Goal: Task Accomplishment & Management: Manage account settings

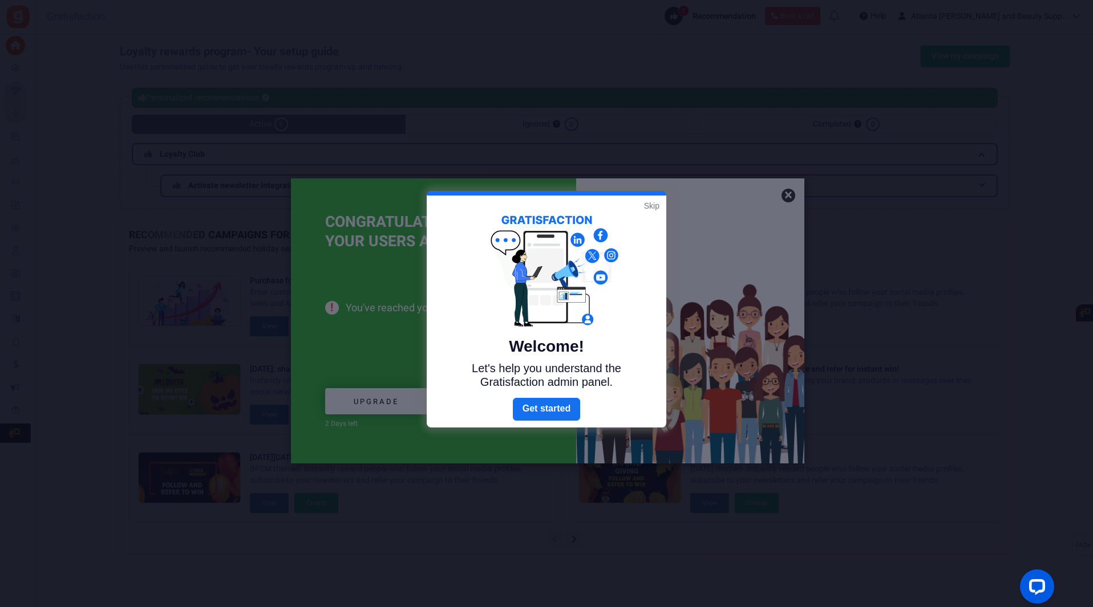
click at [652, 203] on link "Skip" at bounding box center [651, 205] width 15 height 11
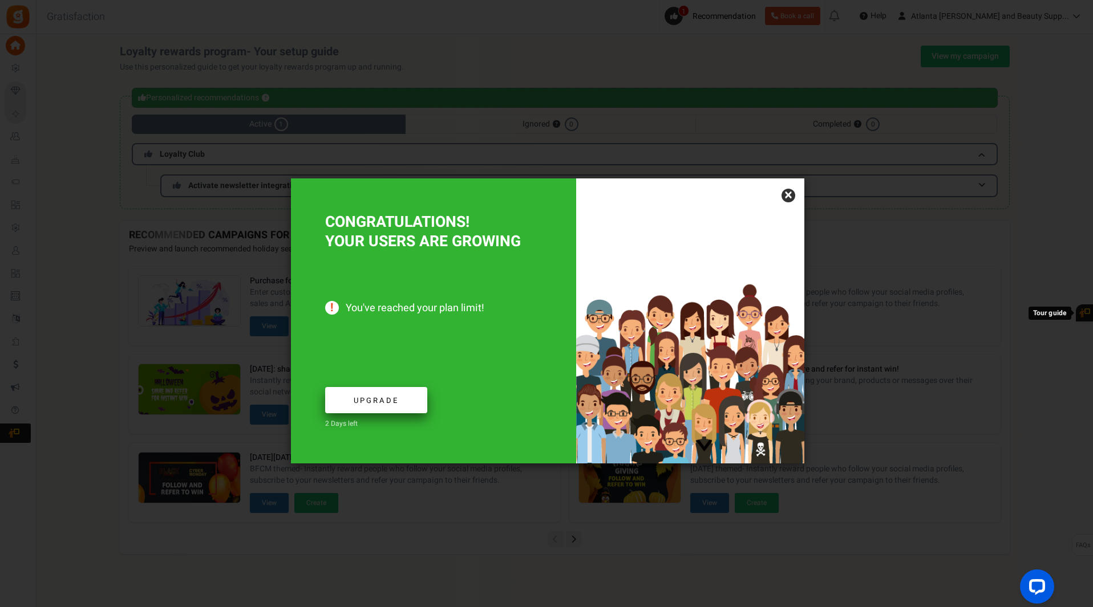
click at [391, 396] on span "Upgrade" at bounding box center [376, 400] width 45 height 11
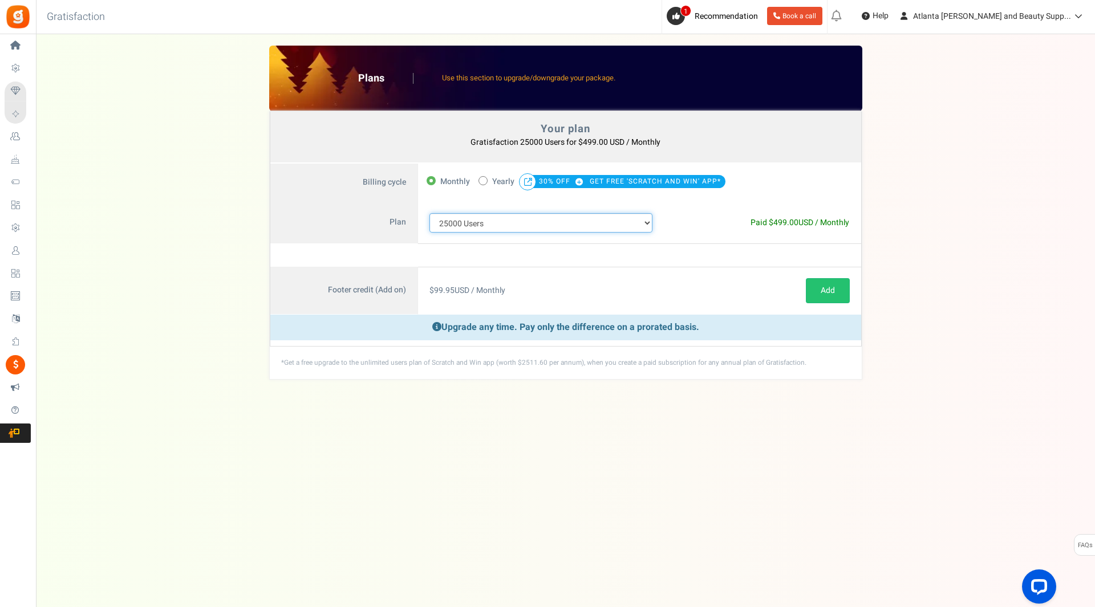
click at [651, 221] on select "100 Users 200 Users 500 Users 1000 Users 2000 Users 3000 Users 4000 Users 5000 …" at bounding box center [541, 222] width 224 height 19
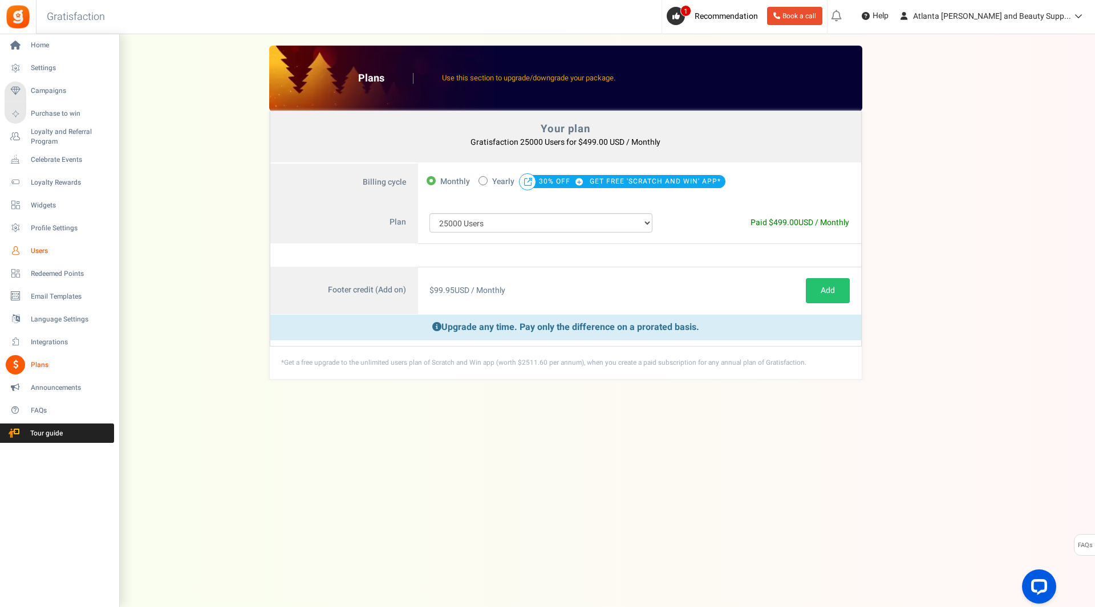
click at [48, 249] on span "Users" at bounding box center [71, 251] width 80 height 10
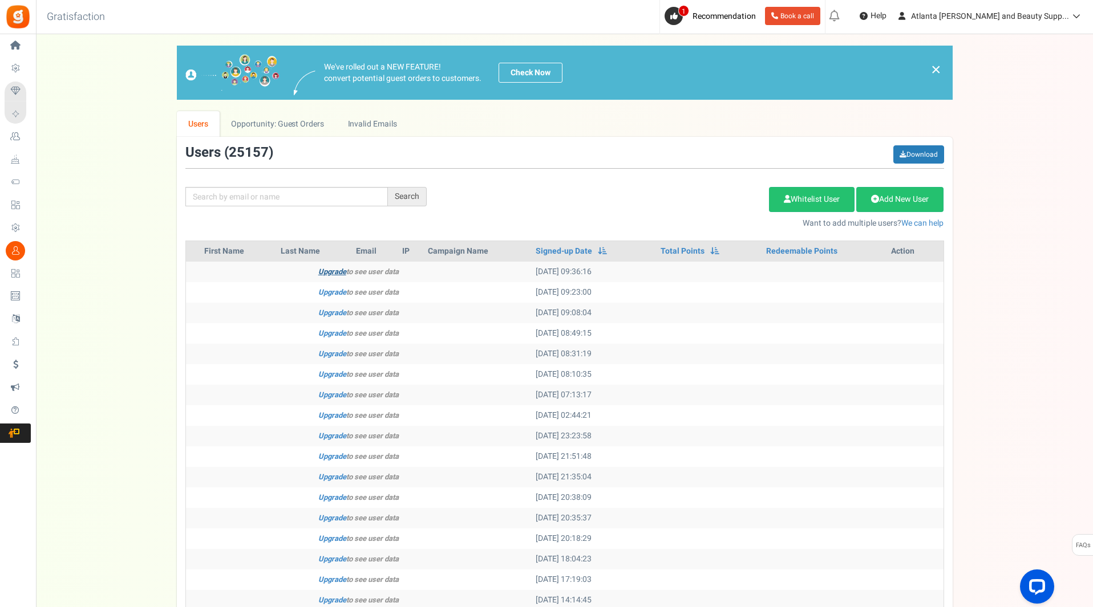
click at [339, 276] on link "Upgrade" at bounding box center [332, 271] width 28 height 11
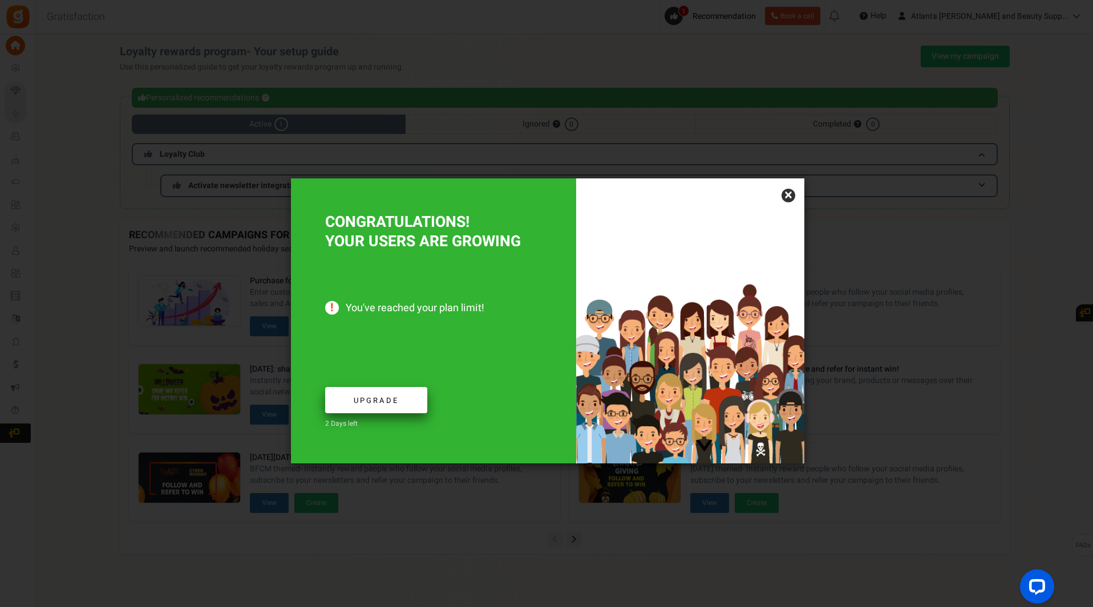
click at [372, 393] on link "Upgrade" at bounding box center [376, 400] width 102 height 27
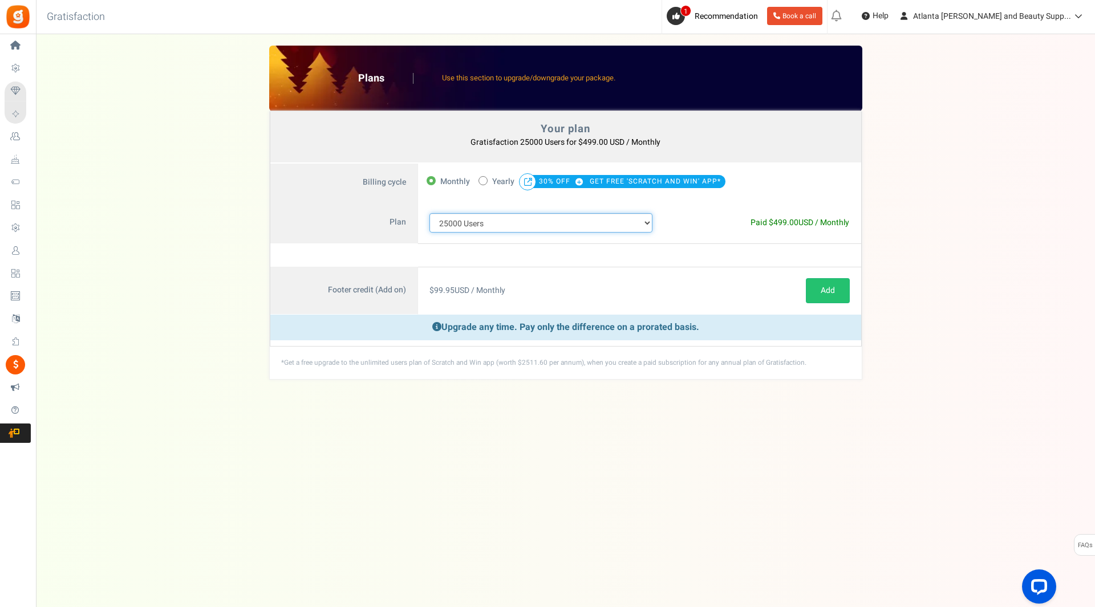
click at [643, 221] on select "100 Users 200 Users 500 Users 1000 Users 2000 Users 3000 Users 4000 Users 5000 …" at bounding box center [541, 222] width 224 height 19
select select "717"
click at [429, 213] on select "100 Users 200 Users 500 Users 1000 Users 2000 Users 3000 Users 4000 Users 5000 …" at bounding box center [541, 222] width 224 height 19
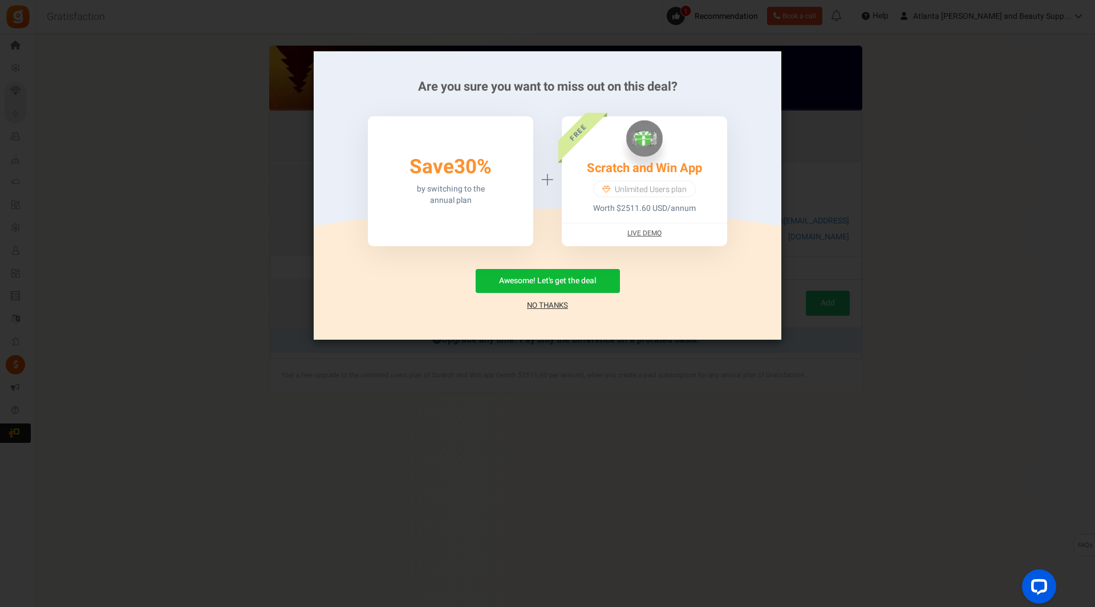
click at [549, 302] on link "No Thanks" at bounding box center [547, 305] width 41 height 11
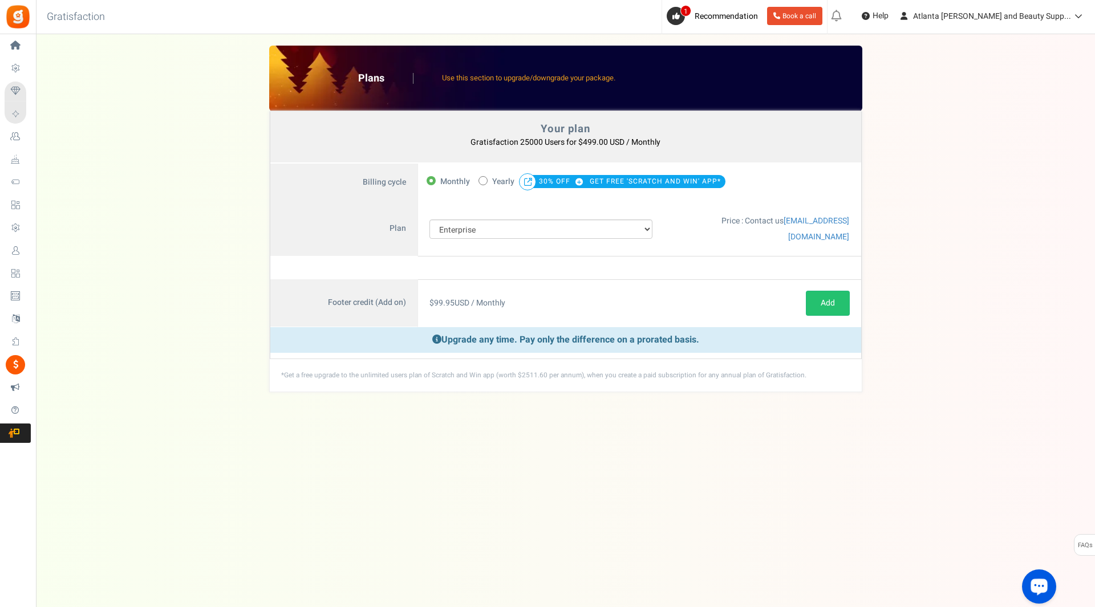
drag, startPoint x: 1037, startPoint y: 587, endPoint x: 2048, endPoint y: 1152, distance: 1158.2
click at [1037, 587] on icon "Open LiveChat chat widget" at bounding box center [1039, 586] width 11 height 7
click at [738, 561] on div "View less View more × [NEW!] Include taxes and shipping when rewarding points f…" at bounding box center [547, 309] width 1095 height 550
click at [974, 185] on div "Your plan - Gratisfaction 25000 Users : $499.00 USD / Monthly Coupon [[]] Plans…" at bounding box center [565, 219] width 1036 height 347
click at [484, 182] on span at bounding box center [482, 180] width 9 height 9
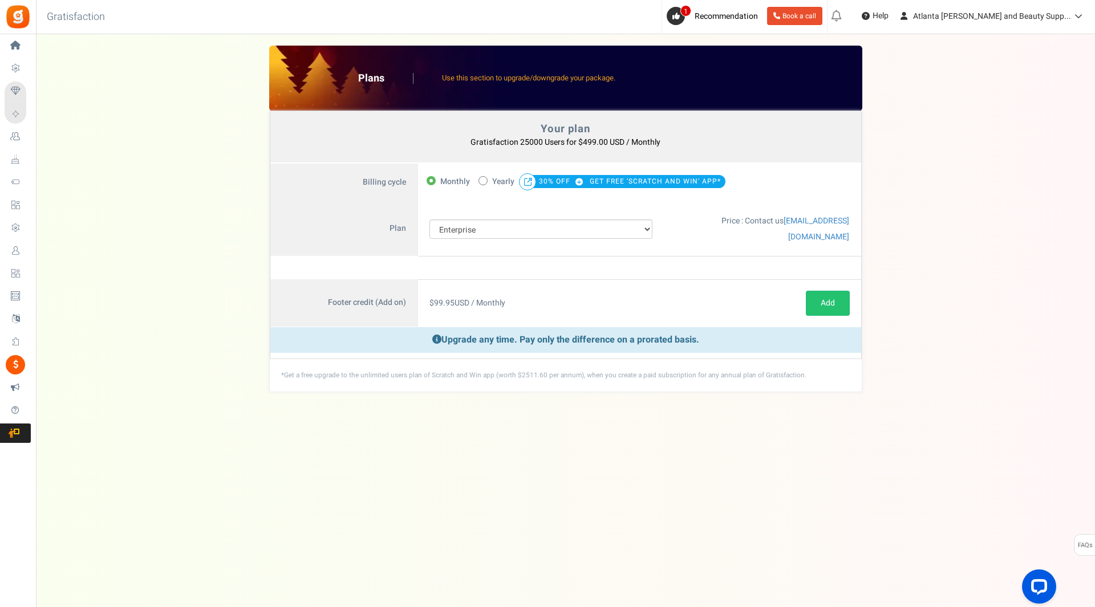
click at [484, 182] on input "50% OFF Limited time offer! Yearly 30% OFF GET FREE 'SCRATCH AND WIN' APP*" at bounding box center [481, 179] width 7 height 7
radio input "true"
click at [430, 181] on icon at bounding box center [430, 181] width 3 height 3
click at [430, 181] on input "Monthly" at bounding box center [430, 179] width 7 height 7
radio input "true"
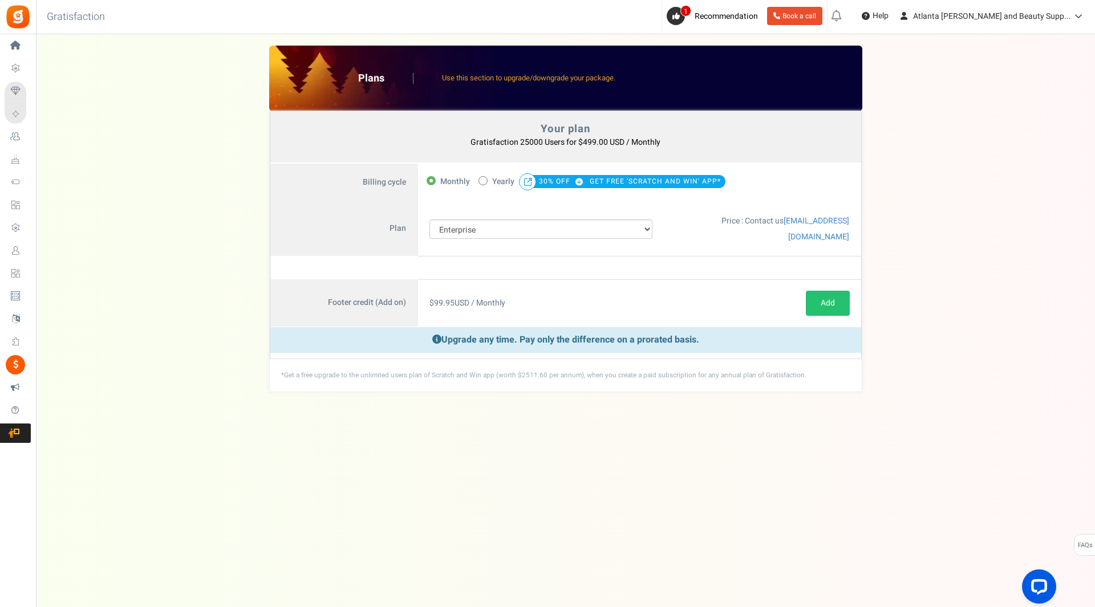
click at [369, 291] on label "Footer credit (Add on)" at bounding box center [344, 303] width 148 height 48
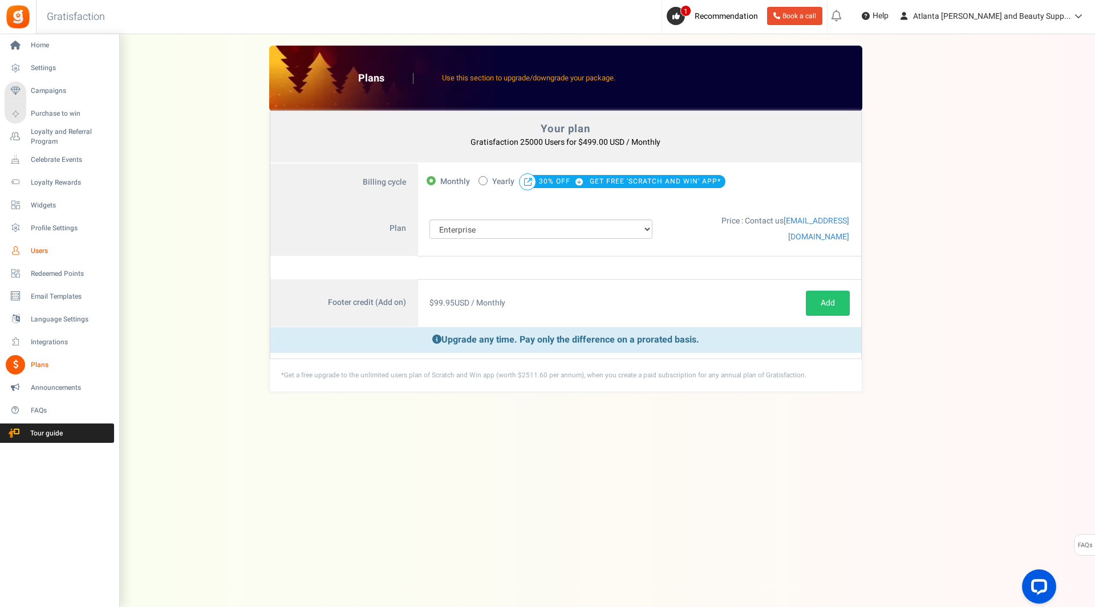
click at [30, 249] on link "Users" at bounding box center [59, 250] width 109 height 19
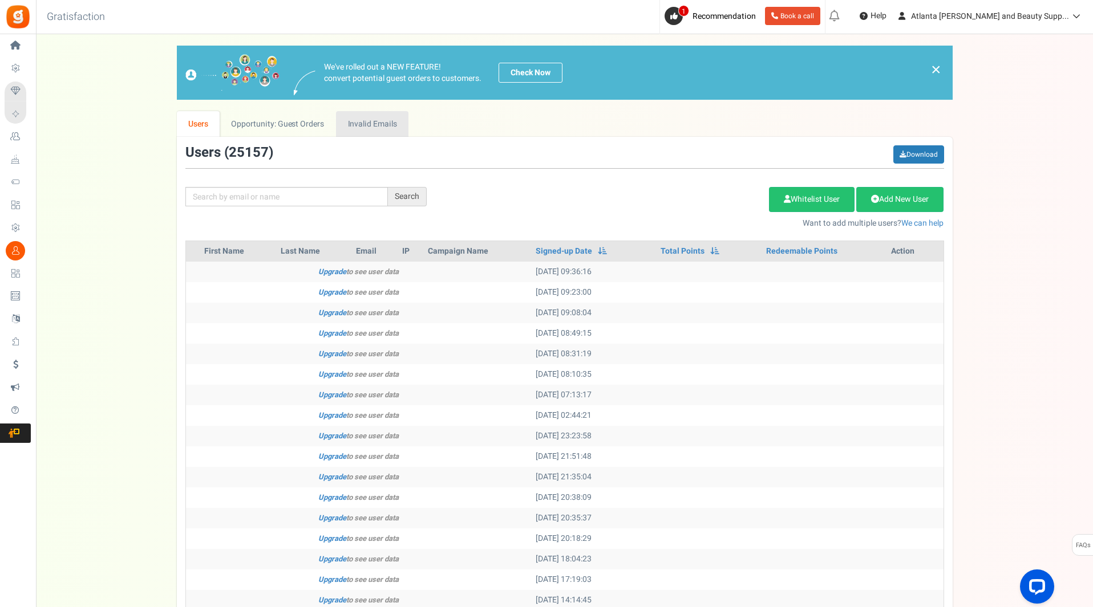
click at [370, 123] on link "Invalid Emails" at bounding box center [372, 124] width 72 height 26
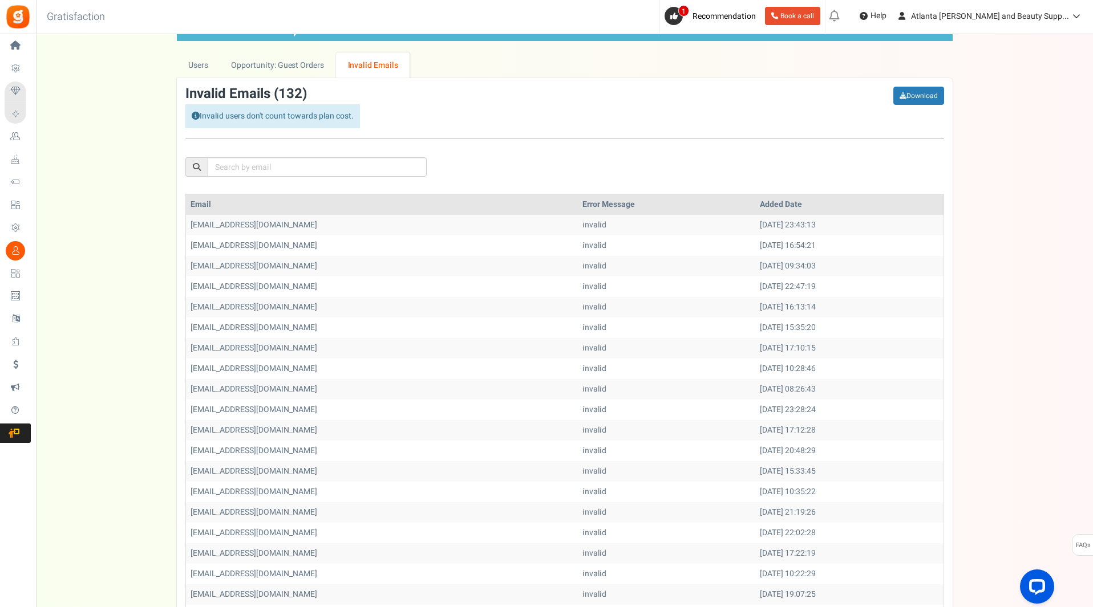
scroll to position [14, 0]
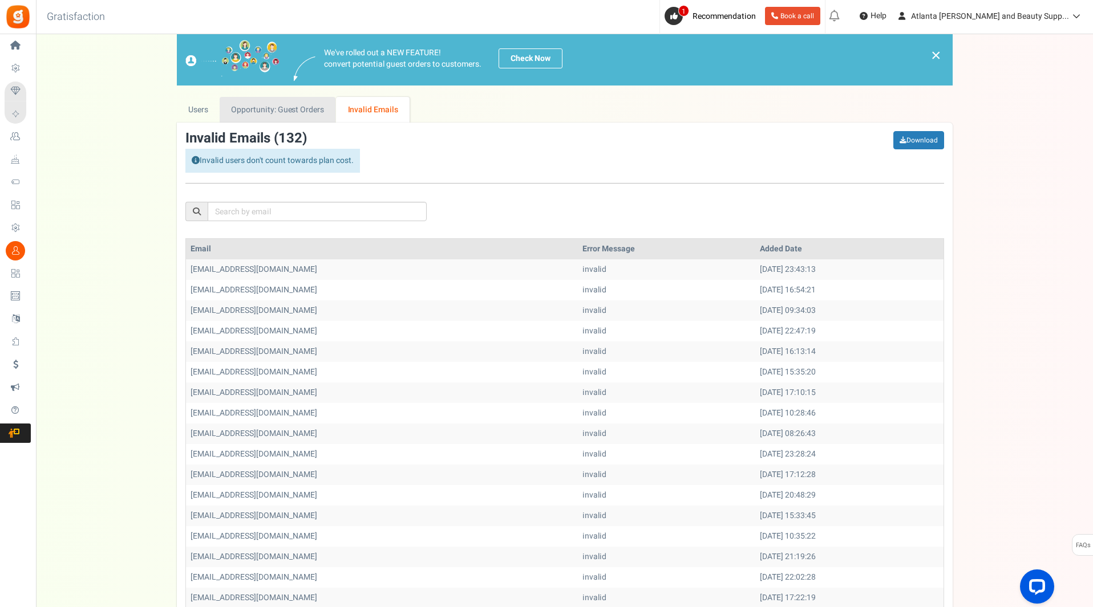
click at [286, 112] on link "Opportunity: Guest Orders" at bounding box center [278, 110] width 116 height 26
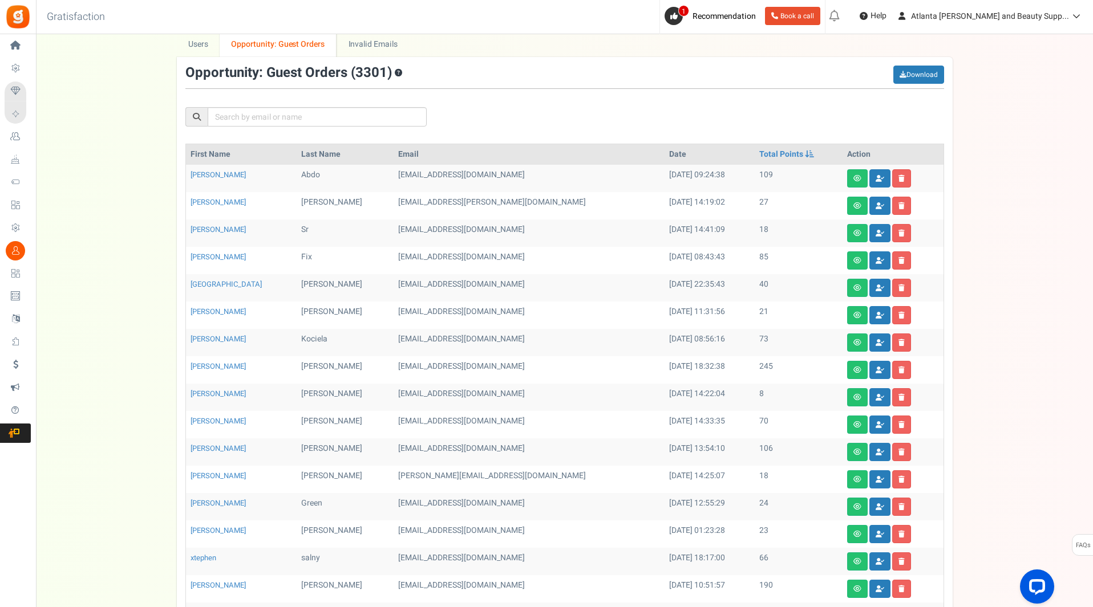
scroll to position [0, 0]
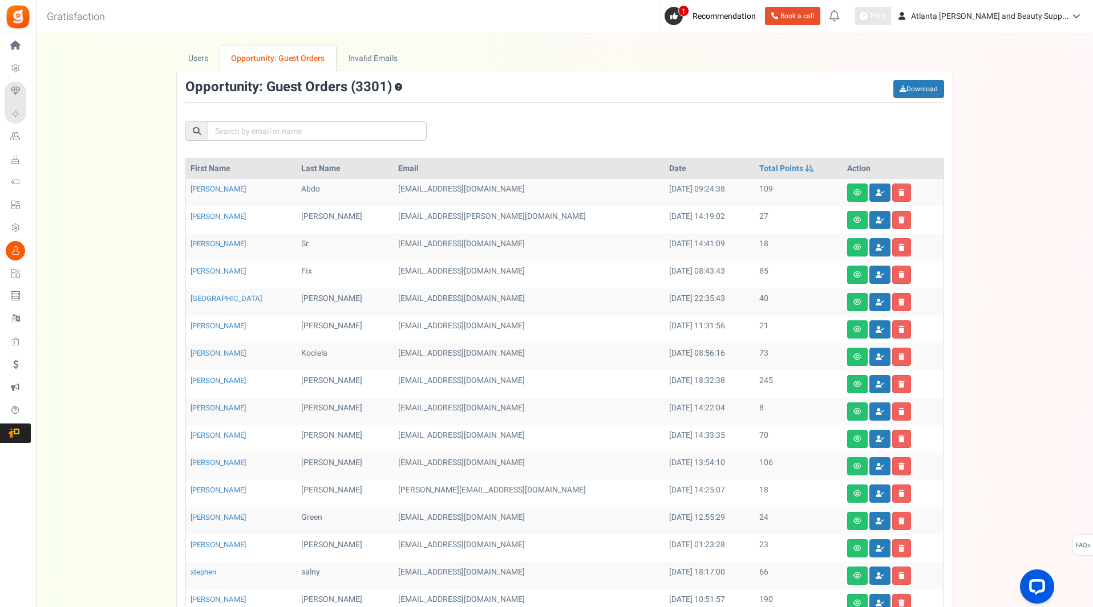
click at [886, 19] on span "Help" at bounding box center [876, 15] width 19 height 11
drag, startPoint x: 1038, startPoint y: 573, endPoint x: 1032, endPoint y: 578, distance: 8.1
click at [1032, 578] on div "Open LiveChat chat widget" at bounding box center [1036, 585] width 19 height 19
click at [985, 23] on link "Atlanta [PERSON_NAME] and Beauty Supp..." at bounding box center [989, 16] width 194 height 18
click at [1063, 354] on div "We've rolled out a NEW FEATURE! convert potential guest orders to customers. Ch…" at bounding box center [564, 418] width 1034 height 745
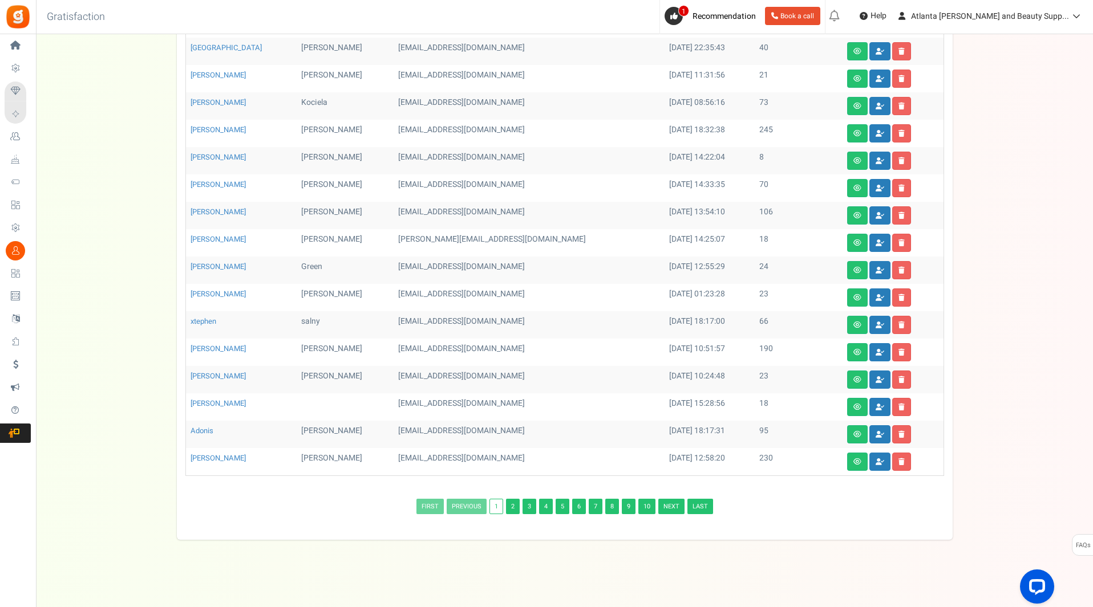
scroll to position [252, 0]
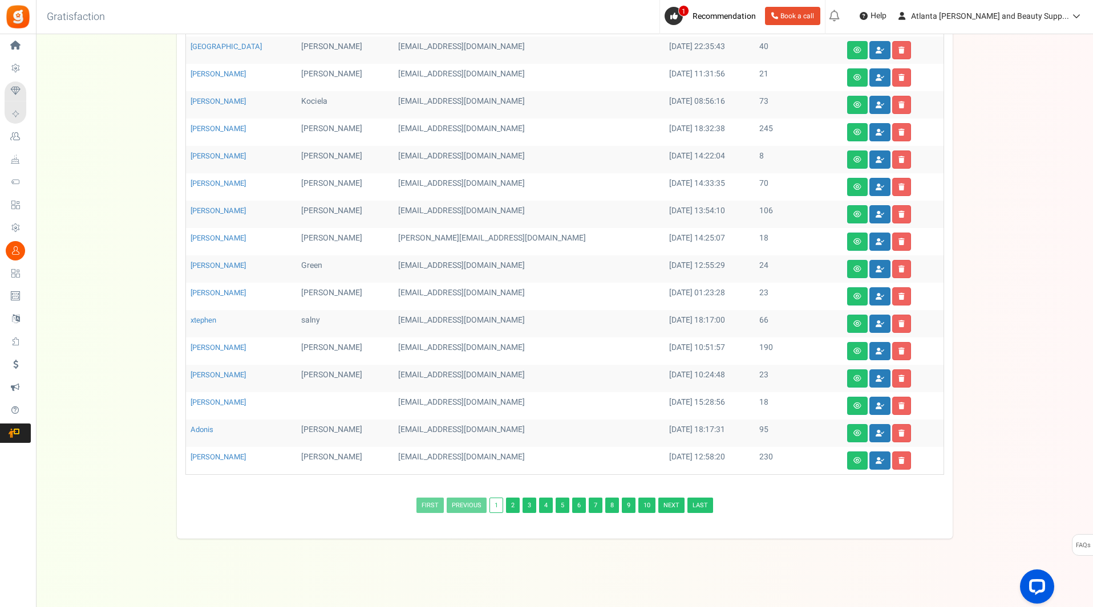
click at [645, 498] on link "10" at bounding box center [646, 505] width 17 height 15
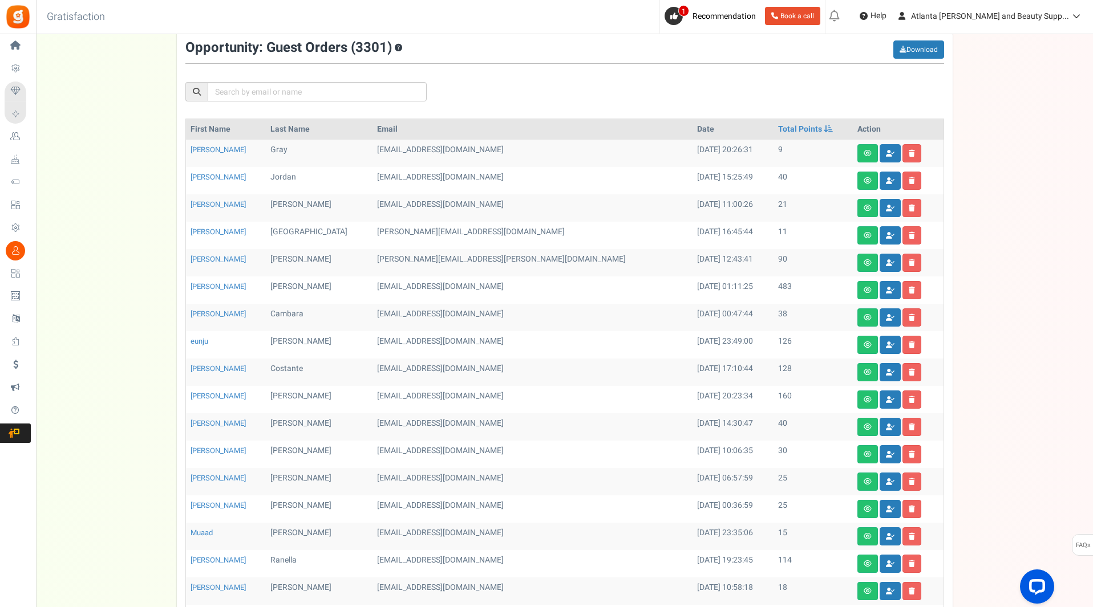
scroll to position [228, 0]
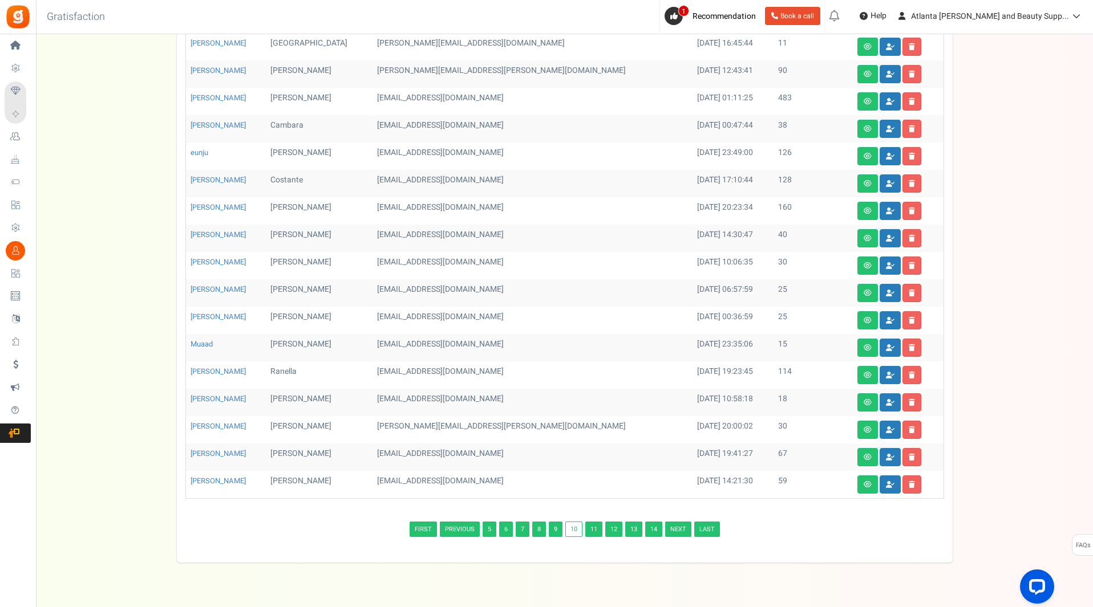
click at [713, 532] on link "Last" at bounding box center [707, 529] width 26 height 15
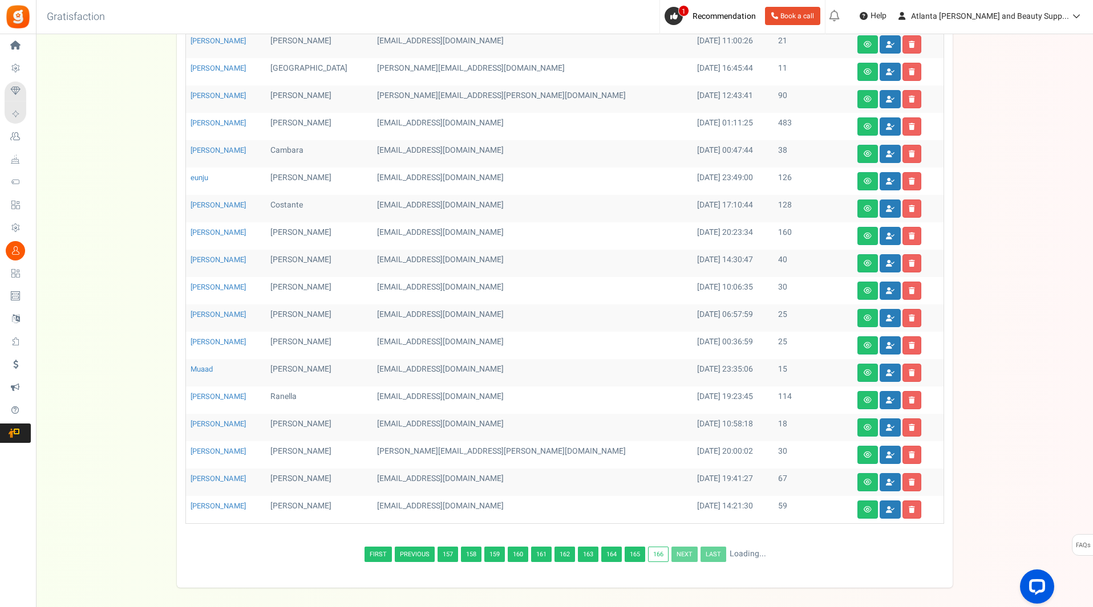
scroll to position [0, 0]
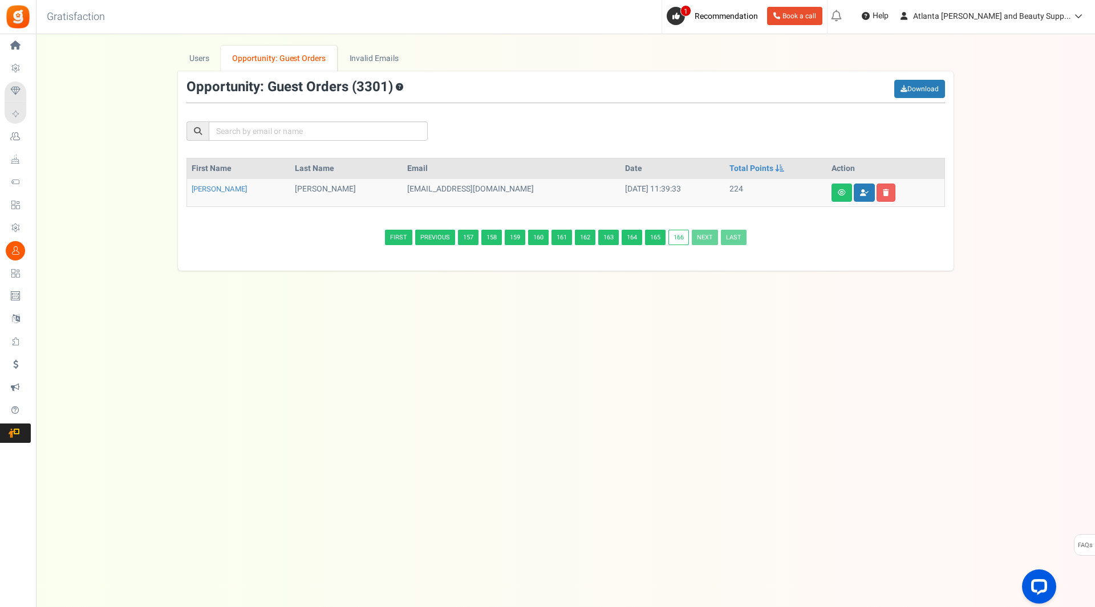
click at [656, 238] on link "165" at bounding box center [655, 237] width 21 height 15
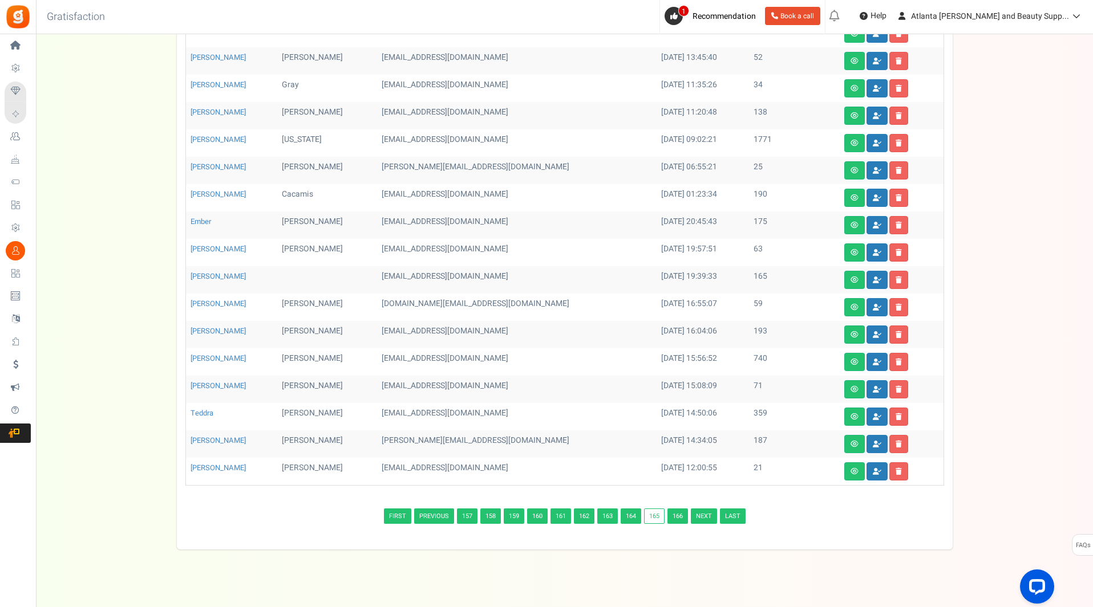
scroll to position [238, 0]
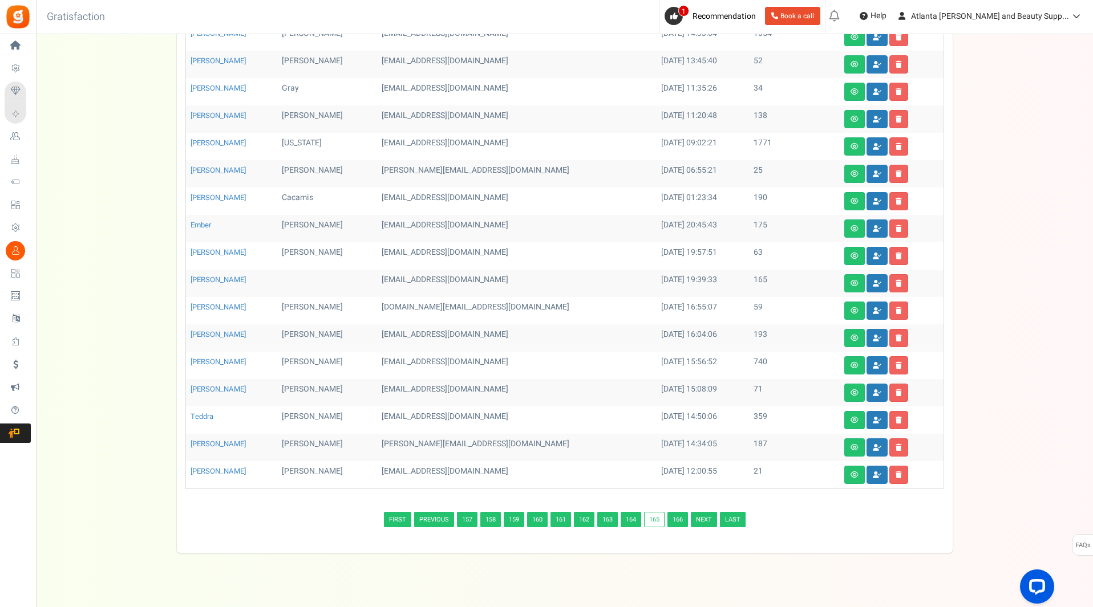
click at [682, 518] on link "166" at bounding box center [677, 519] width 21 height 15
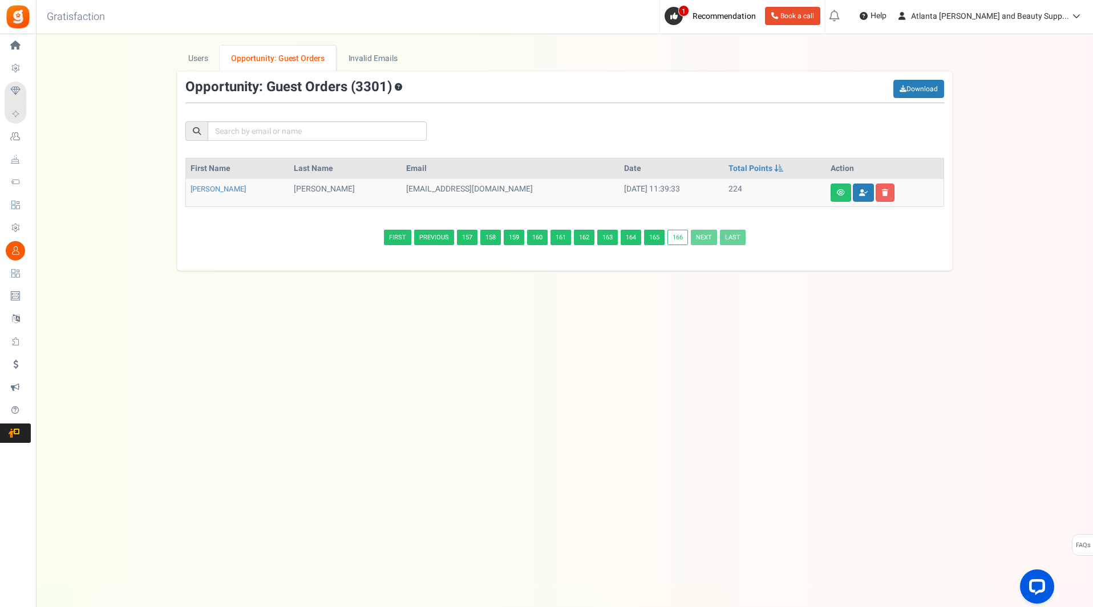
scroll to position [0, 0]
click at [883, 193] on icon at bounding box center [886, 192] width 6 height 7
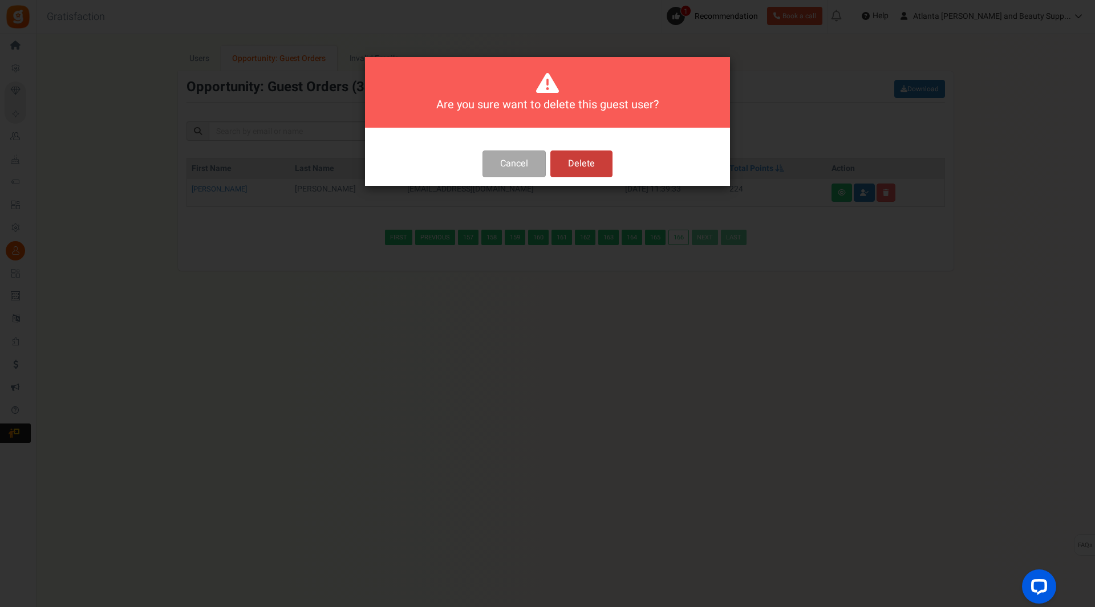
click at [573, 163] on button "Delete" at bounding box center [581, 164] width 62 height 27
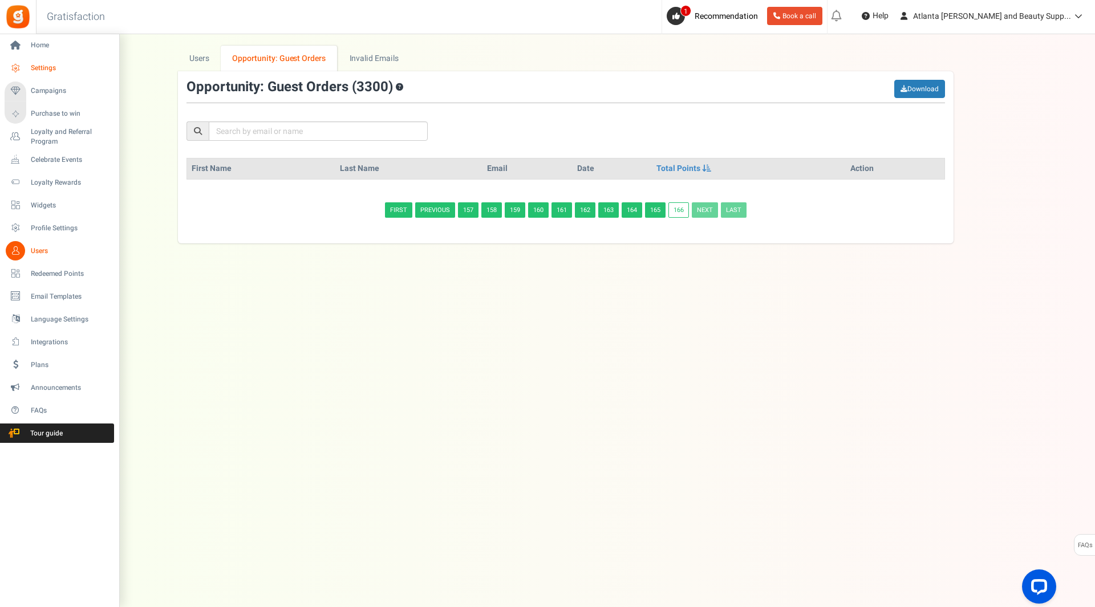
click at [54, 70] on span "Settings" at bounding box center [71, 68] width 80 height 10
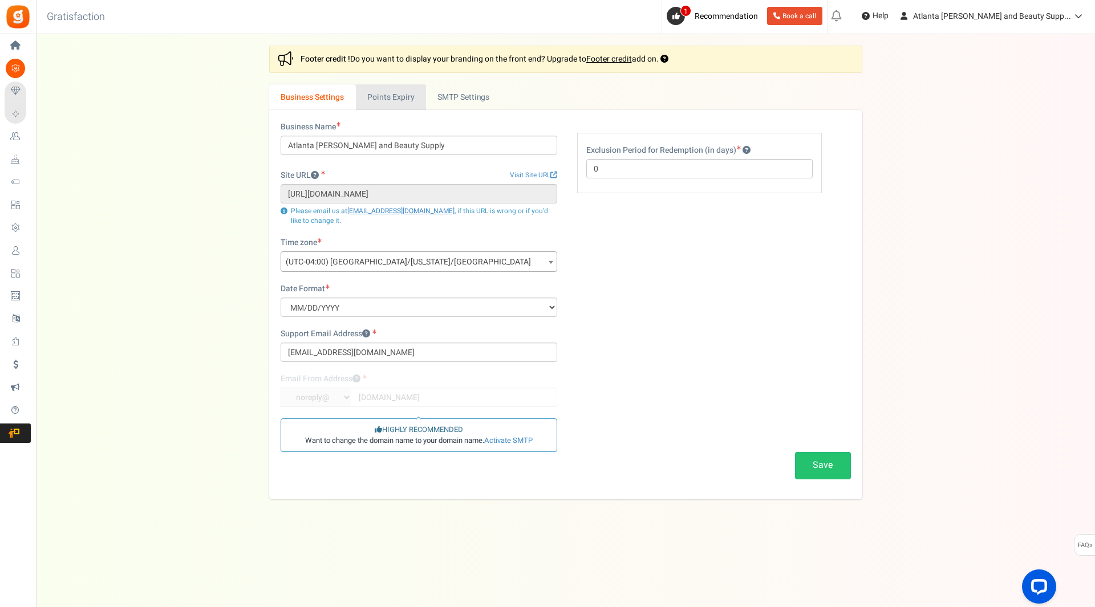
click at [388, 98] on link "Points Expiry" at bounding box center [391, 97] width 70 height 26
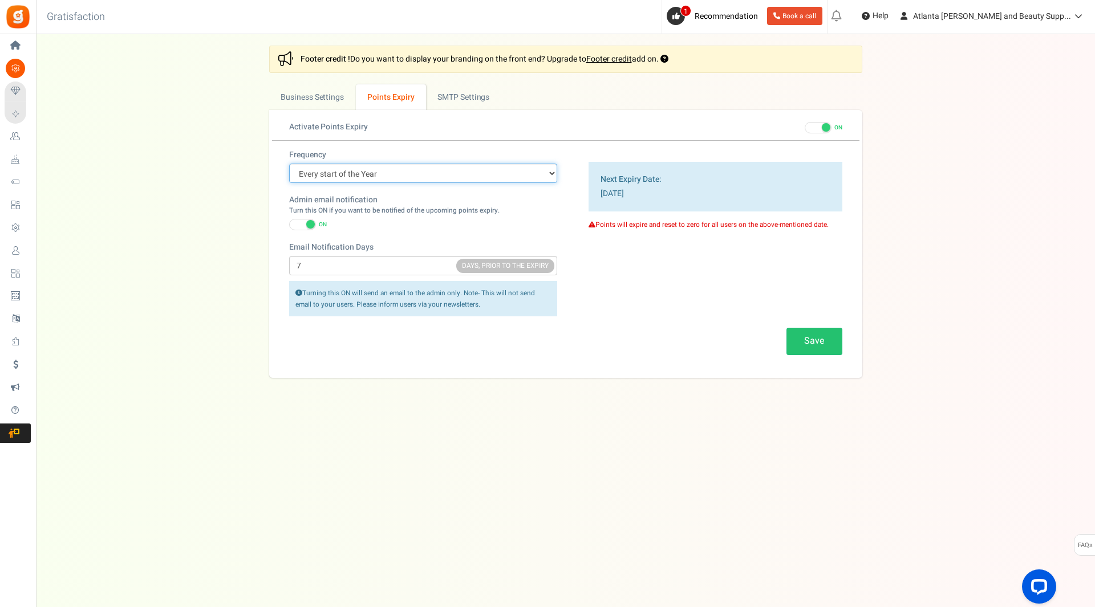
click at [550, 174] on select "Every start of the Year Every start of the Month Exact Date (one Time)" at bounding box center [423, 173] width 268 height 19
click at [553, 171] on select "Every start of the Year Every start of the Month Exact Date (one Time)" at bounding box center [423, 173] width 268 height 19
click at [542, 170] on select "Every start of the Year Every start of the Month Exact Date (one Time)" at bounding box center [423, 173] width 268 height 19
click at [549, 171] on select "Every start of the Year Every start of the Month Exact Date (one Time)" at bounding box center [423, 173] width 268 height 19
click at [533, 174] on select "Every start of the Year Every start of the Month Exact Date (one Time)" at bounding box center [423, 173] width 268 height 19
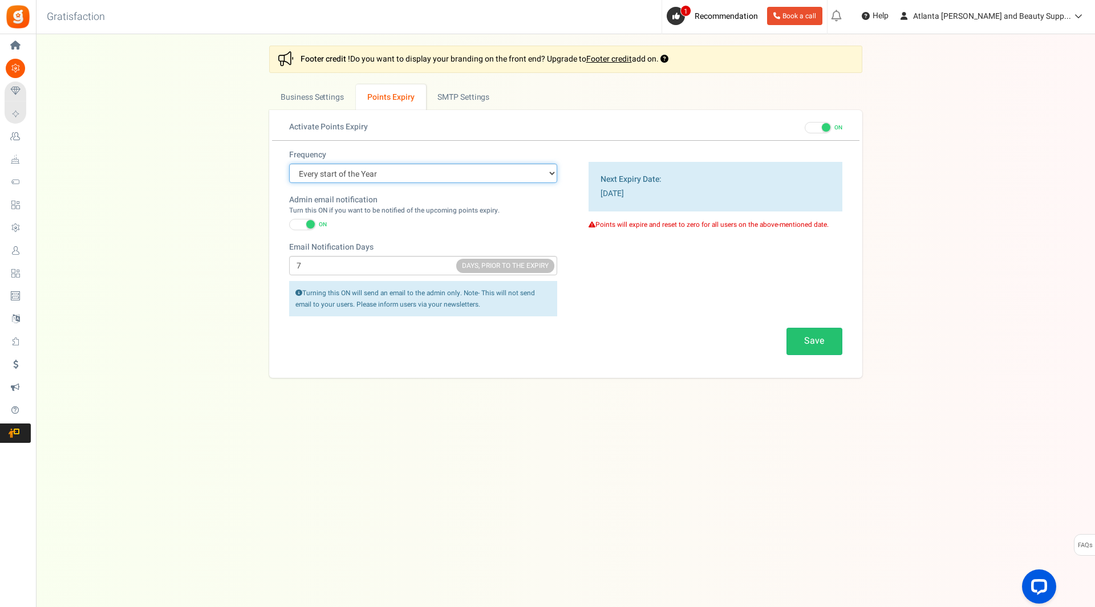
click at [542, 174] on select "Every start of the Year Every start of the Month Exact Date (one Time)" at bounding box center [423, 173] width 268 height 19
click at [324, 98] on link "Business Settings" at bounding box center [312, 97] width 87 height 26
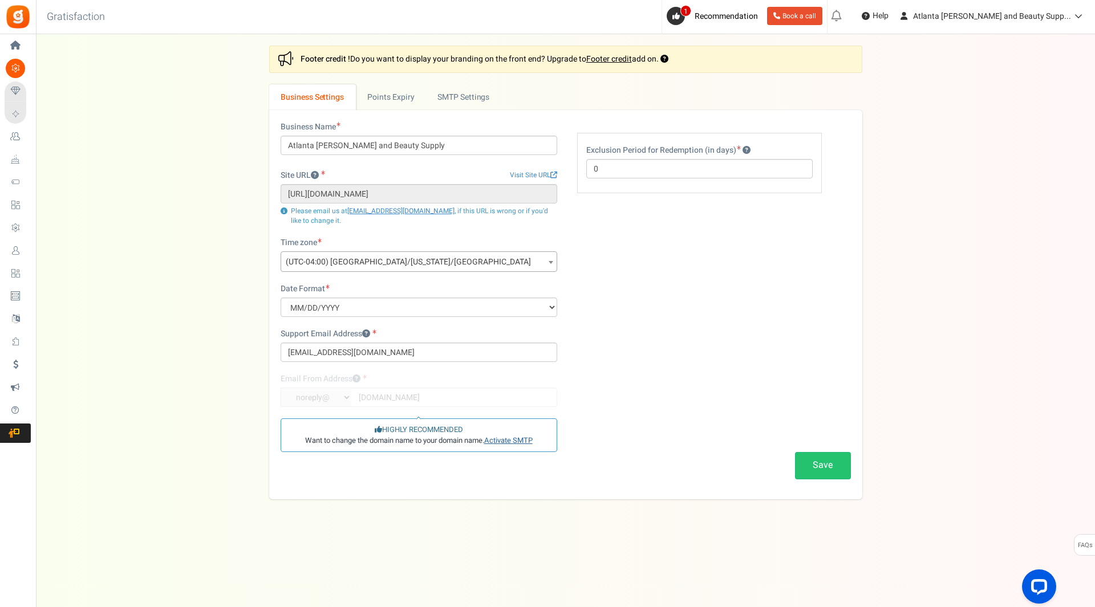
click at [501, 442] on link "Activate SMTP" at bounding box center [508, 440] width 48 height 11
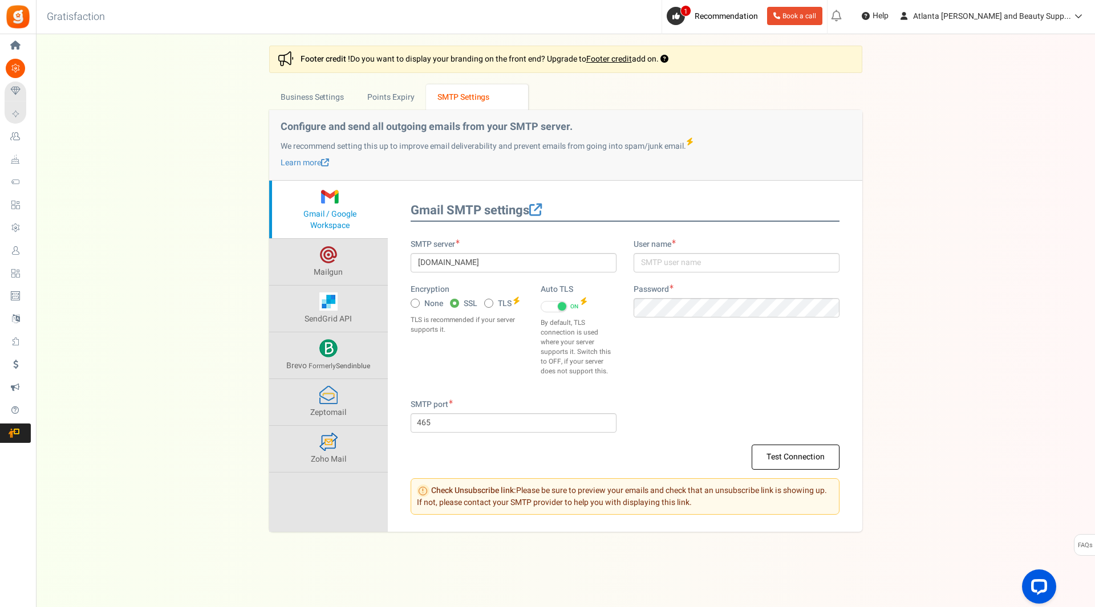
click at [232, 381] on div "Settings In this section you will setup your business details and points expiry…" at bounding box center [565, 289] width 1036 height 486
click at [391, 101] on link "Points Expiry" at bounding box center [391, 97] width 70 height 26
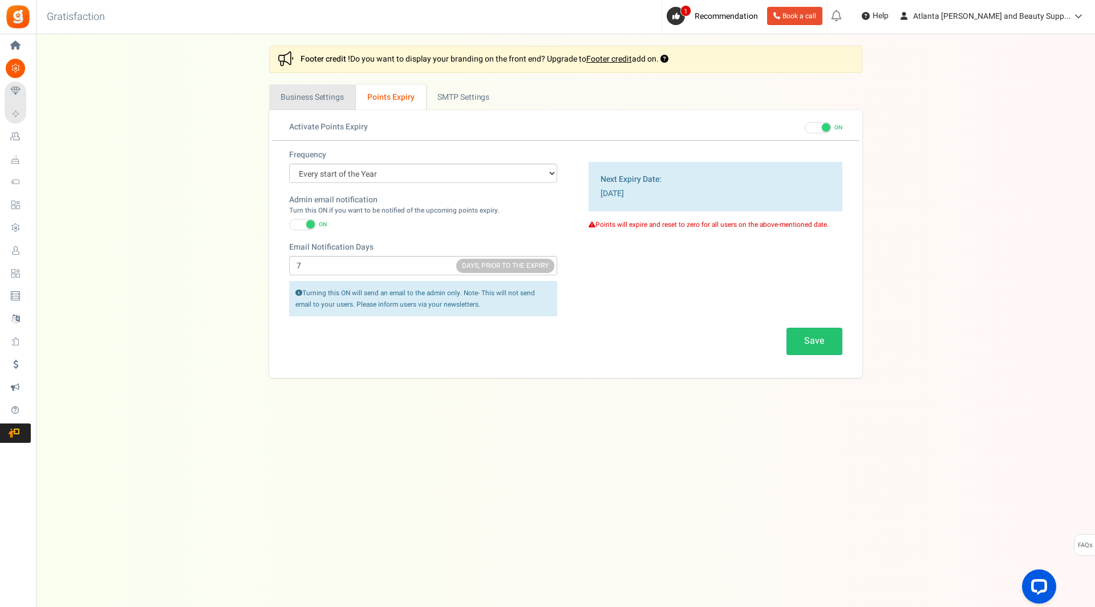
click at [313, 104] on link "Business Settings" at bounding box center [312, 97] width 87 height 26
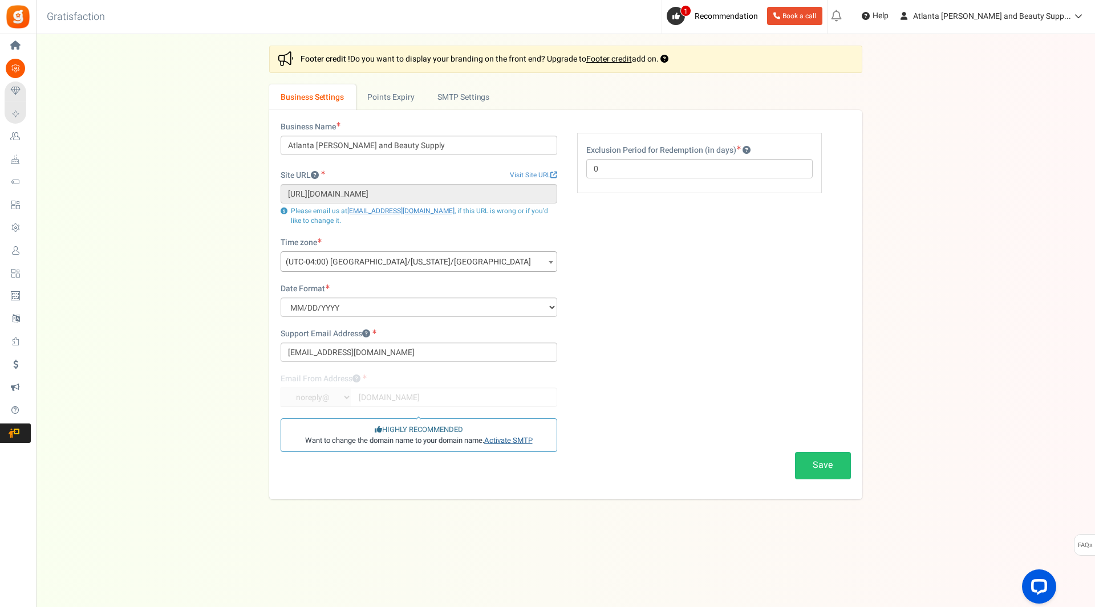
click at [492, 442] on link "Activate SMTP" at bounding box center [508, 440] width 48 height 11
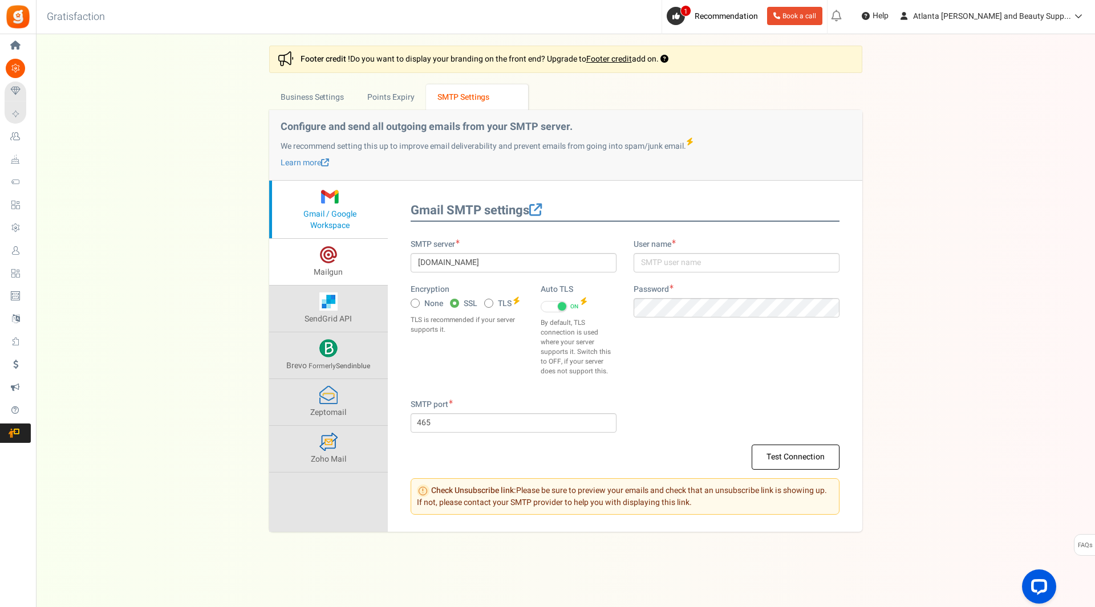
click at [343, 267] on link "Mailgun" at bounding box center [328, 262] width 119 height 46
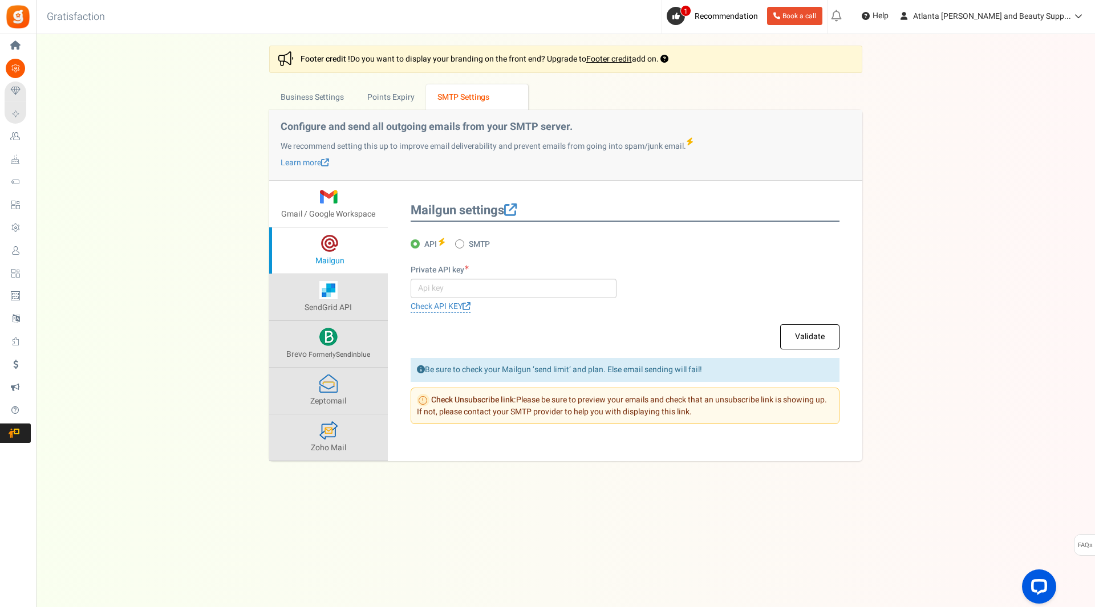
click at [331, 200] on span at bounding box center [328, 197] width 18 height 18
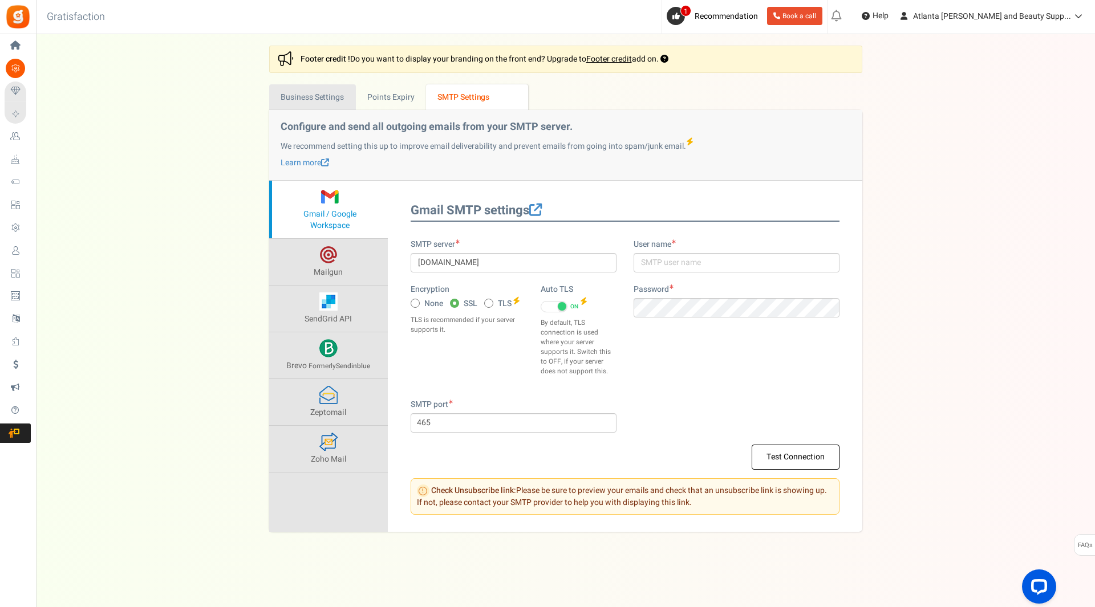
click at [328, 101] on link "Business Settings" at bounding box center [312, 97] width 87 height 26
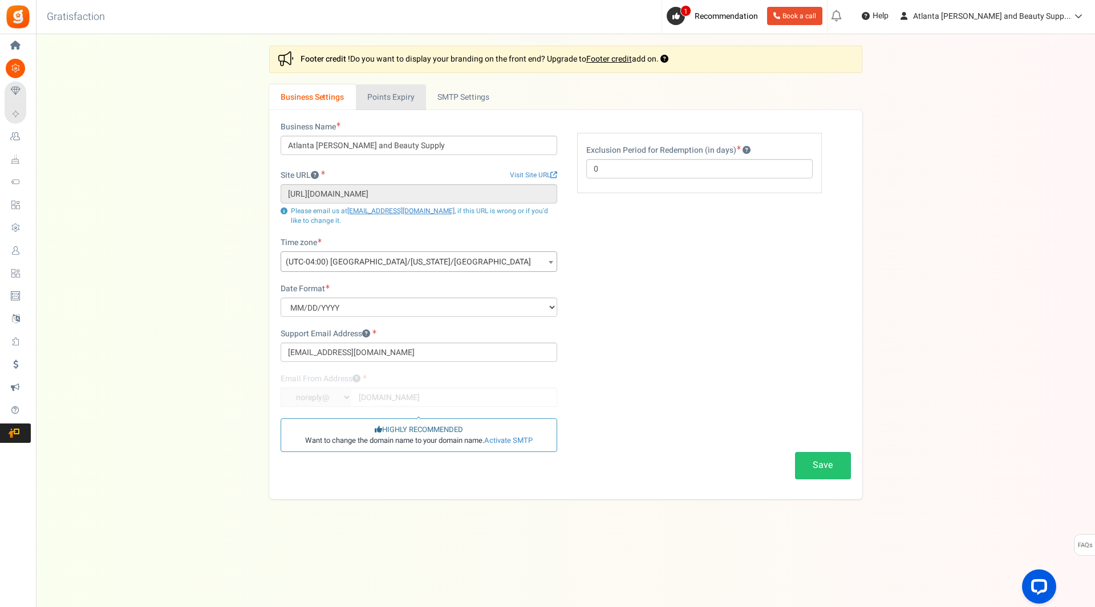
click at [388, 98] on link "Points Expiry" at bounding box center [391, 97] width 70 height 26
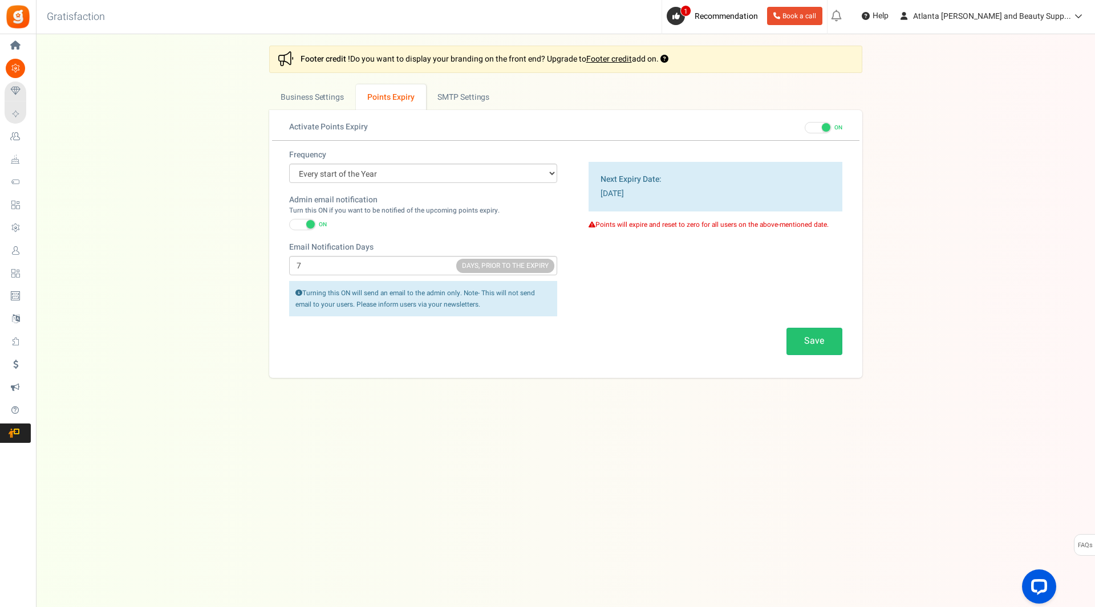
click at [805, 128] on span at bounding box center [818, 127] width 27 height 11
click at [805, 128] on input "ON OFF" at bounding box center [805, 127] width 0 height 7
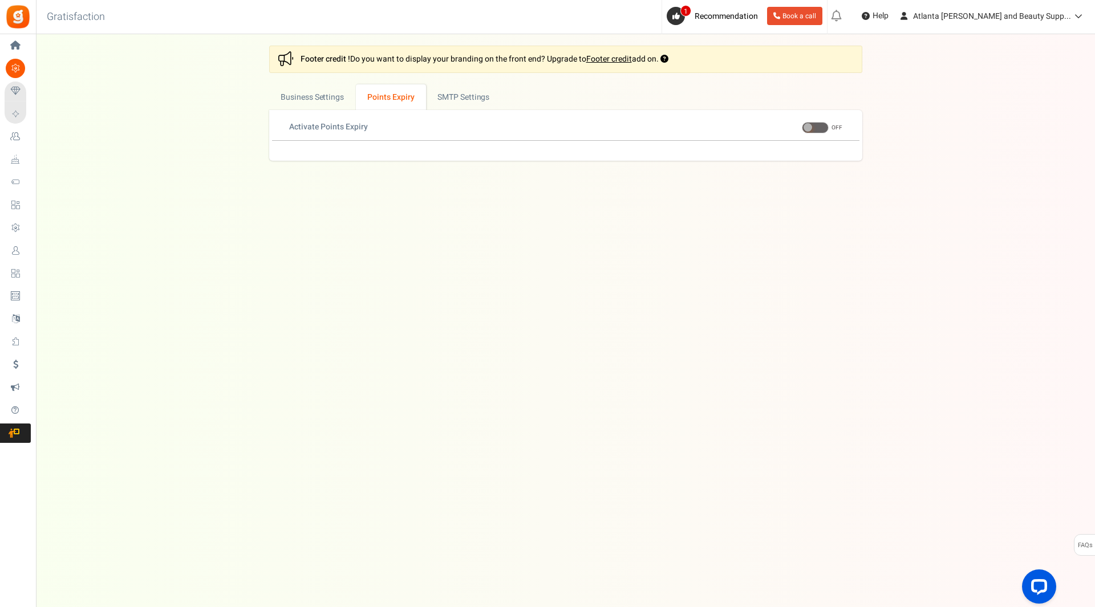
click at [404, 95] on link "Points Expiry" at bounding box center [391, 97] width 70 height 26
click at [821, 127] on span at bounding box center [815, 127] width 27 height 11
click at [802, 127] on input "ON OFF" at bounding box center [802, 127] width 0 height 7
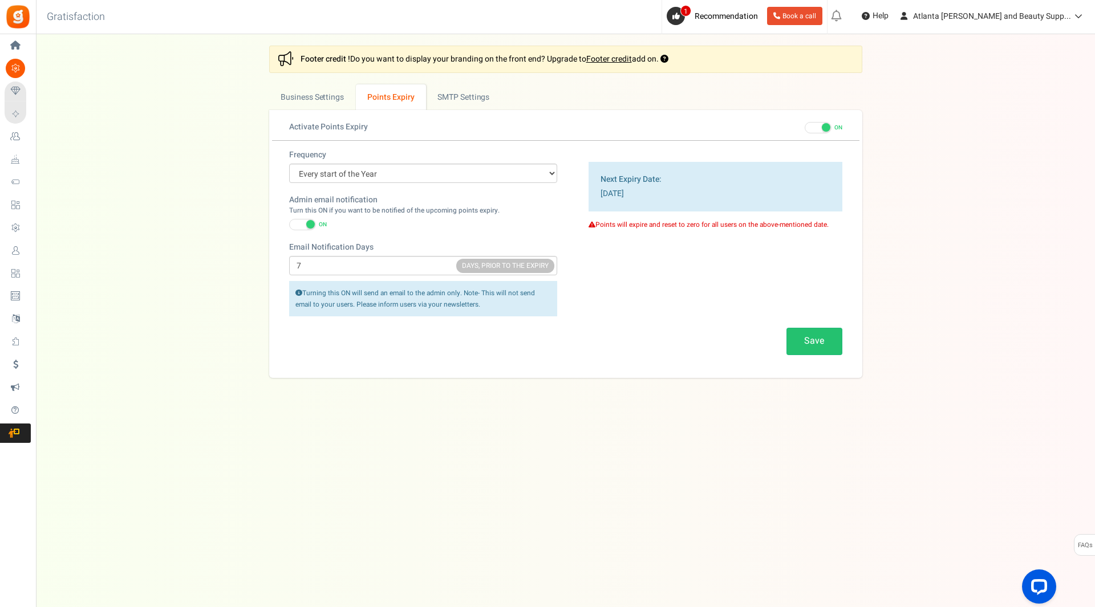
click at [809, 133] on span at bounding box center [818, 127] width 27 height 11
click at [805, 132] on input "ON OFF" at bounding box center [805, 127] width 0 height 7
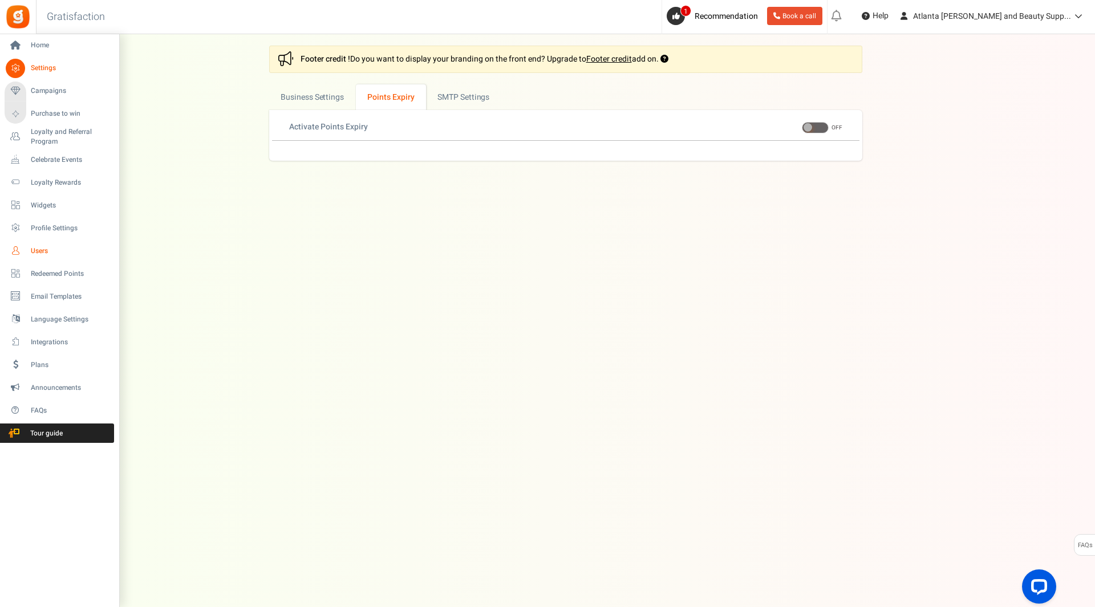
click at [51, 246] on span "Users" at bounding box center [71, 251] width 80 height 10
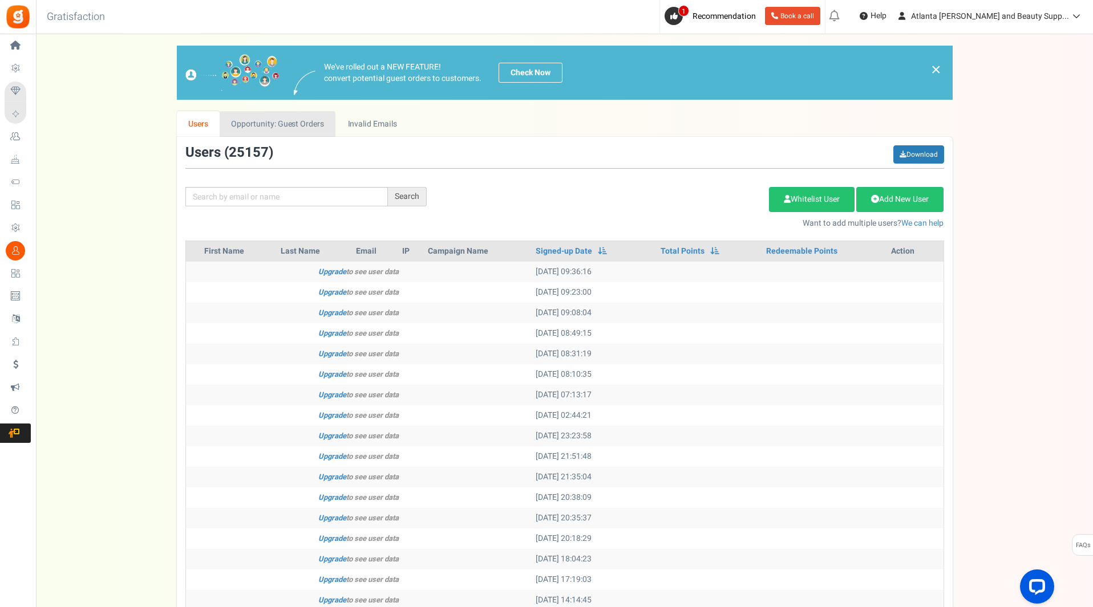
click at [277, 127] on link "Opportunity: Guest Orders" at bounding box center [278, 124] width 116 height 26
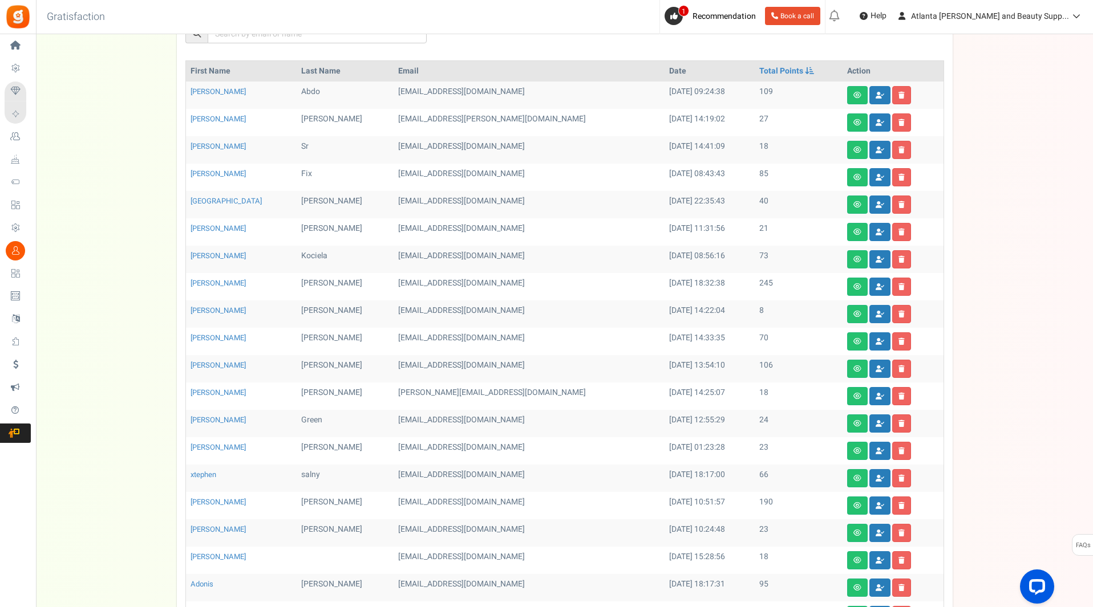
scroll to position [253, 0]
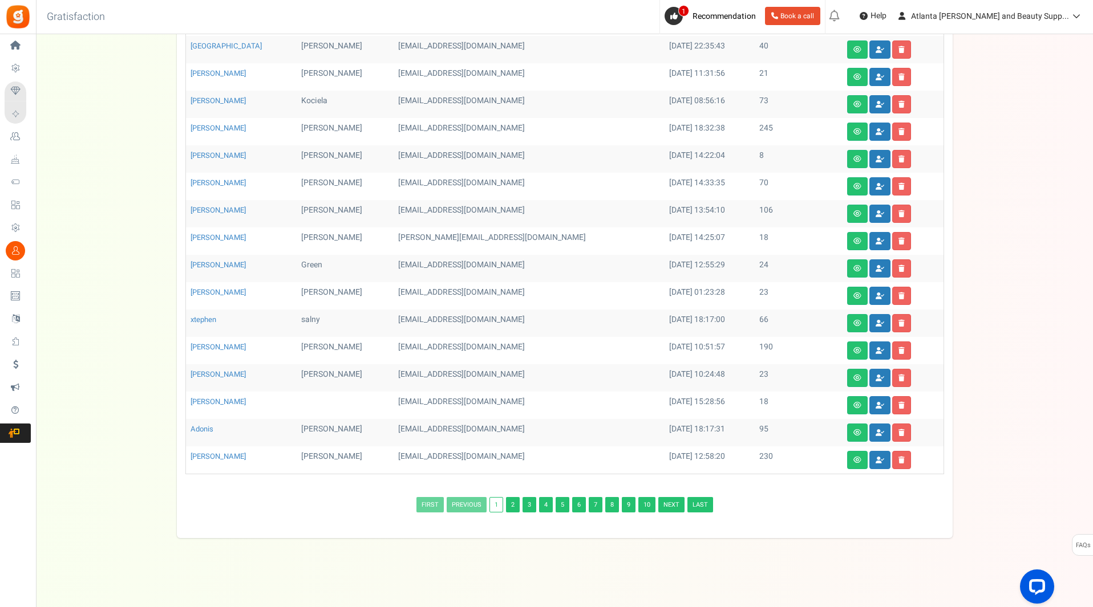
click at [700, 504] on link "Last" at bounding box center [700, 504] width 26 height 15
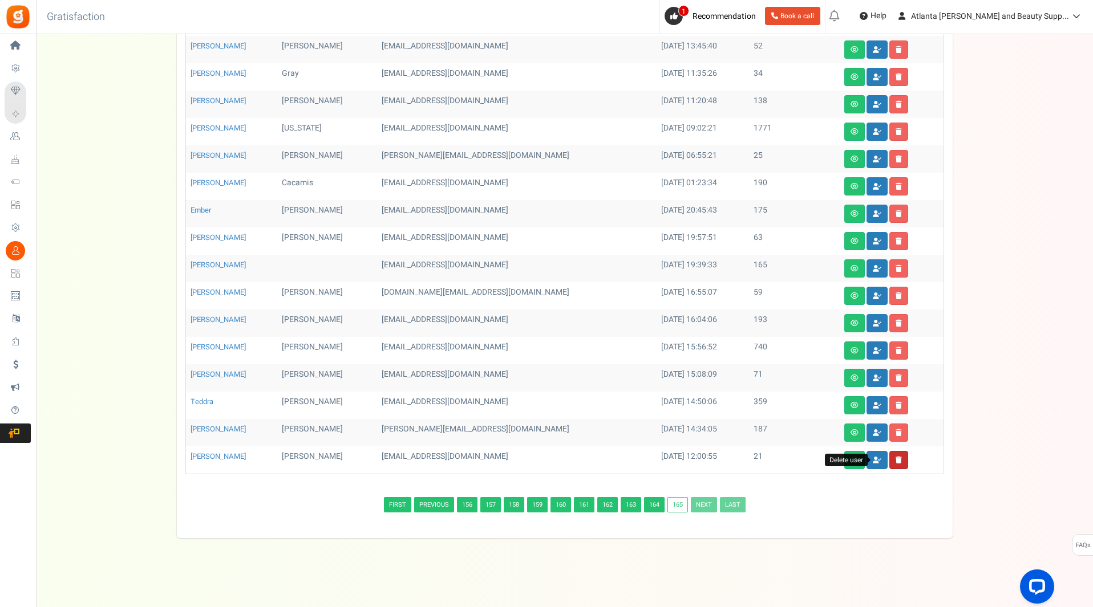
click at [895, 461] on icon at bounding box center [898, 460] width 6 height 7
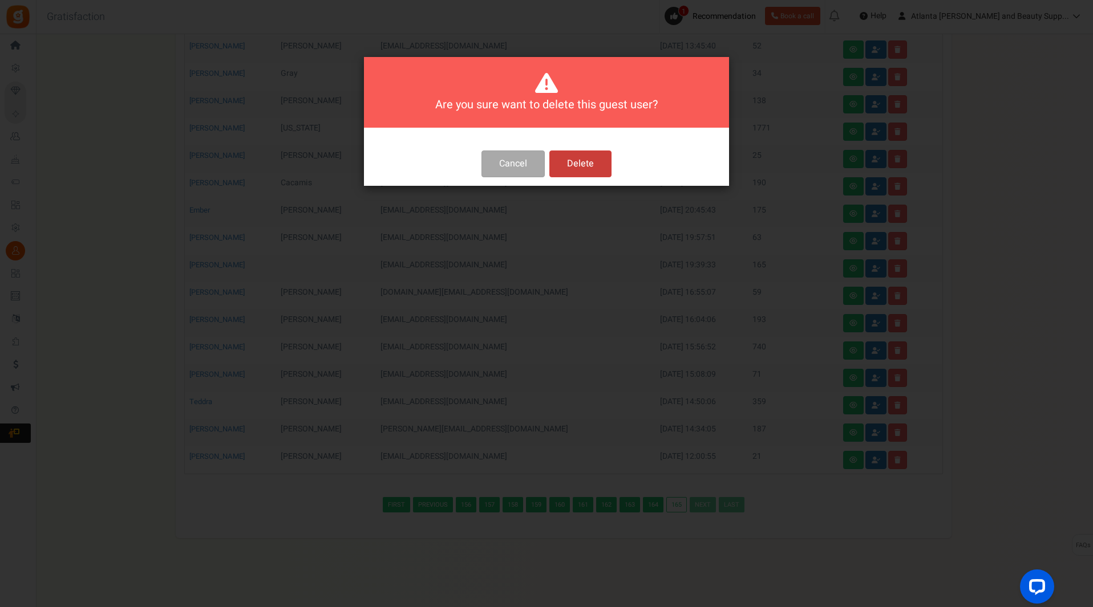
click at [588, 160] on button "Delete" at bounding box center [580, 164] width 62 height 27
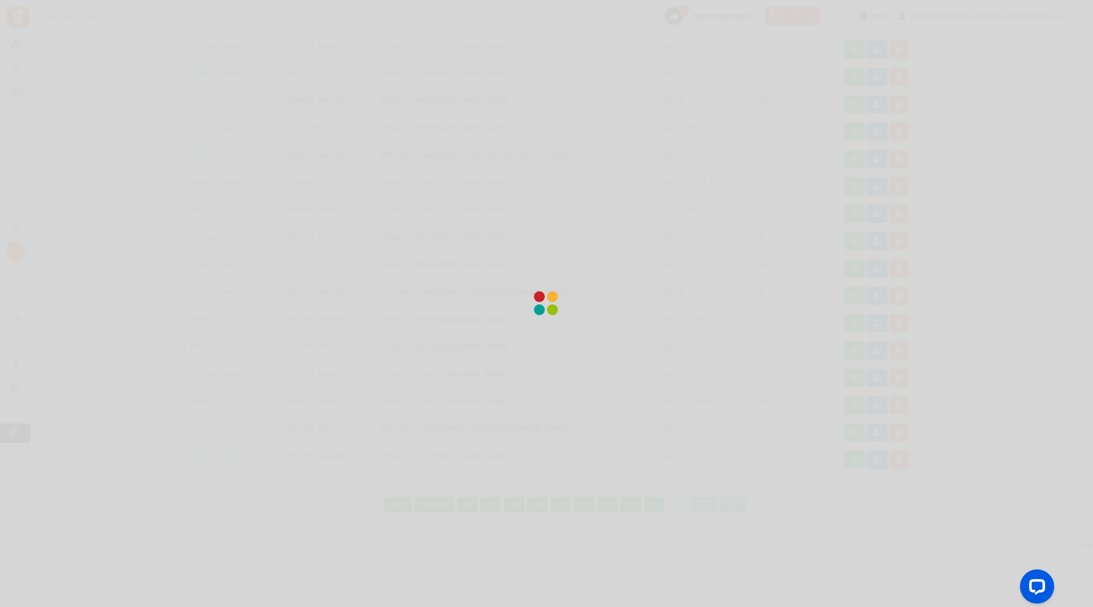
scroll to position [225, 0]
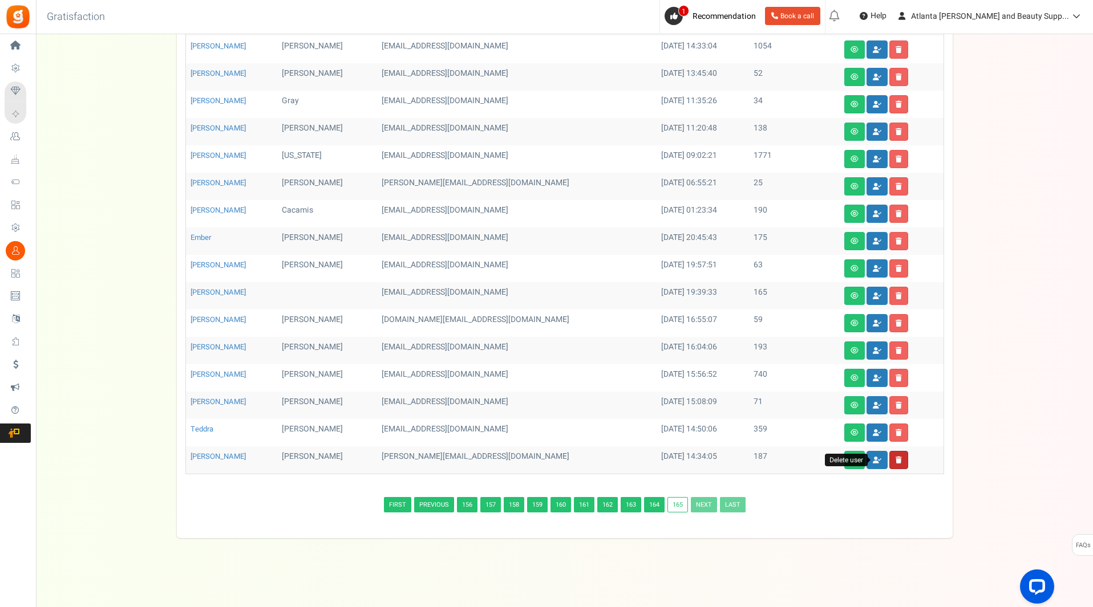
click at [889, 461] on link at bounding box center [898, 460] width 19 height 18
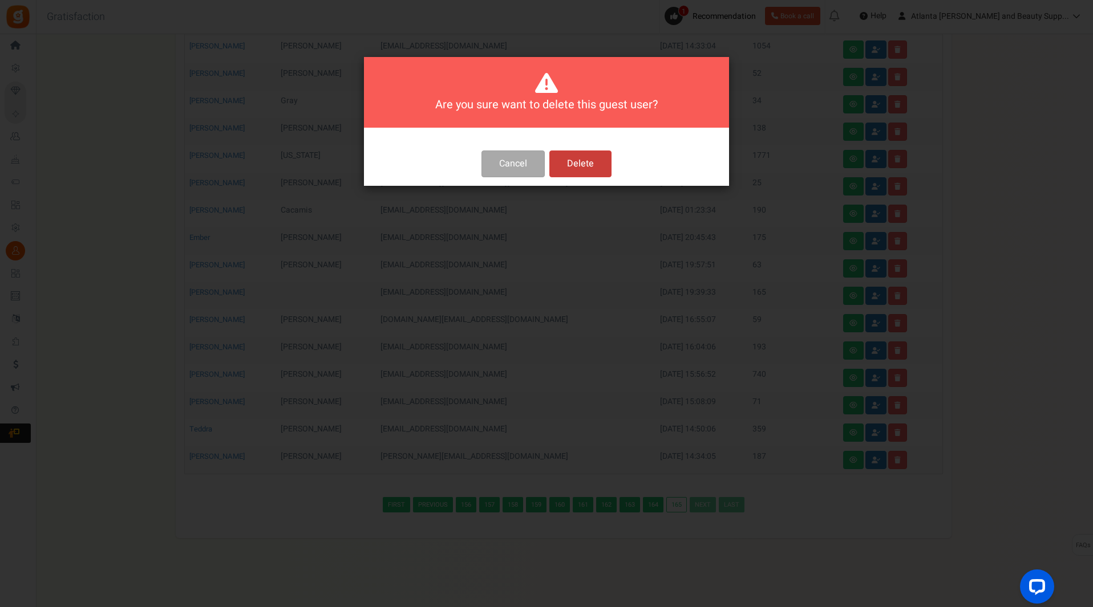
click at [578, 169] on button "Delete" at bounding box center [580, 164] width 62 height 27
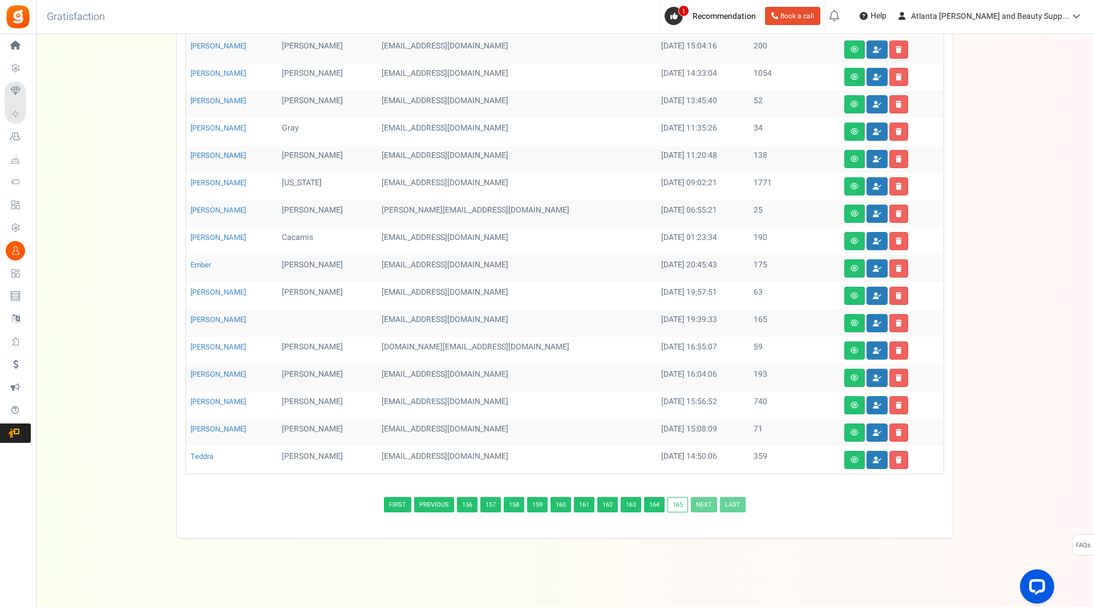
scroll to position [198, 0]
click at [889, 454] on link at bounding box center [898, 460] width 19 height 18
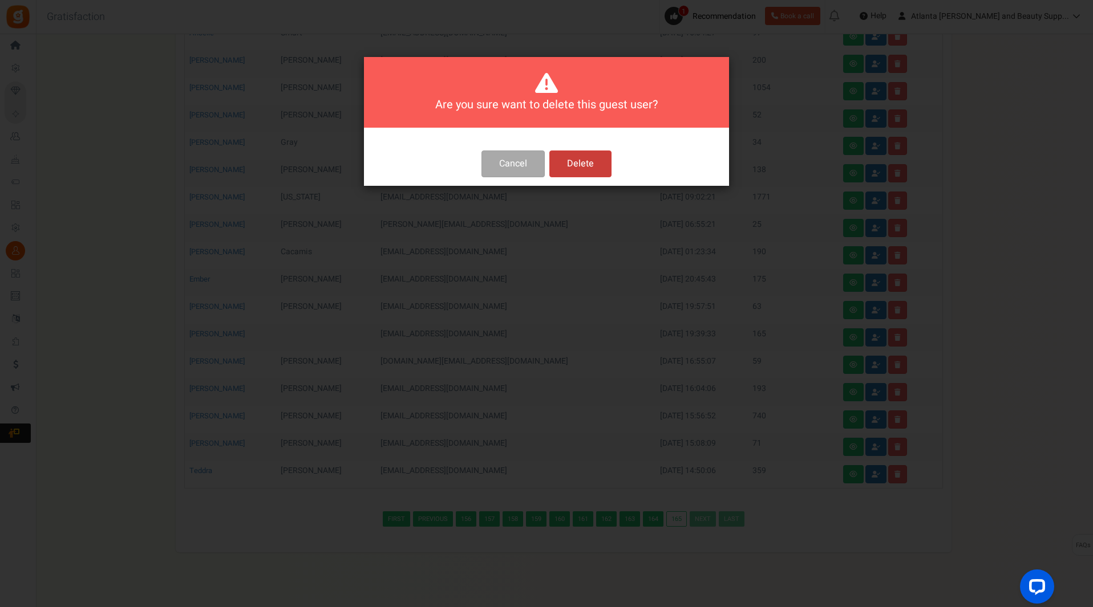
click at [582, 160] on button "Delete" at bounding box center [580, 164] width 62 height 27
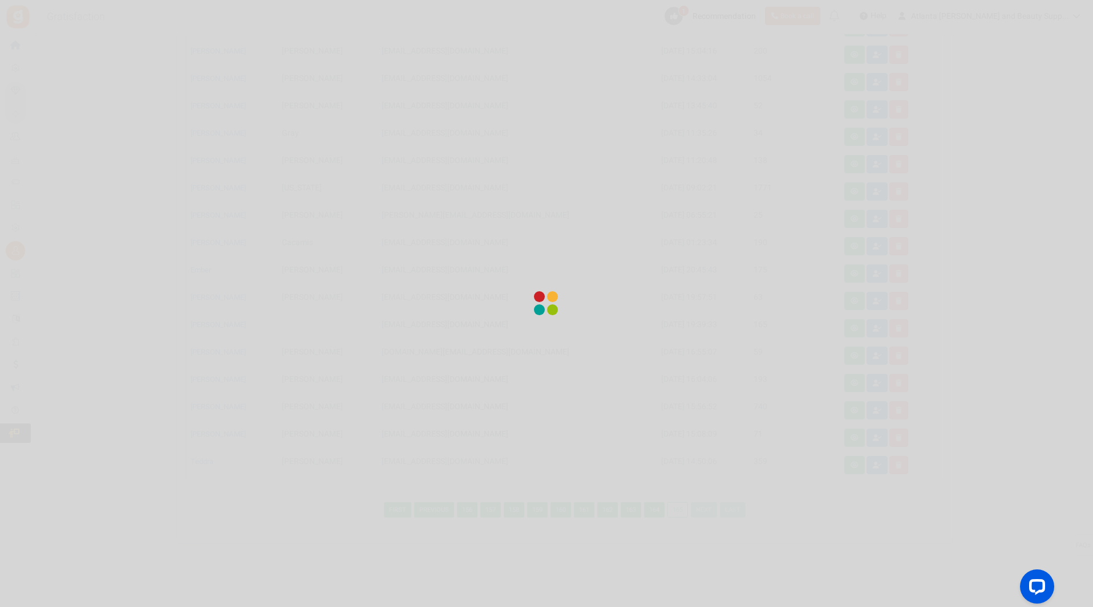
scroll to position [170, 0]
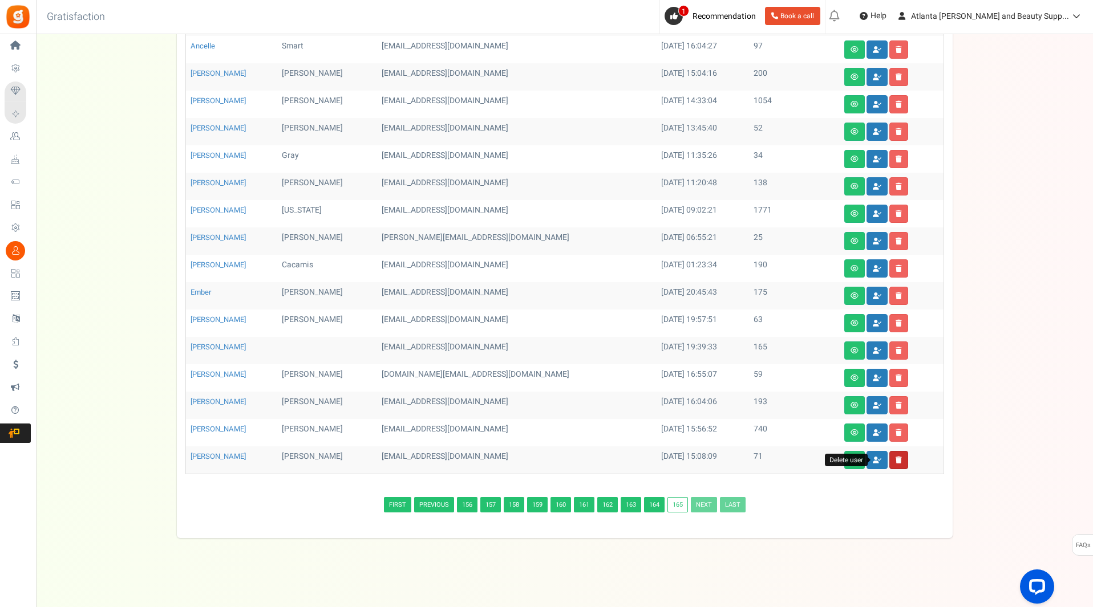
click at [889, 461] on link at bounding box center [898, 460] width 19 height 18
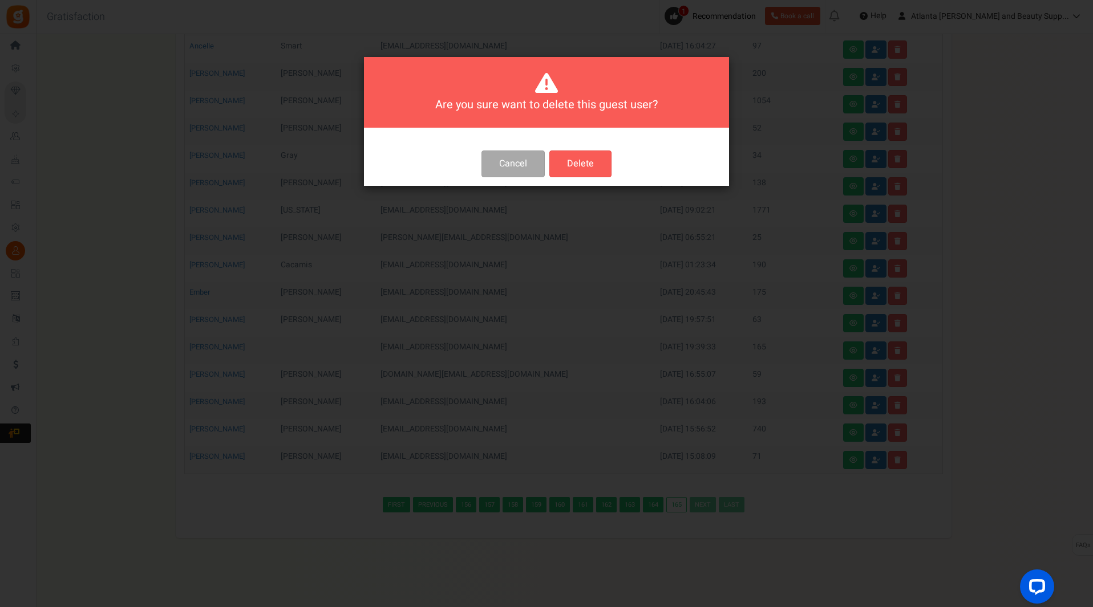
drag, startPoint x: 599, startPoint y: 169, endPoint x: 611, endPoint y: 169, distance: 12.5
click at [599, 169] on button "Delete" at bounding box center [580, 164] width 62 height 27
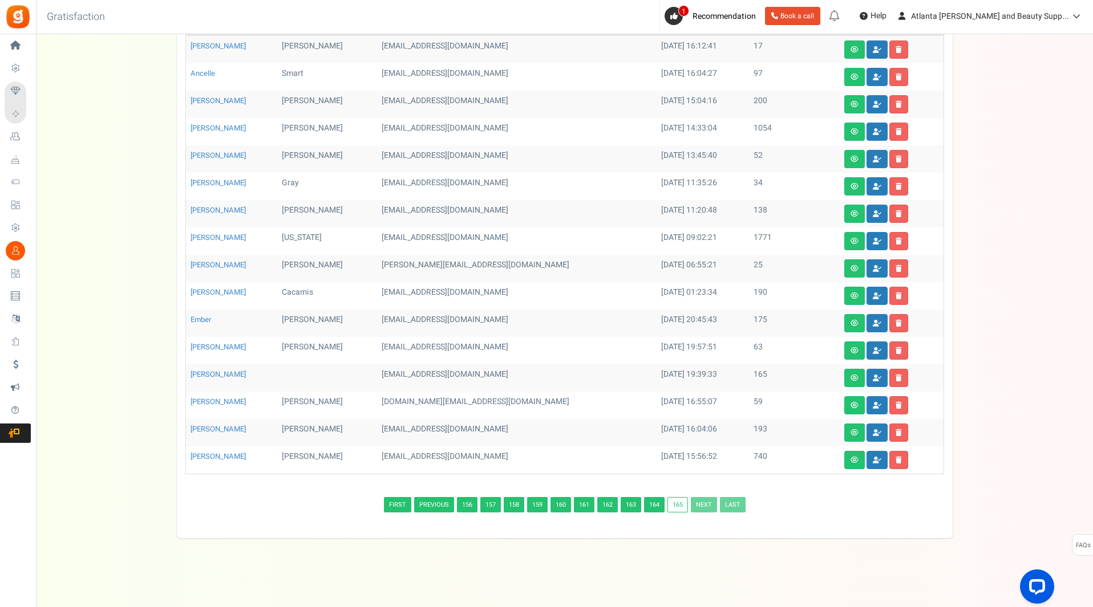
scroll to position [143, 0]
click at [895, 431] on icon at bounding box center [898, 432] width 6 height 7
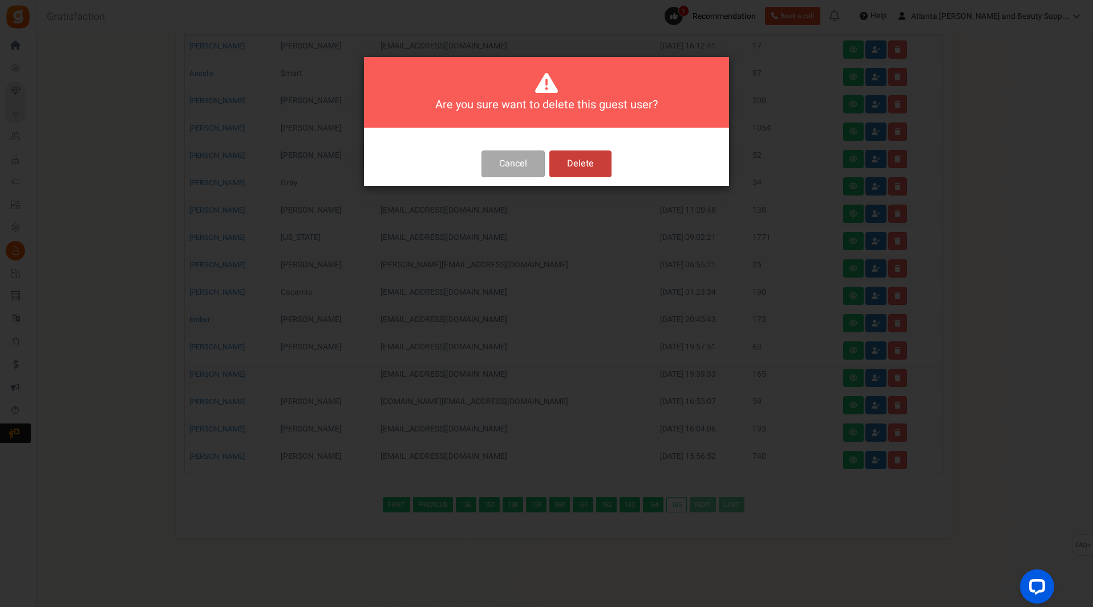
click at [579, 163] on button "Delete" at bounding box center [580, 164] width 62 height 27
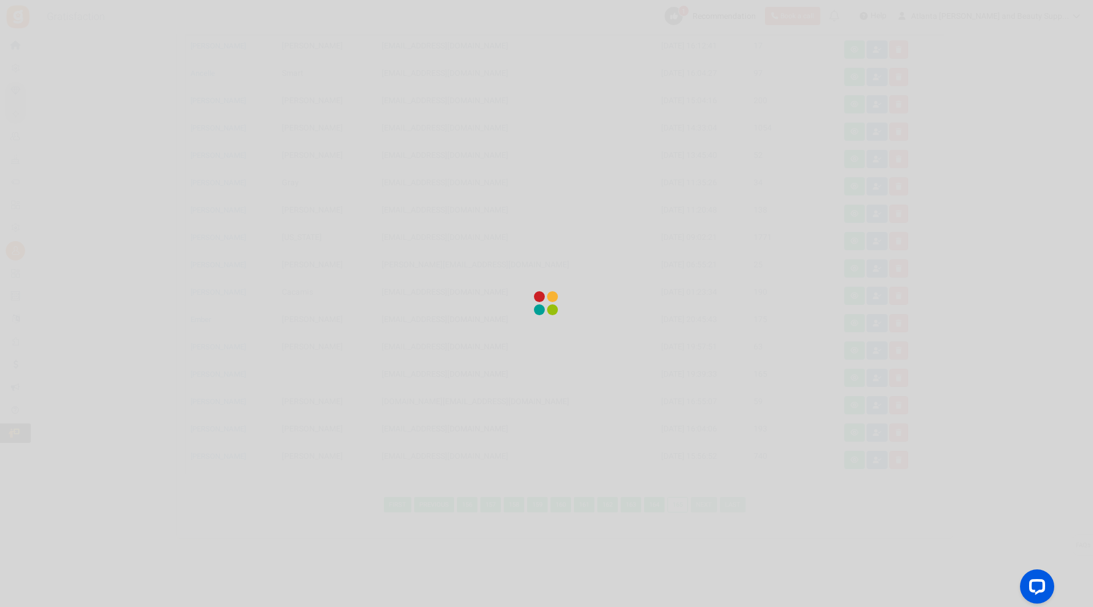
scroll to position [116, 0]
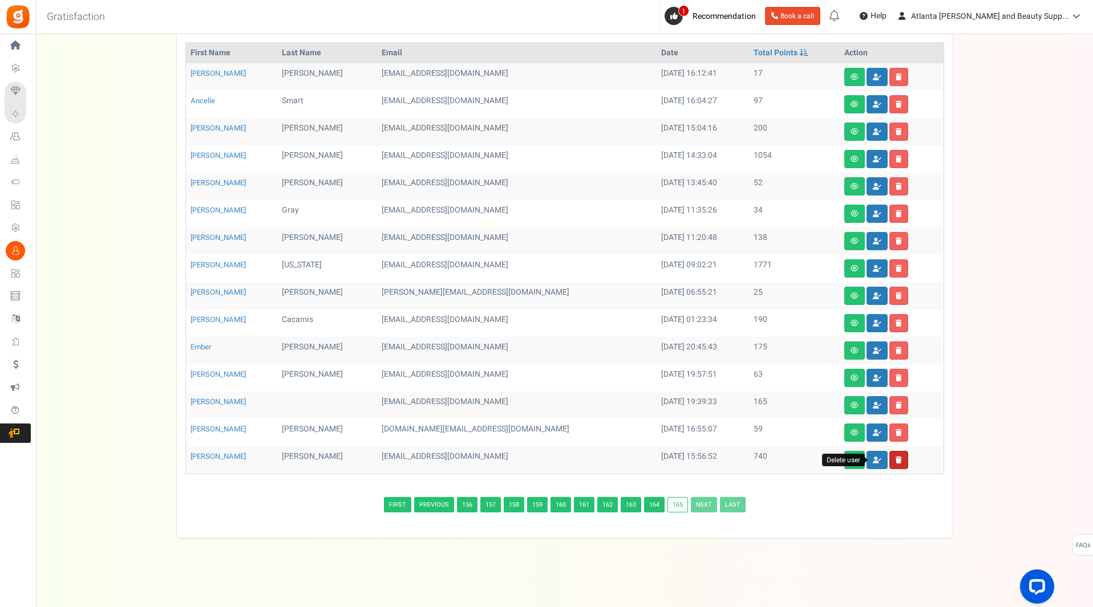
click at [895, 461] on icon at bounding box center [898, 460] width 6 height 7
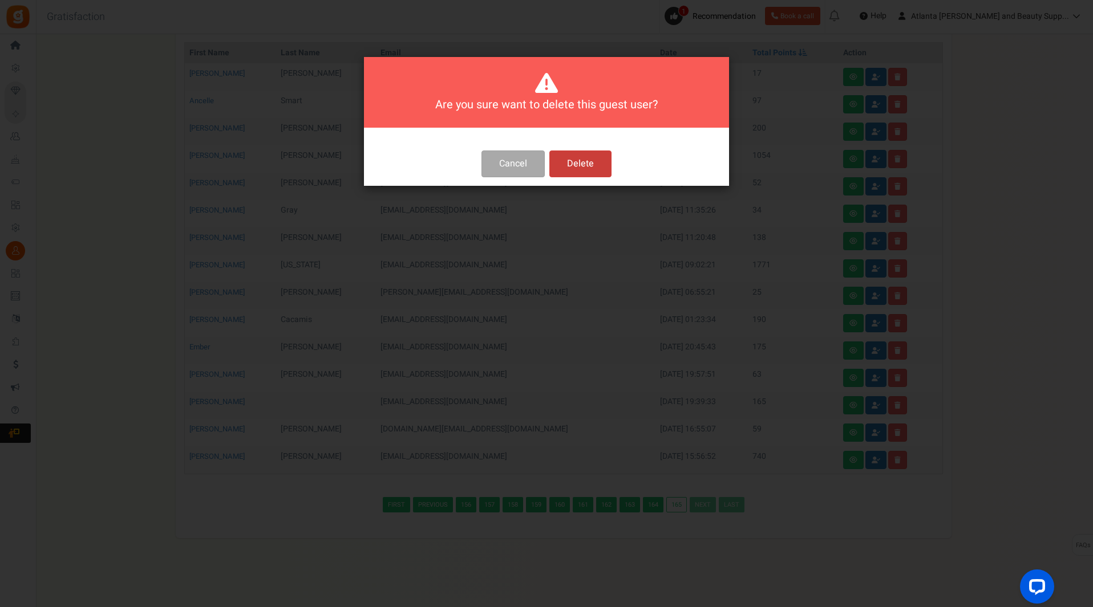
click at [583, 165] on button "Delete" at bounding box center [580, 164] width 62 height 27
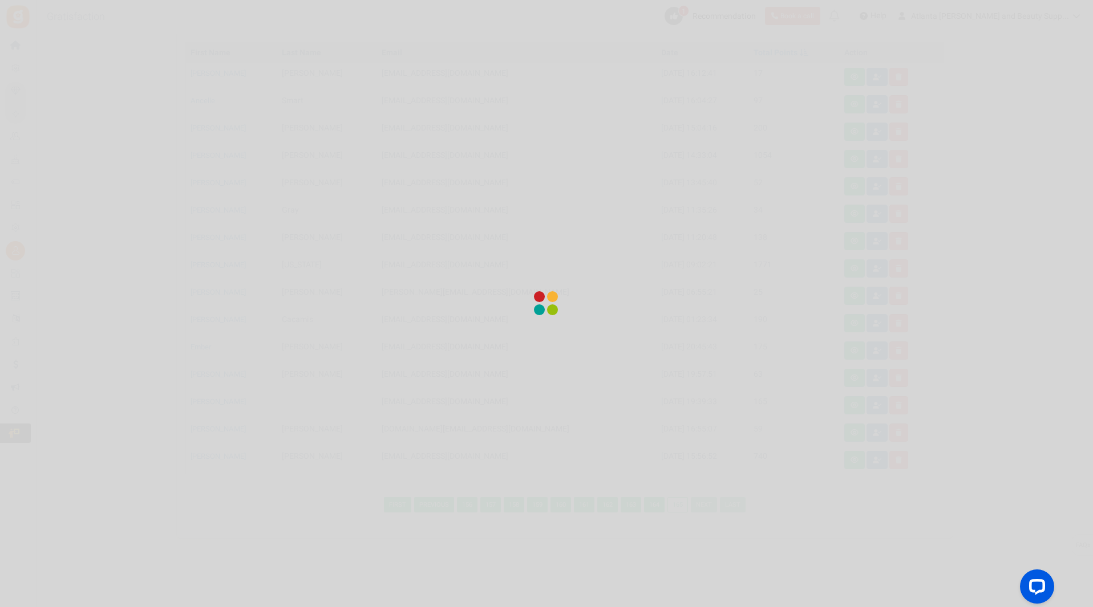
scroll to position [88, 0]
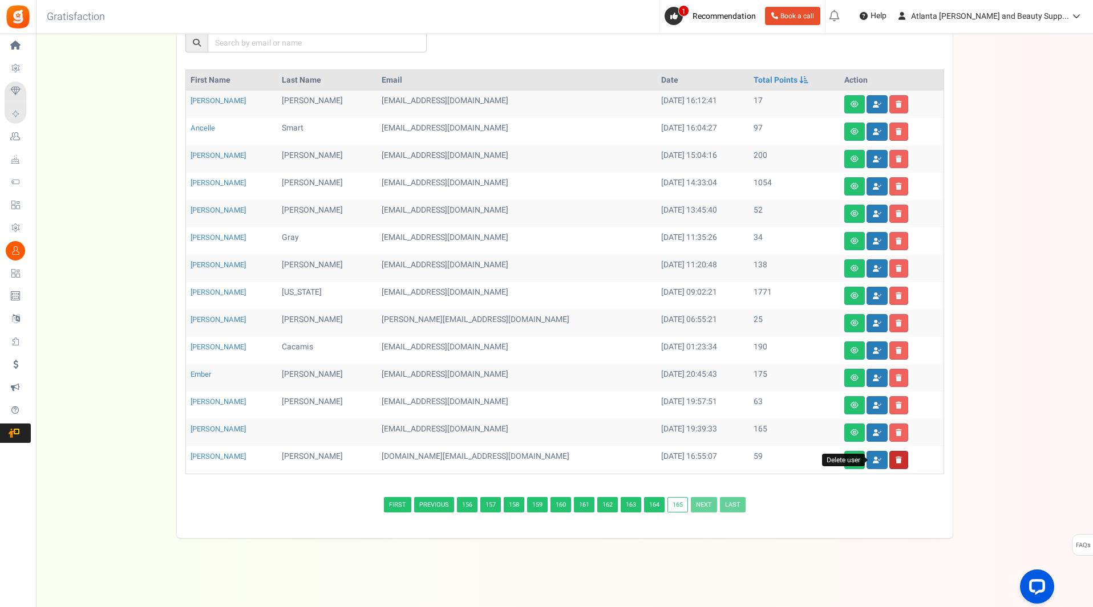
click at [889, 457] on link at bounding box center [898, 460] width 19 height 18
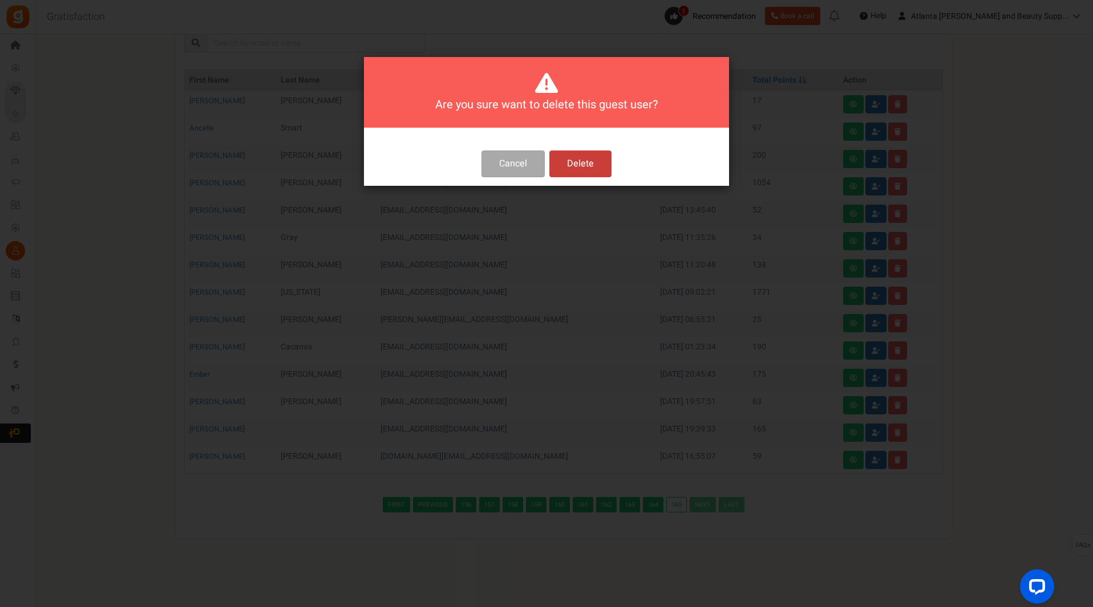
click at [587, 160] on button "Delete" at bounding box center [580, 164] width 62 height 27
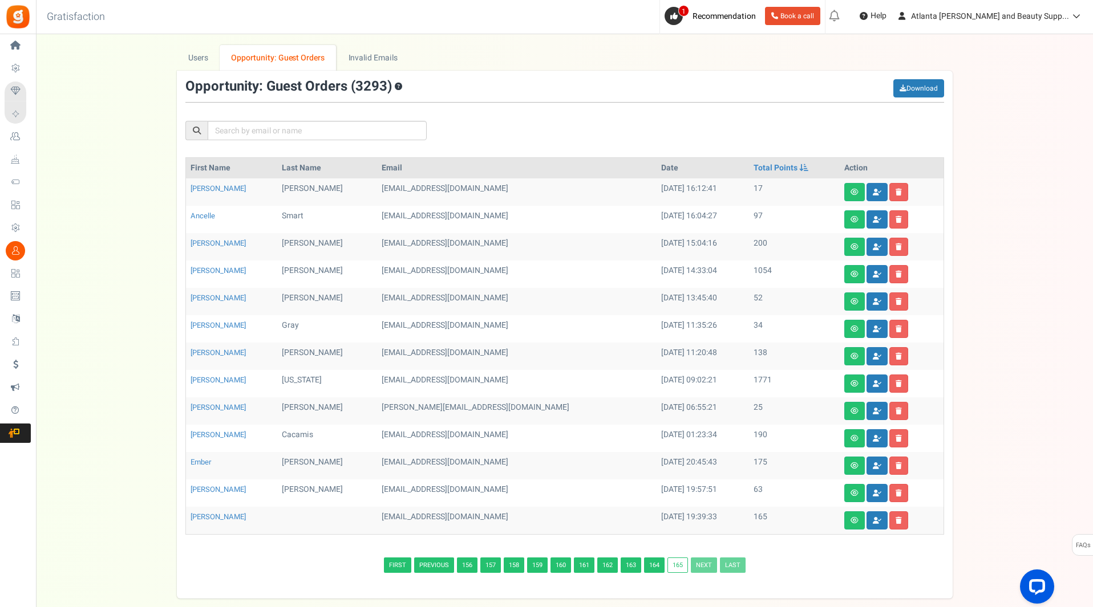
scroll to position [0, 0]
click at [895, 523] on icon at bounding box center [898, 521] width 6 height 7
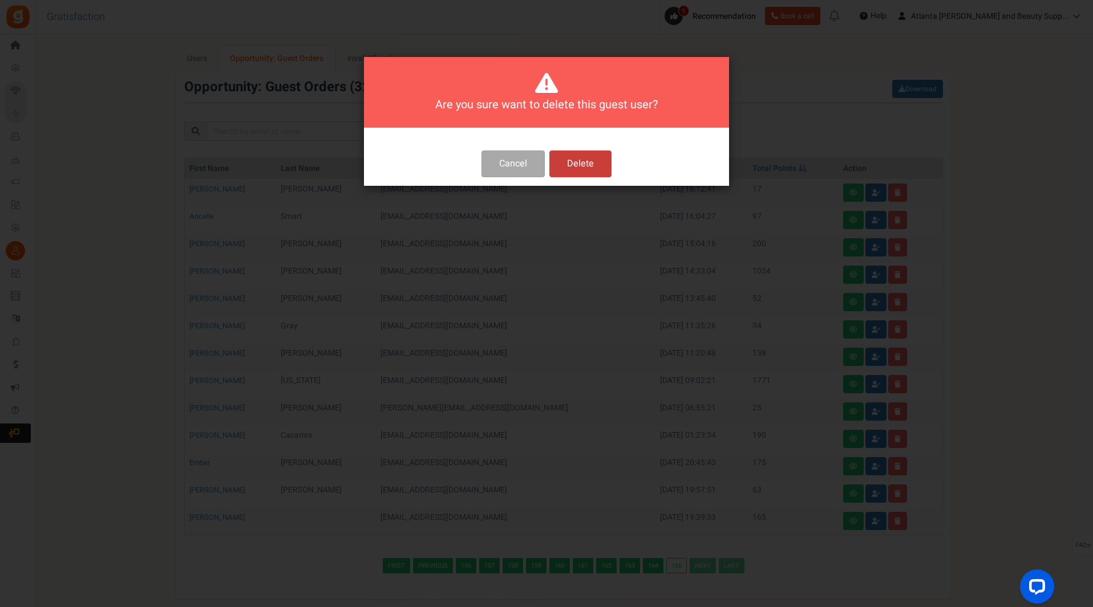
click at [574, 167] on button "Delete" at bounding box center [580, 164] width 62 height 27
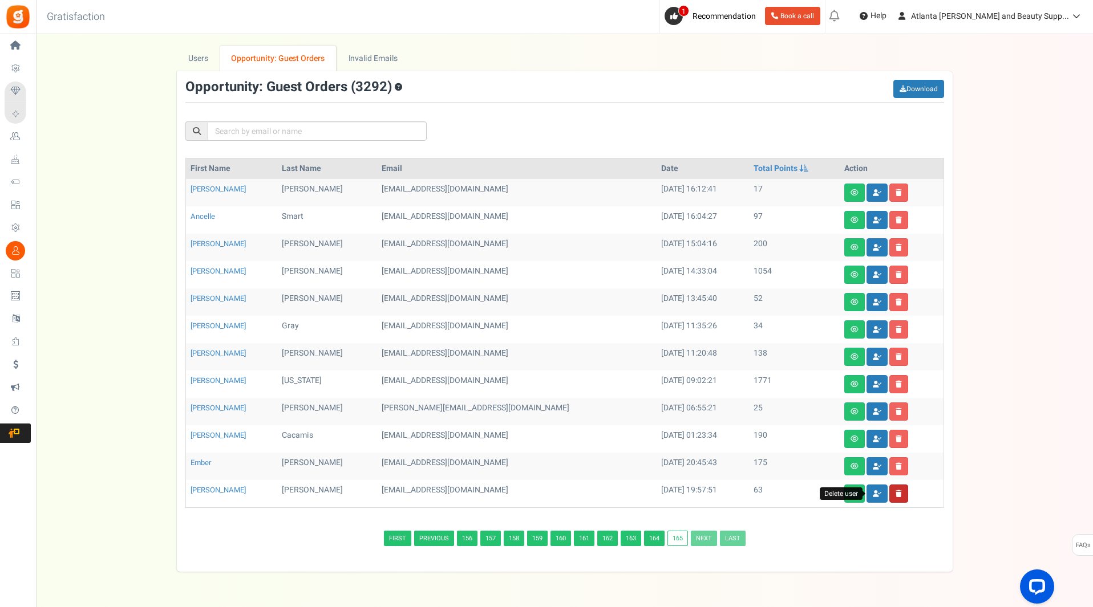
click at [895, 490] on icon at bounding box center [898, 493] width 6 height 7
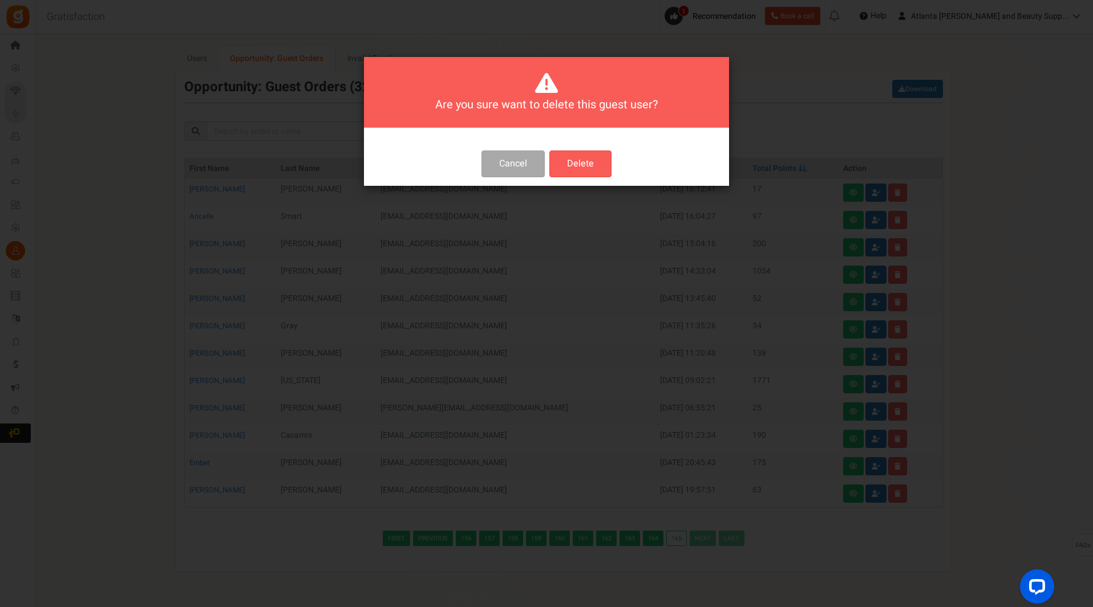
drag, startPoint x: 573, startPoint y: 157, endPoint x: 566, endPoint y: 156, distance: 6.9
click at [572, 157] on button "Delete" at bounding box center [580, 164] width 62 height 27
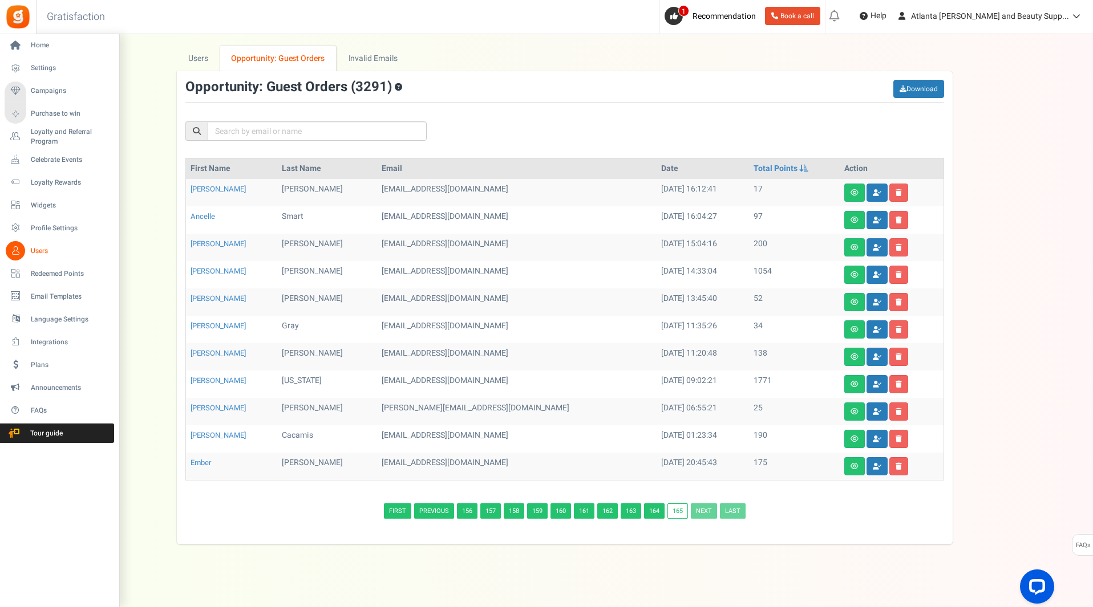
click at [35, 253] on span "Users" at bounding box center [71, 251] width 80 height 10
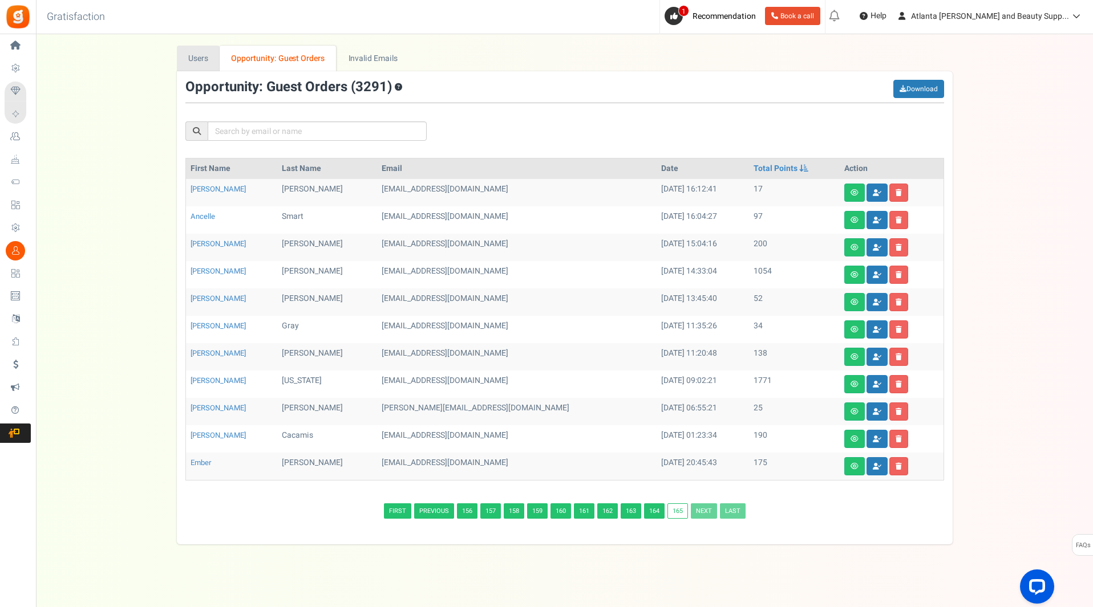
click at [199, 56] on link "Users" at bounding box center [198, 59] width 43 height 26
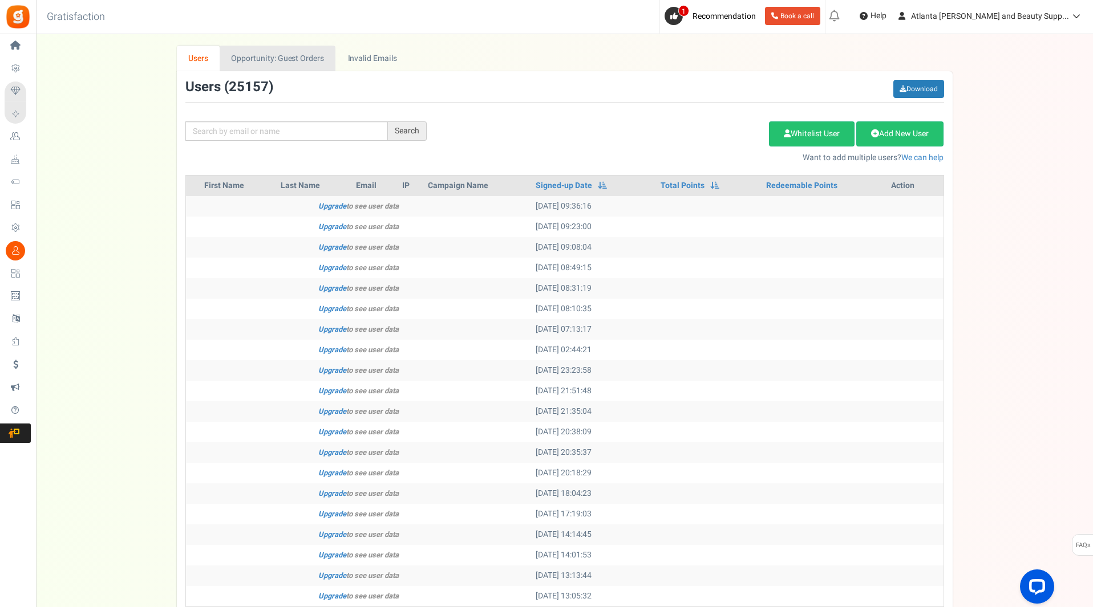
click at [301, 55] on link "Opportunity: Guest Orders" at bounding box center [278, 59] width 116 height 26
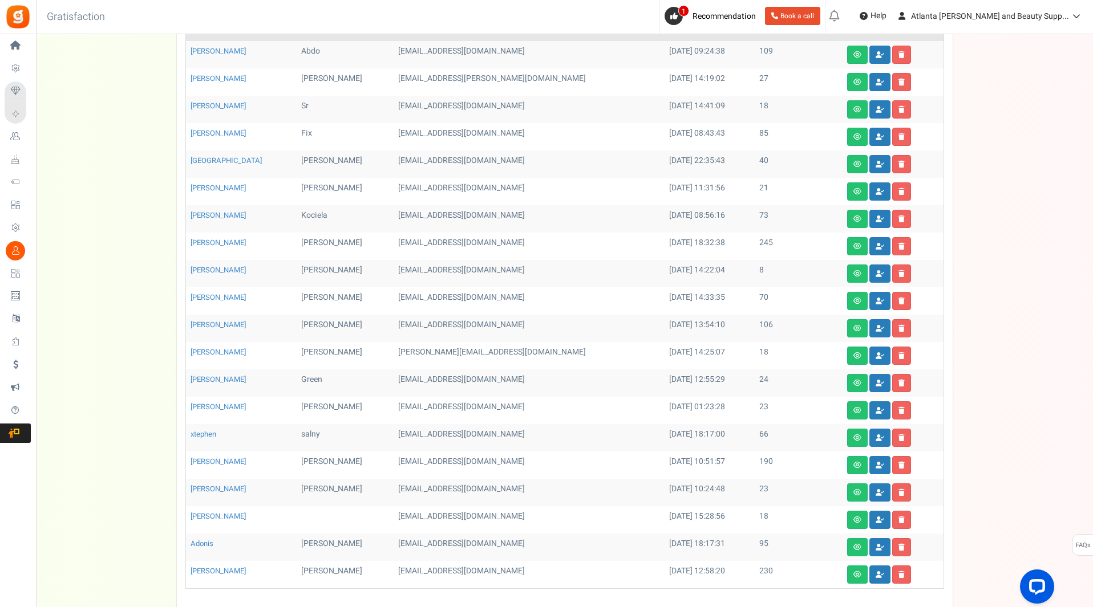
scroll to position [253, 0]
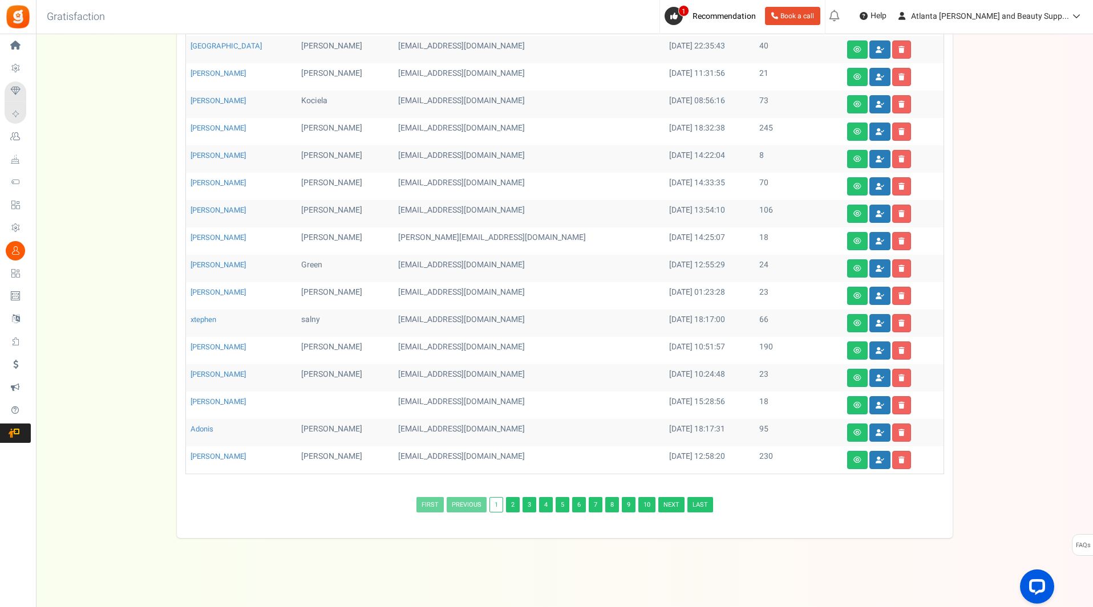
click at [647, 502] on link "10" at bounding box center [646, 504] width 17 height 15
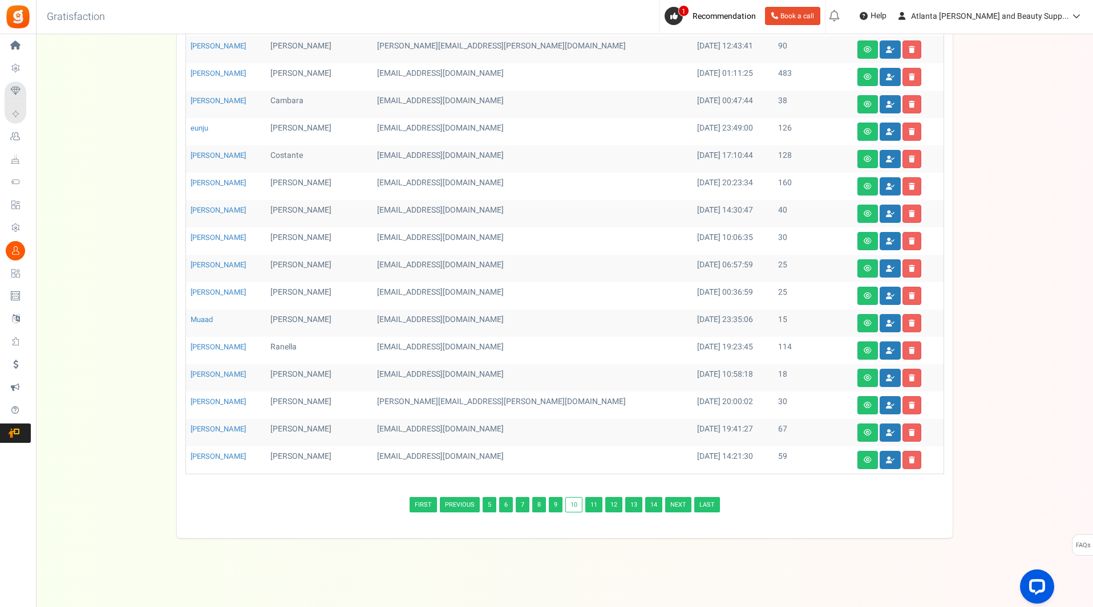
click at [652, 505] on link "14" at bounding box center [653, 504] width 17 height 15
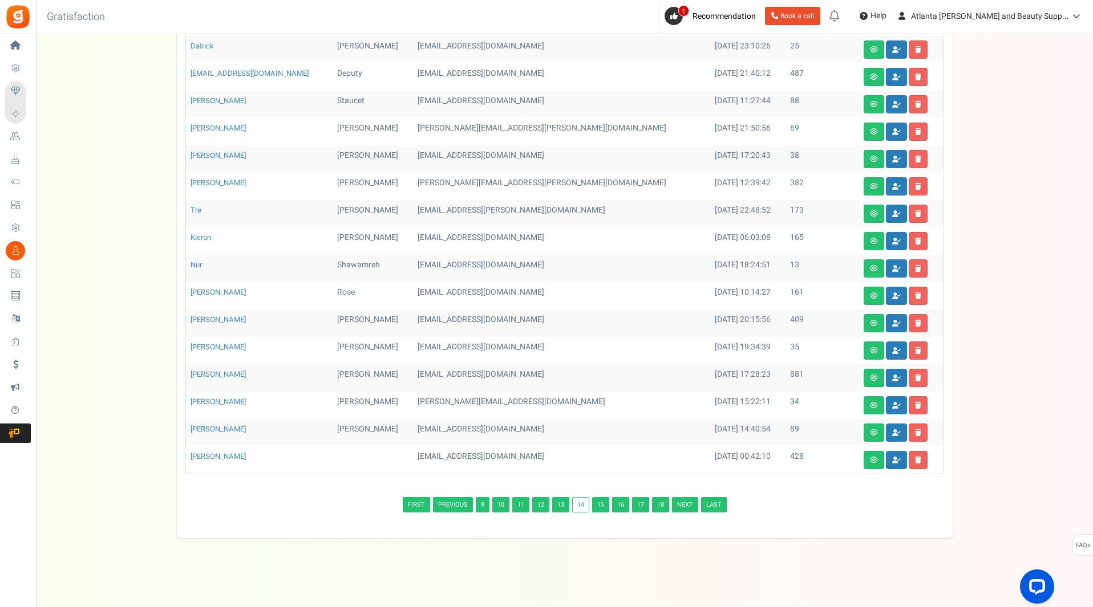
click at [661, 506] on link "18" at bounding box center [660, 504] width 17 height 15
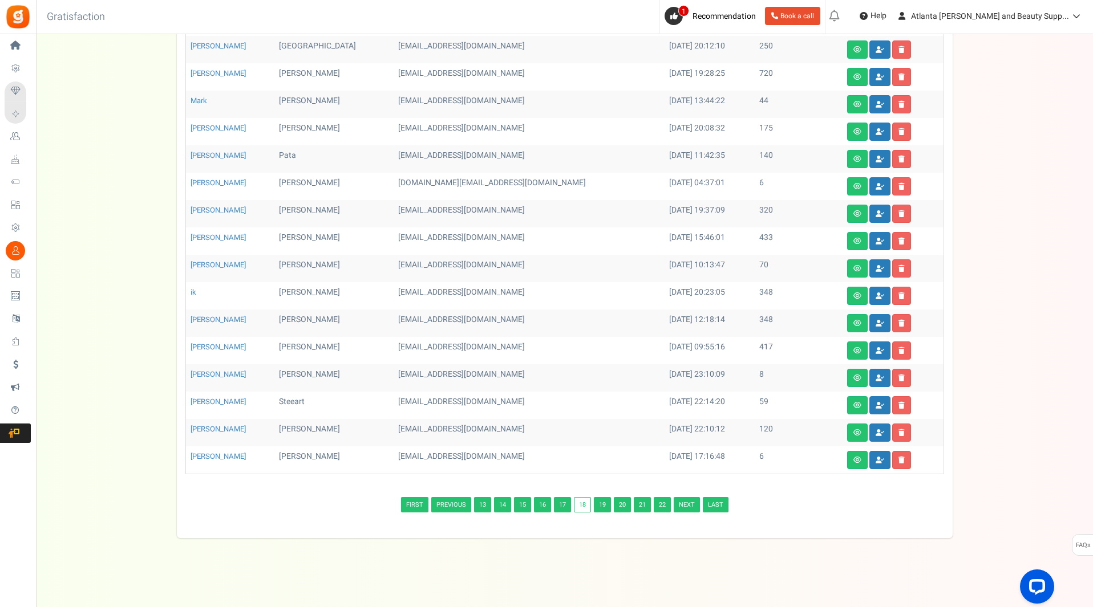
click at [662, 506] on link "22" at bounding box center [661, 504] width 17 height 15
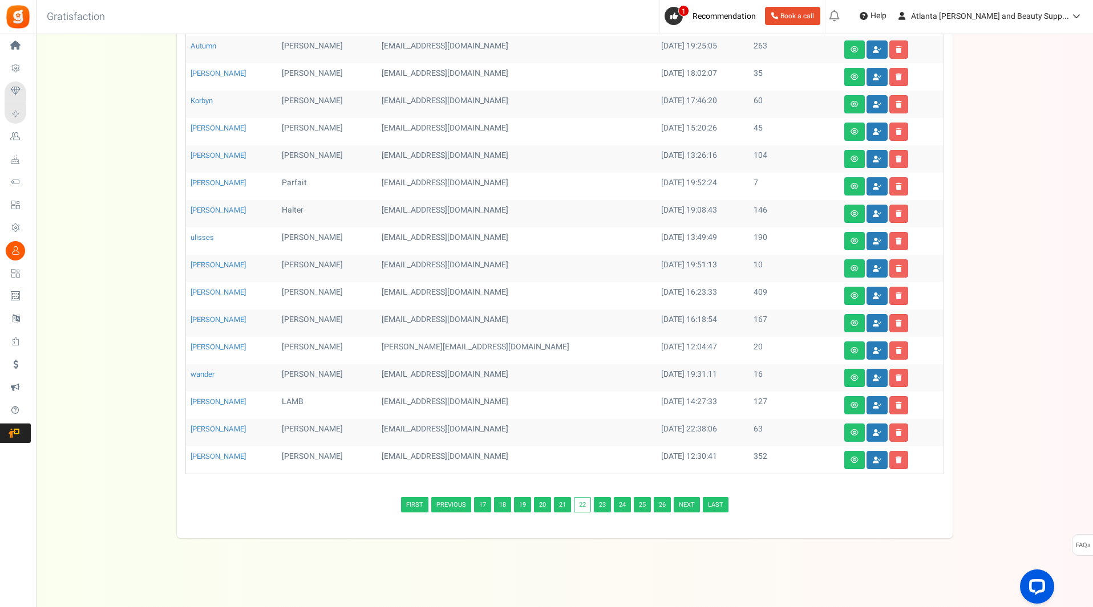
click at [662, 506] on link "26" at bounding box center [661, 504] width 17 height 15
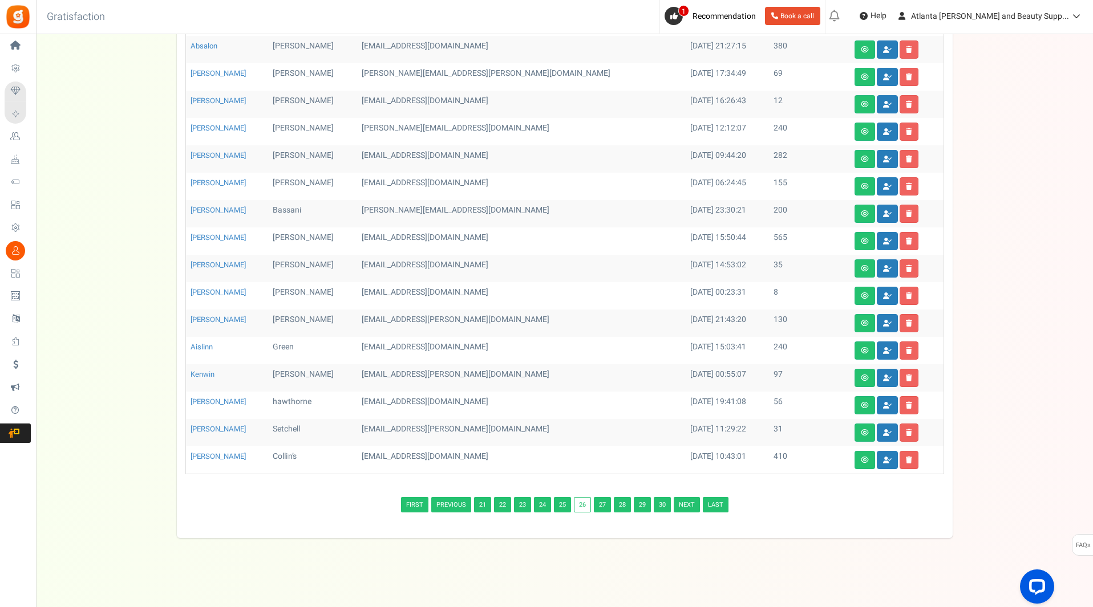
click at [708, 504] on link "Last" at bounding box center [716, 504] width 26 height 15
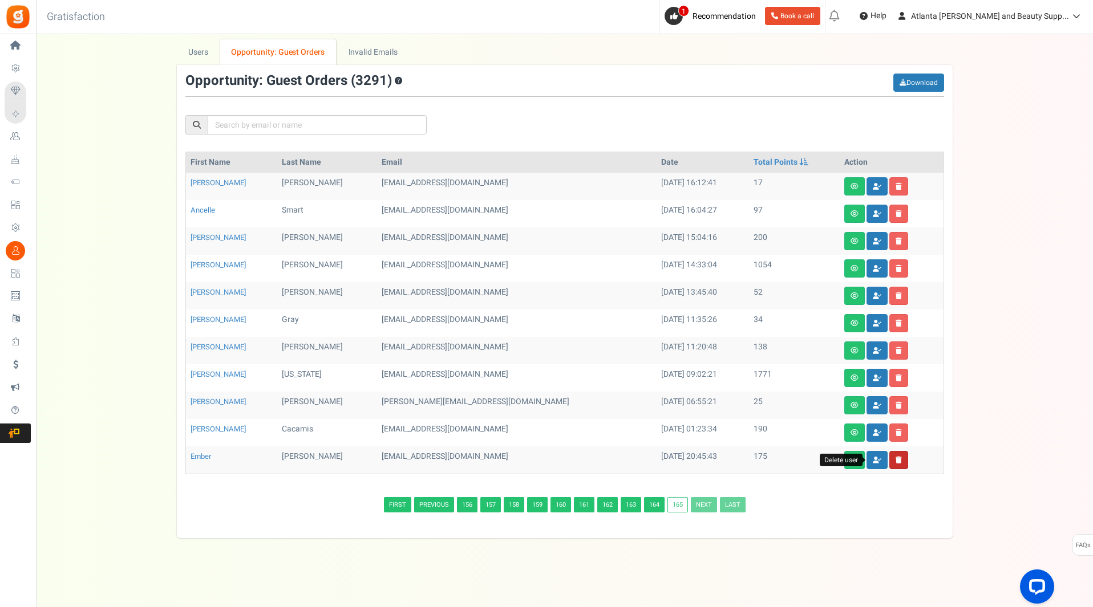
click at [895, 459] on icon at bounding box center [898, 460] width 6 height 7
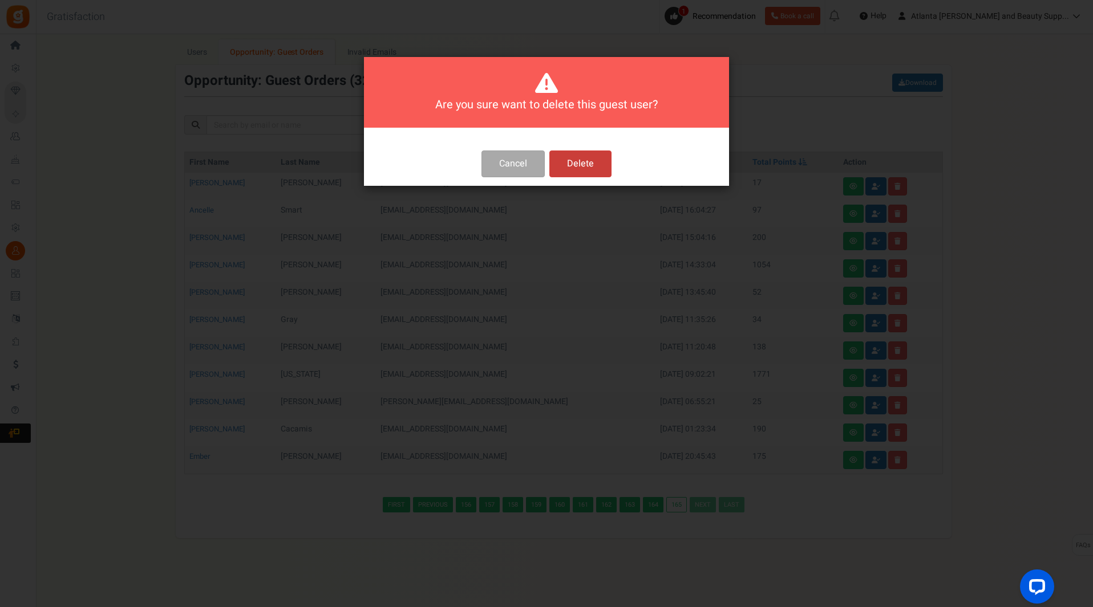
click at [591, 159] on button "Delete" at bounding box center [580, 164] width 62 height 27
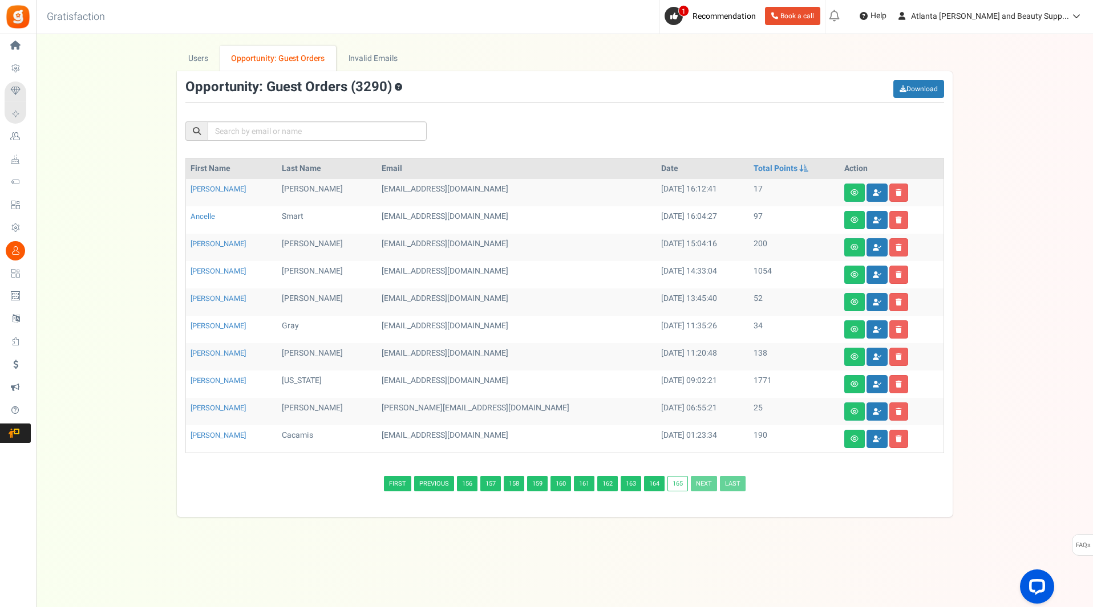
scroll to position [0, 0]
click at [890, 433] on link at bounding box center [899, 439] width 19 height 18
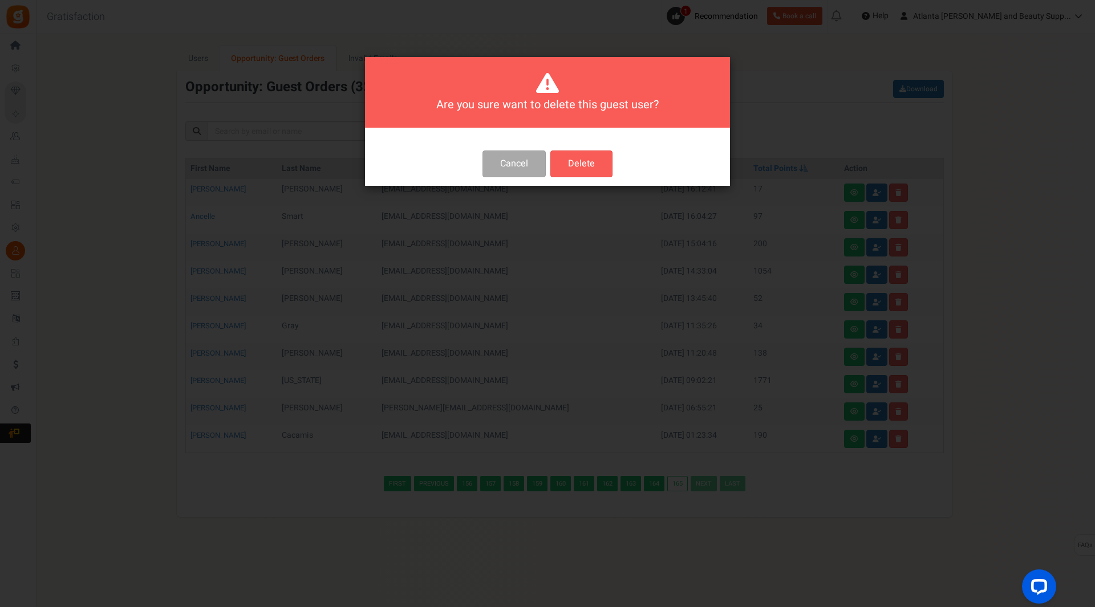
click at [569, 148] on div at bounding box center [547, 139] width 365 height 23
click at [576, 170] on button "Delete" at bounding box center [581, 164] width 62 height 27
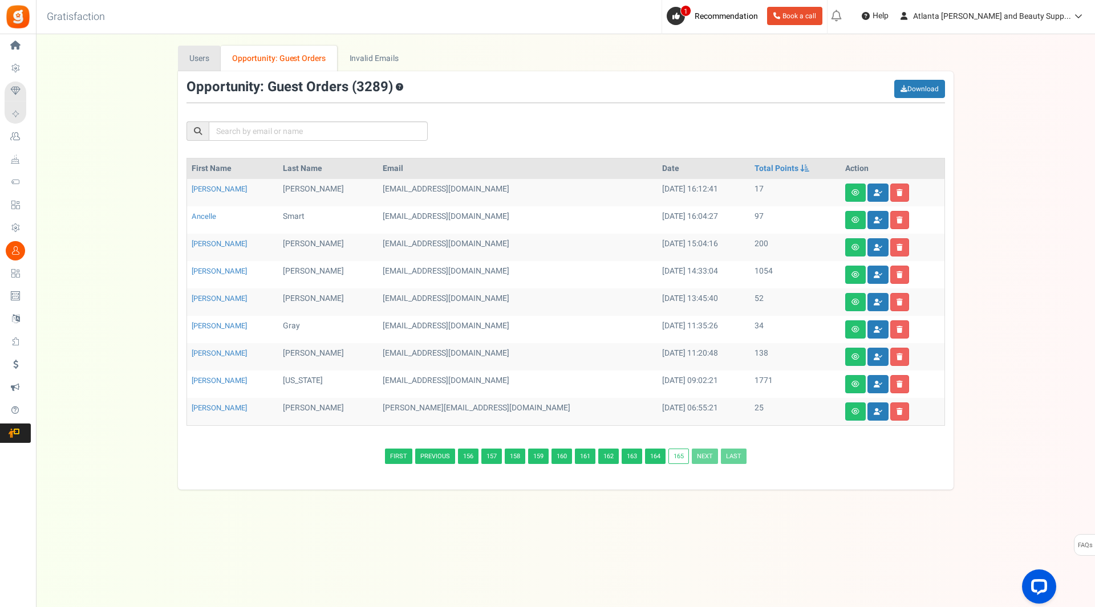
click at [208, 62] on link "Users" at bounding box center [199, 59] width 43 height 26
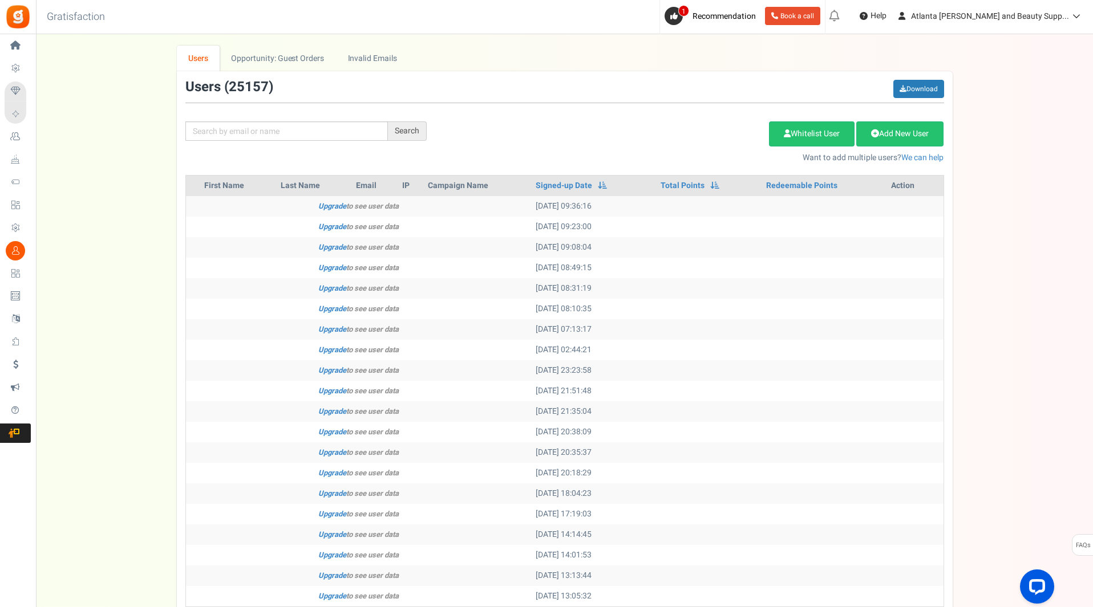
click at [271, 120] on div "Search Add Etsy Order Delete Selected Users Import Users Spam Protection Subtra…" at bounding box center [565, 122] width 776 height 84
drag, startPoint x: 258, startPoint y: 134, endPoint x: 253, endPoint y: 130, distance: 6.1
click at [257, 134] on input "text" at bounding box center [286, 130] width 202 height 19
type input "[PERSON_NAME]"
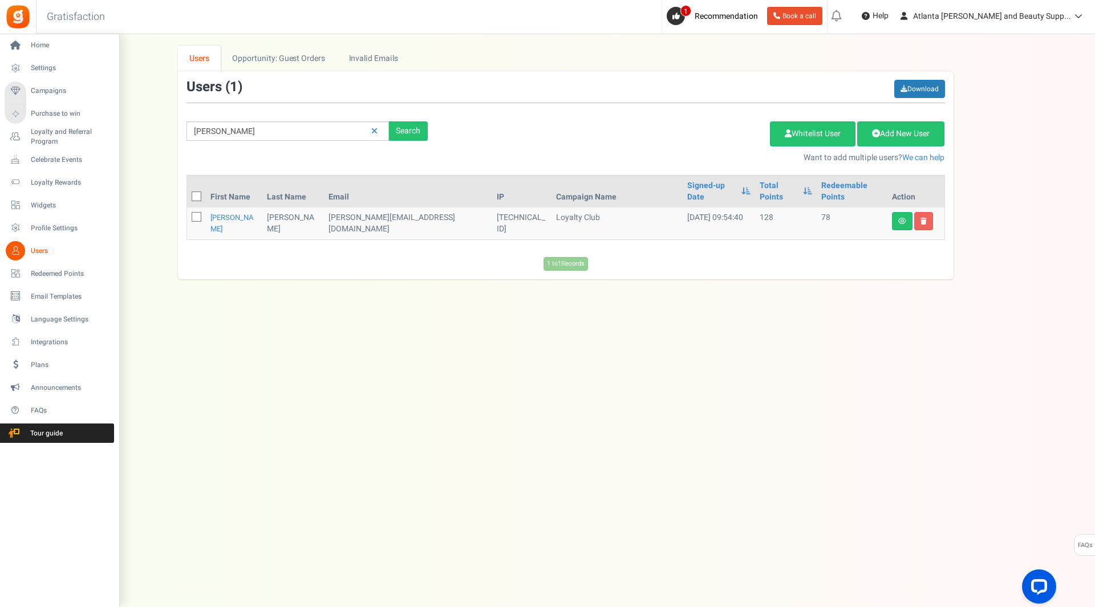
click at [41, 248] on span "Users" at bounding box center [71, 251] width 80 height 10
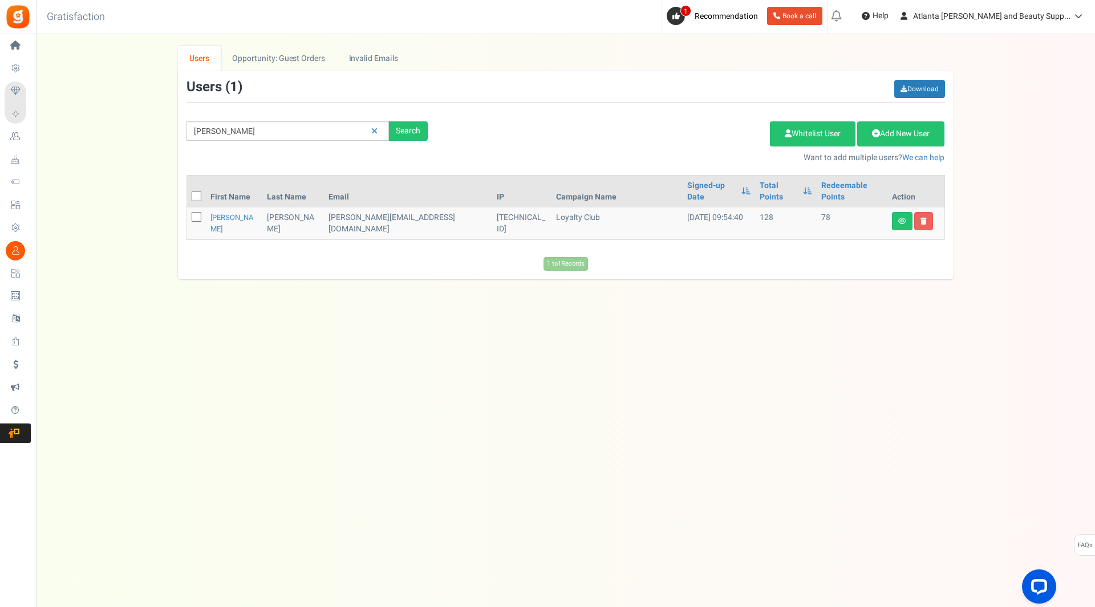
click at [195, 52] on link "Users" at bounding box center [199, 59] width 43 height 26
click at [247, 132] on input "[PERSON_NAME]" at bounding box center [287, 130] width 202 height 19
click at [247, 131] on input "[PERSON_NAME]" at bounding box center [287, 130] width 202 height 19
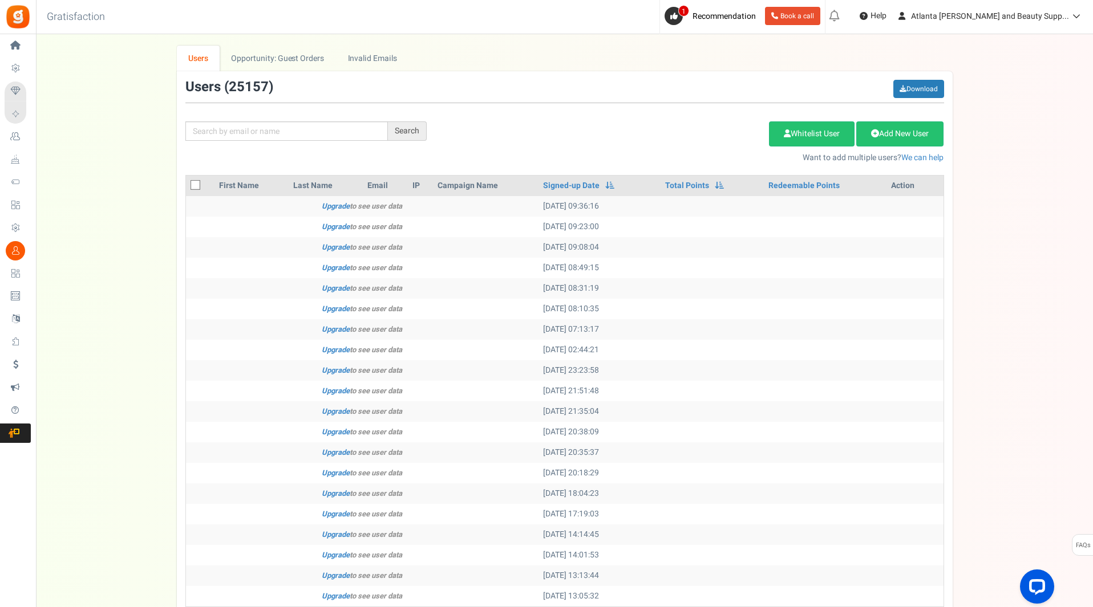
click at [208, 58] on link "Users" at bounding box center [198, 59] width 43 height 26
click at [259, 52] on link "Opportunity: Guest Orders" at bounding box center [278, 59] width 116 height 26
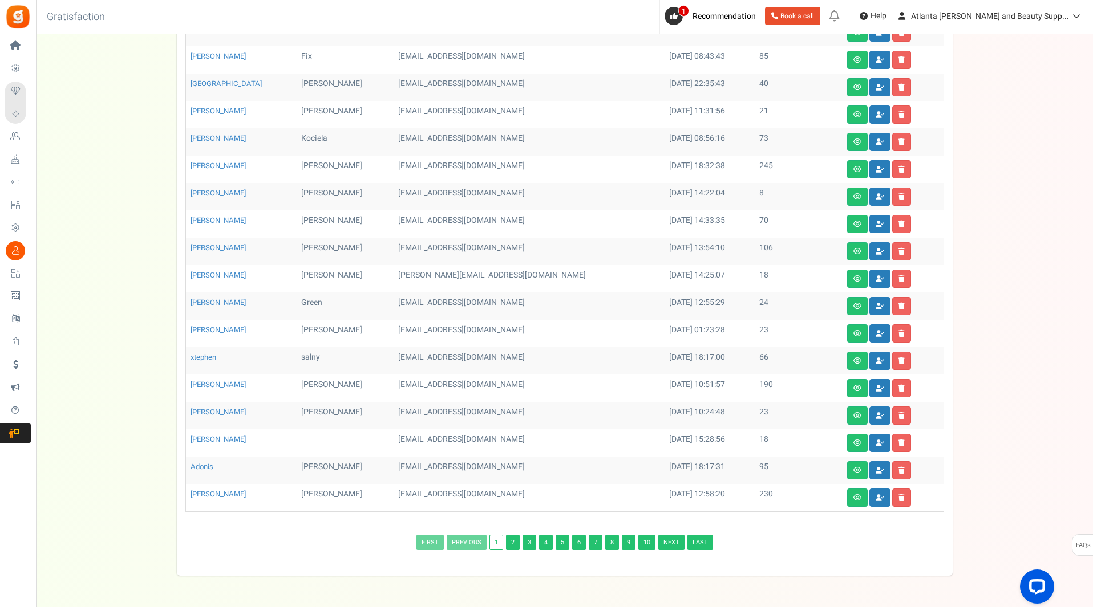
scroll to position [253, 0]
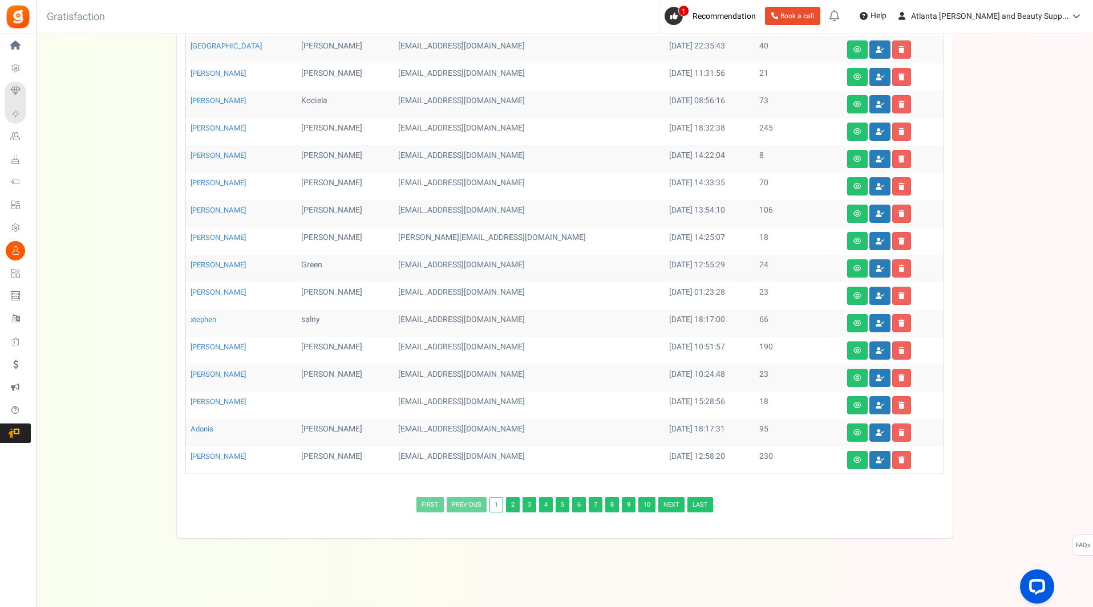
click at [705, 507] on link "Last" at bounding box center [700, 504] width 26 height 15
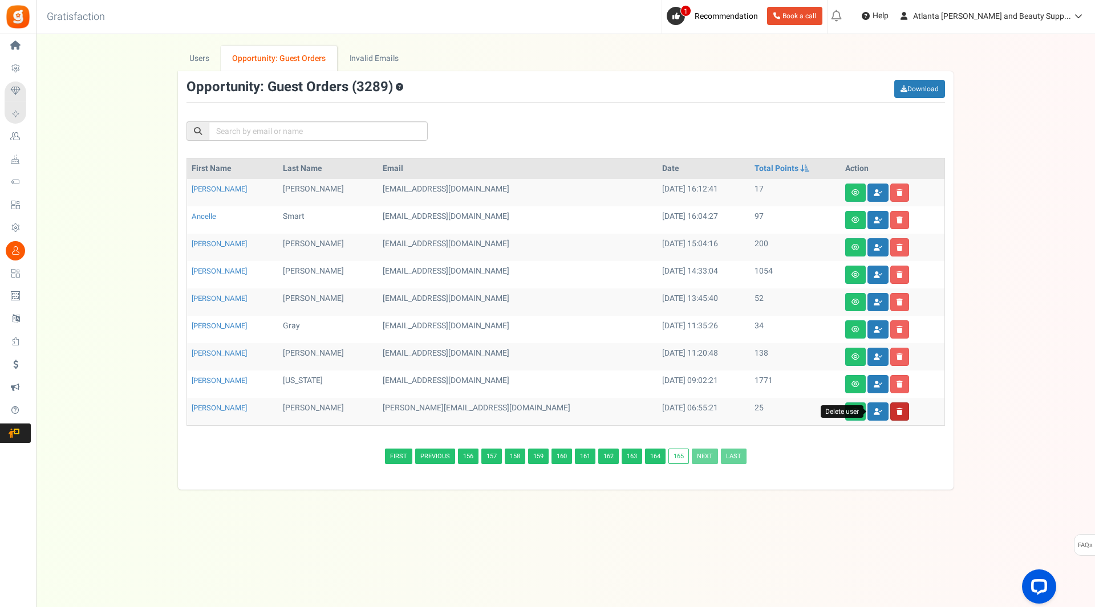
click at [896, 413] on icon at bounding box center [899, 411] width 6 height 7
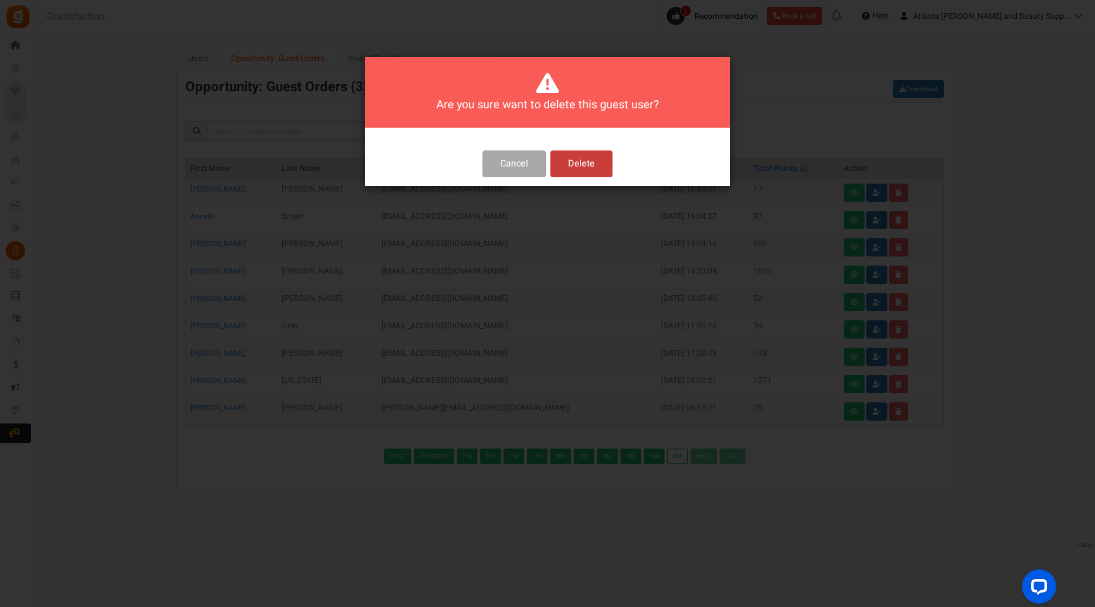
click at [594, 167] on button "Delete" at bounding box center [581, 164] width 62 height 27
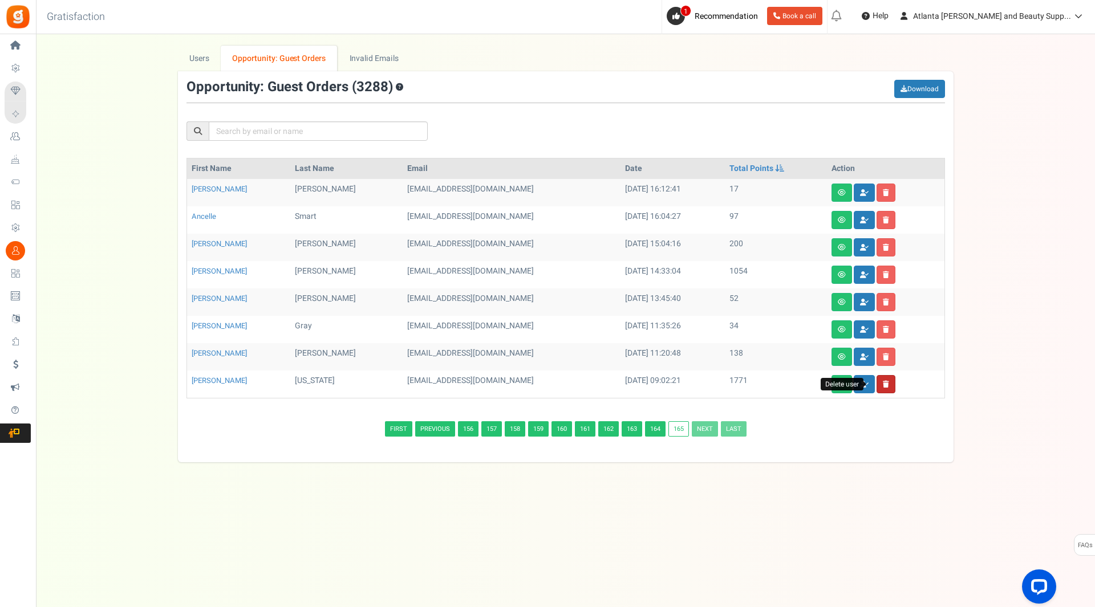
click at [884, 381] on link at bounding box center [885, 384] width 19 height 18
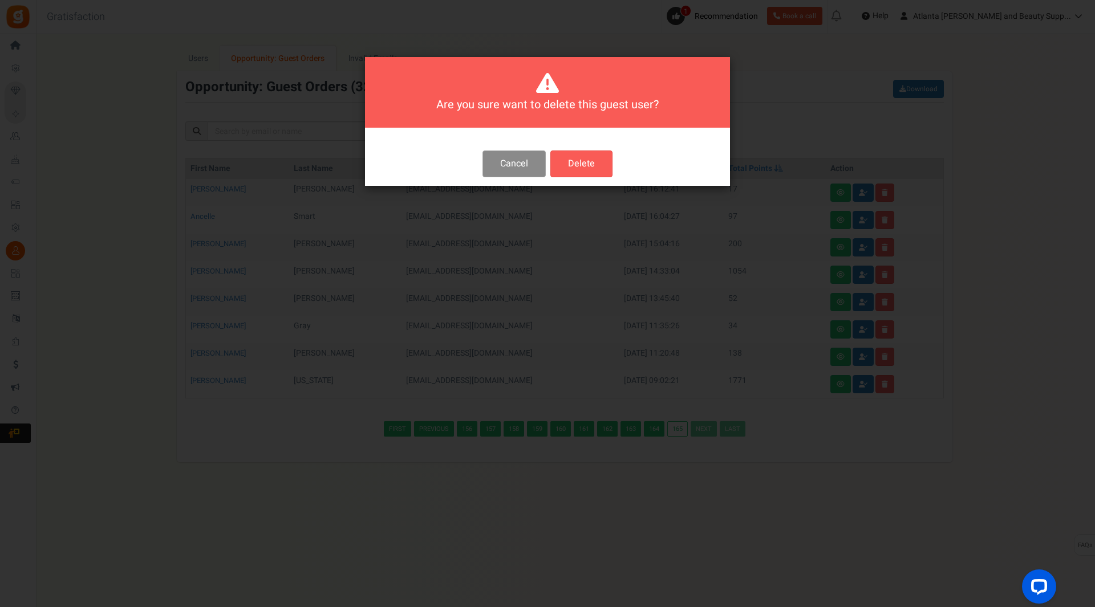
click at [494, 159] on button "Cancel" at bounding box center [513, 164] width 63 height 27
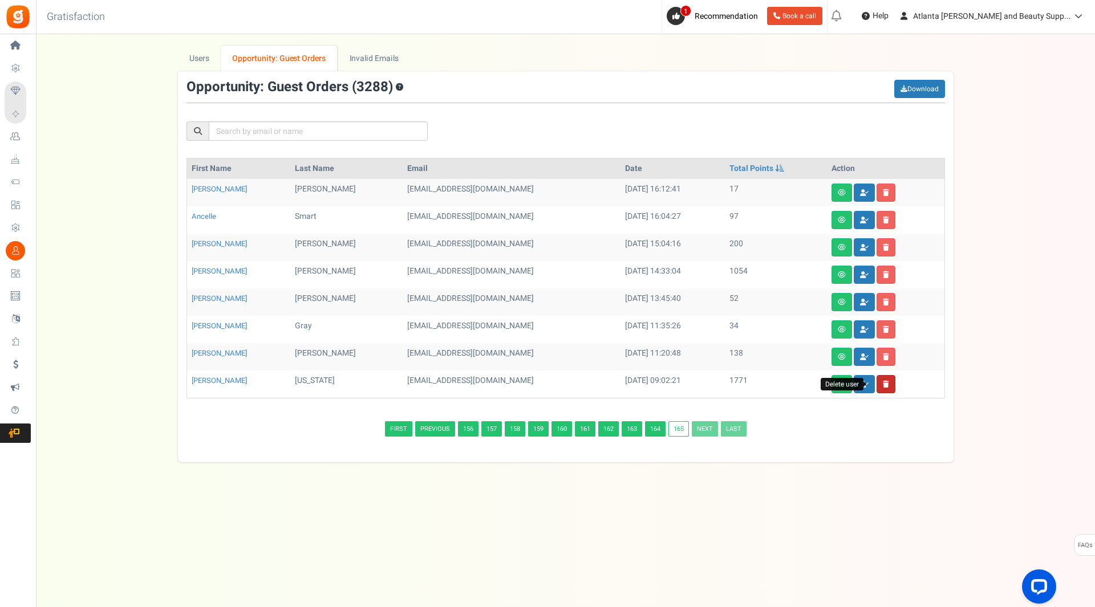
click at [883, 381] on icon at bounding box center [886, 384] width 6 height 7
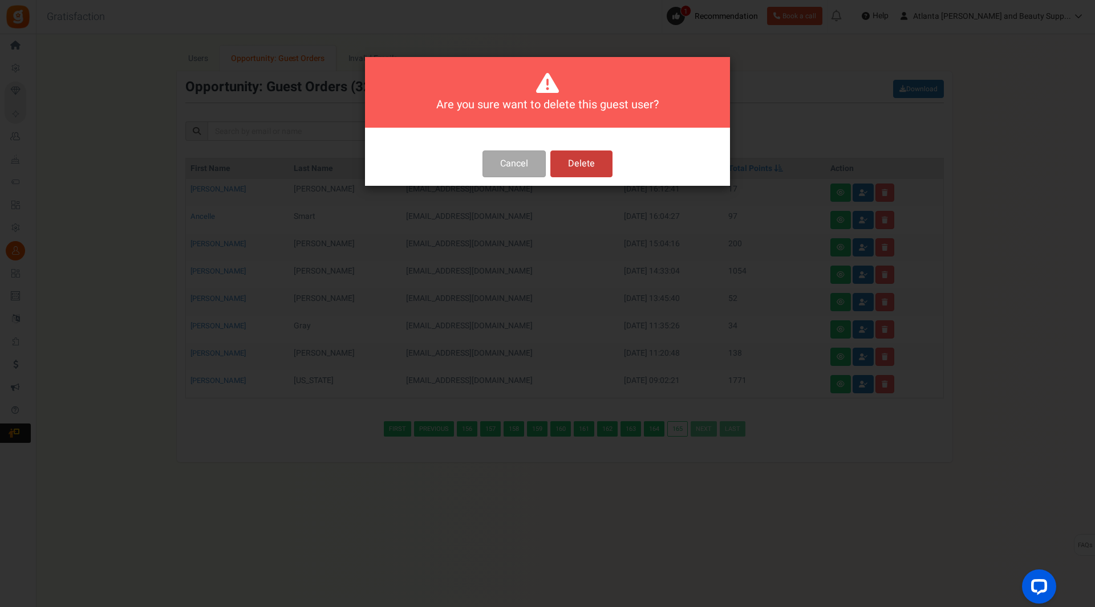
click at [594, 157] on button "Delete" at bounding box center [581, 164] width 62 height 27
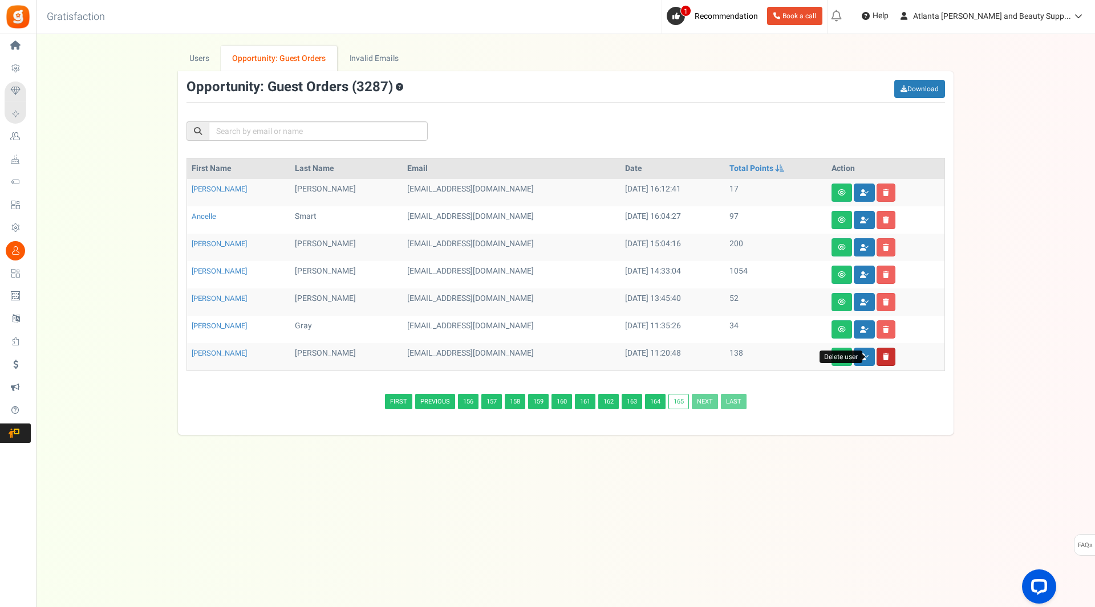
click at [883, 356] on icon at bounding box center [886, 357] width 6 height 7
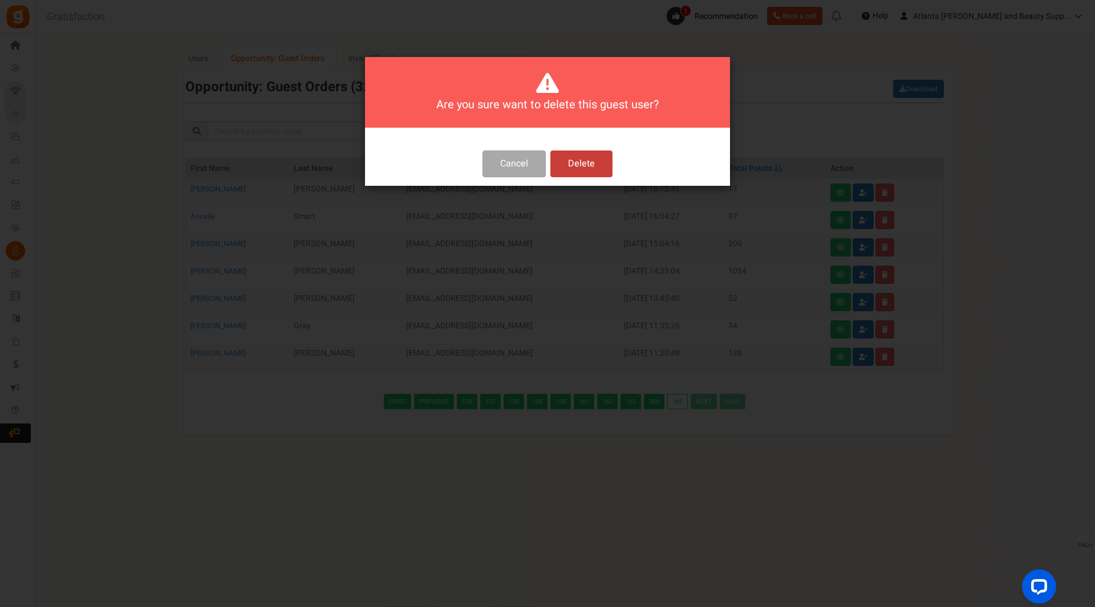
click at [583, 165] on button "Delete" at bounding box center [581, 164] width 62 height 27
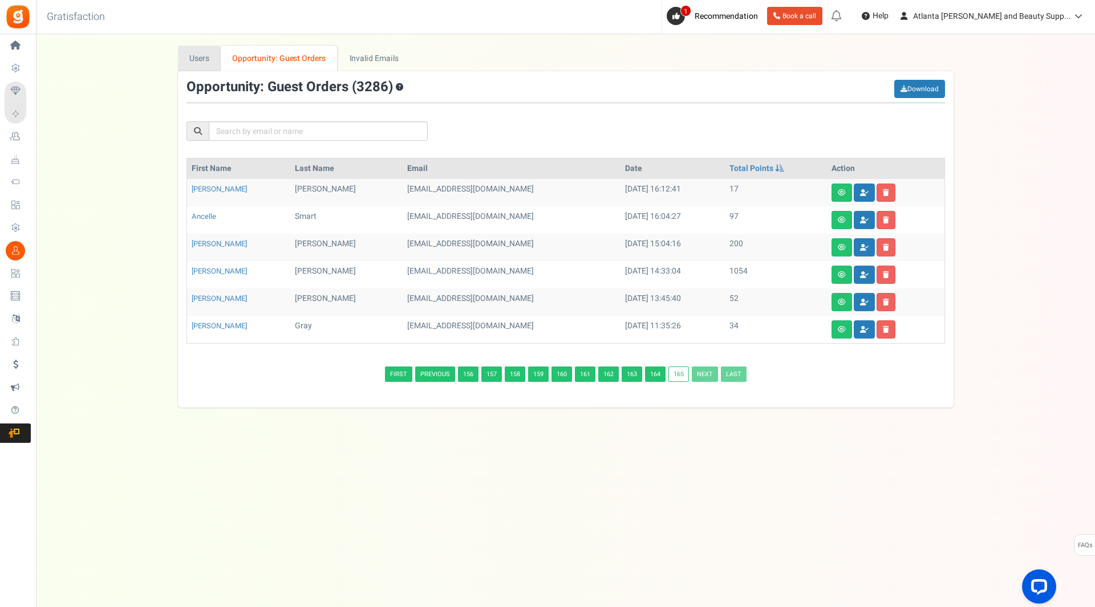
click at [202, 63] on link "Users" at bounding box center [199, 59] width 43 height 26
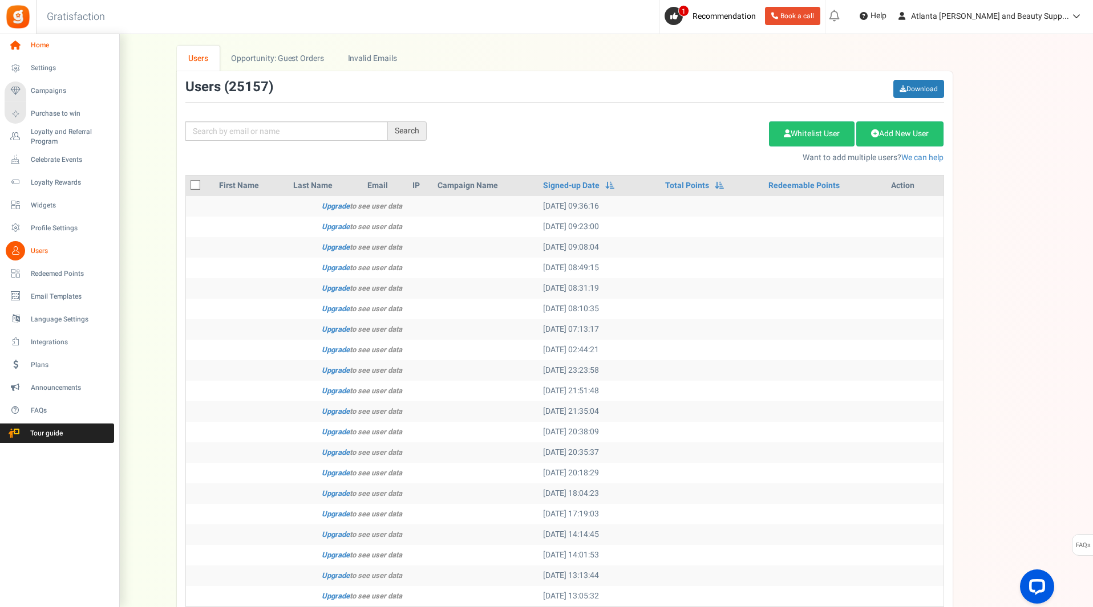
click at [33, 45] on span "Home" at bounding box center [71, 45] width 80 height 10
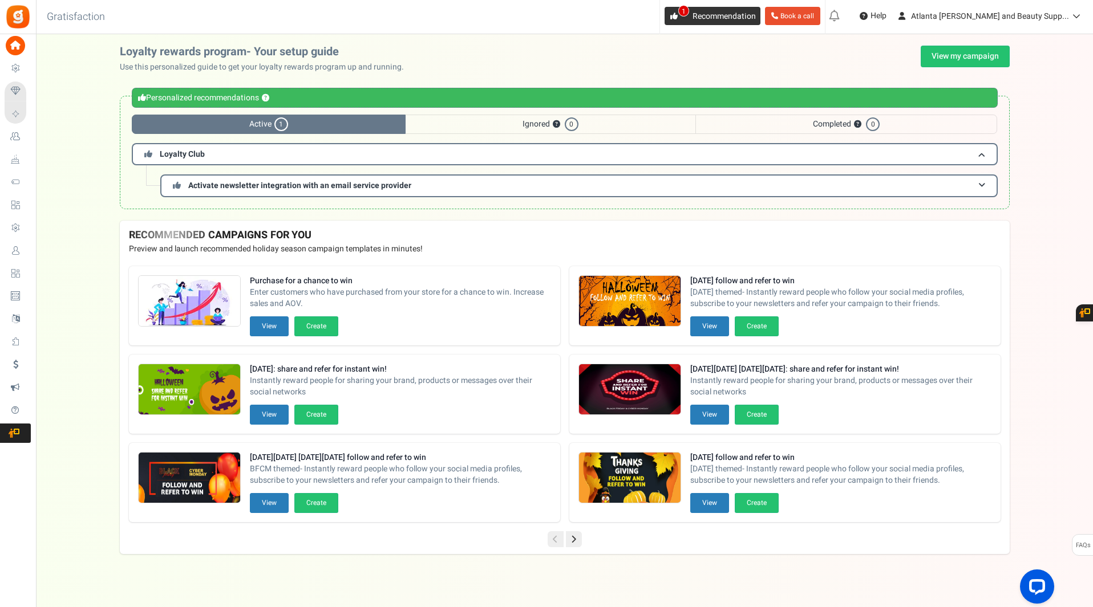
click at [677, 13] on icon at bounding box center [673, 16] width 7 height 7
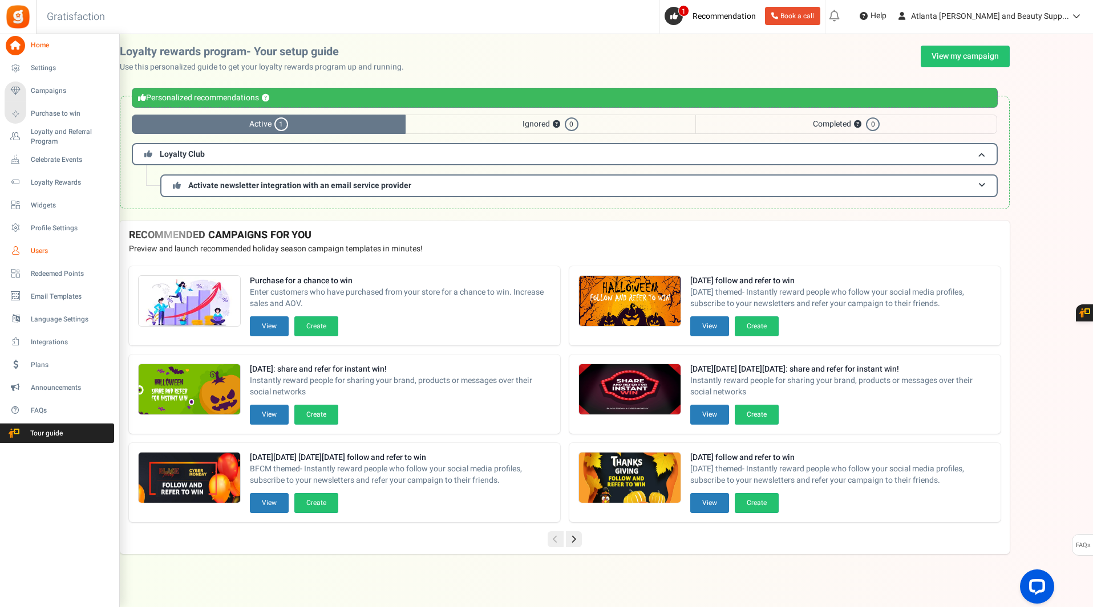
click at [46, 250] on span "Users" at bounding box center [71, 251] width 80 height 10
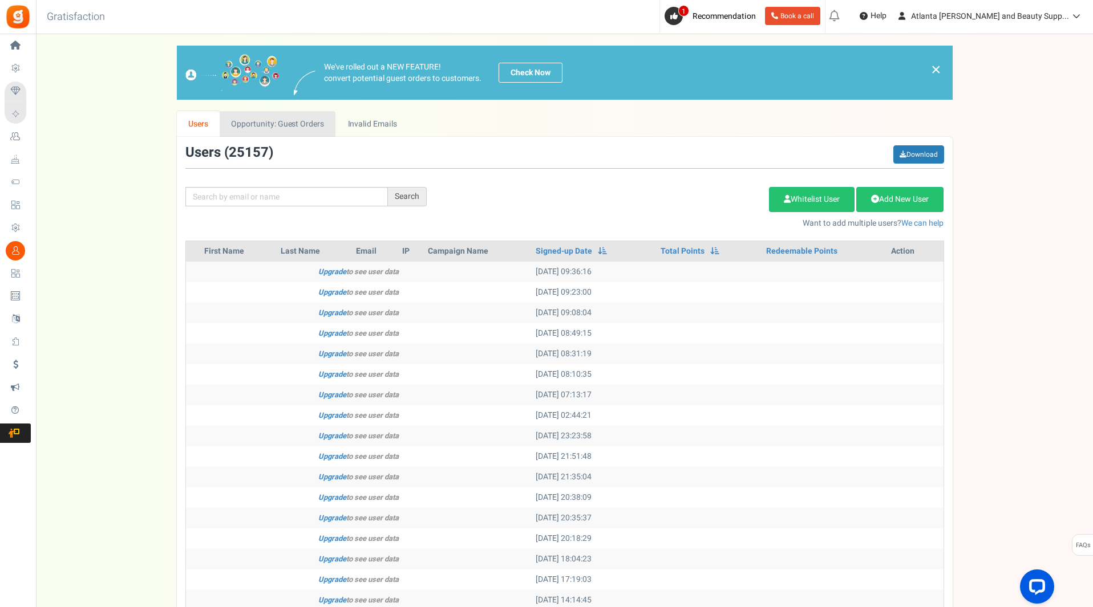
click at [292, 116] on link "Opportunity: Guest Orders" at bounding box center [278, 124] width 116 height 26
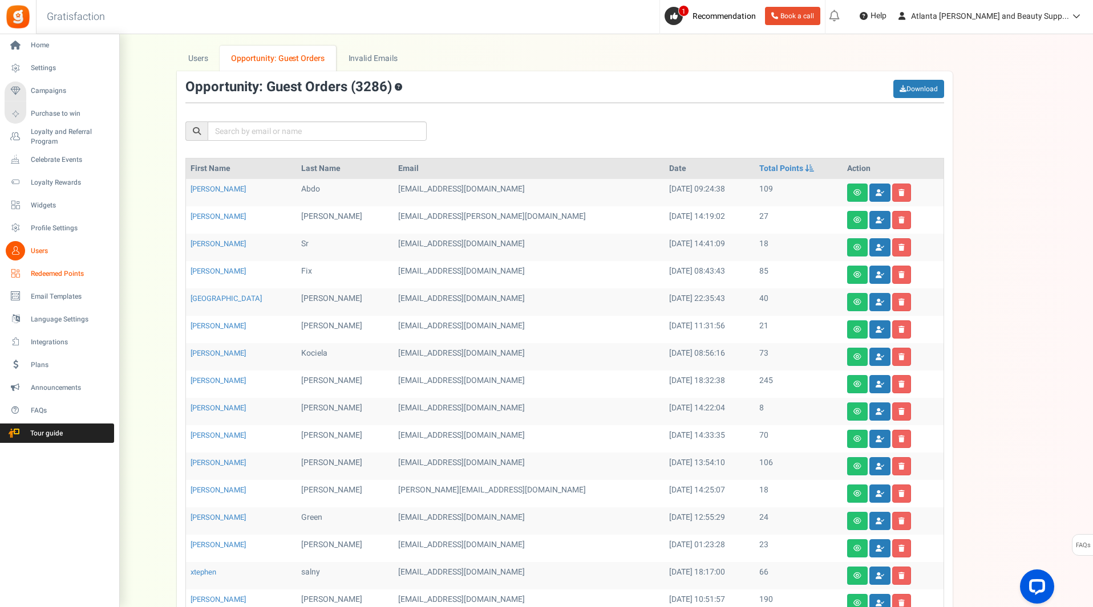
click at [63, 271] on span "Redeemed Points" at bounding box center [71, 274] width 80 height 10
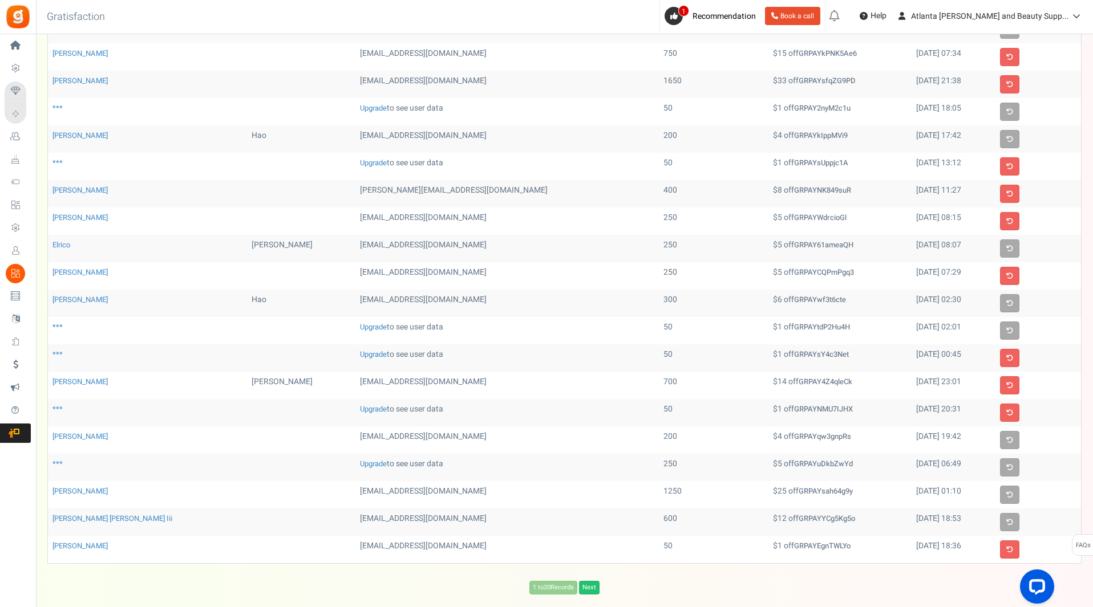
scroll to position [157, 0]
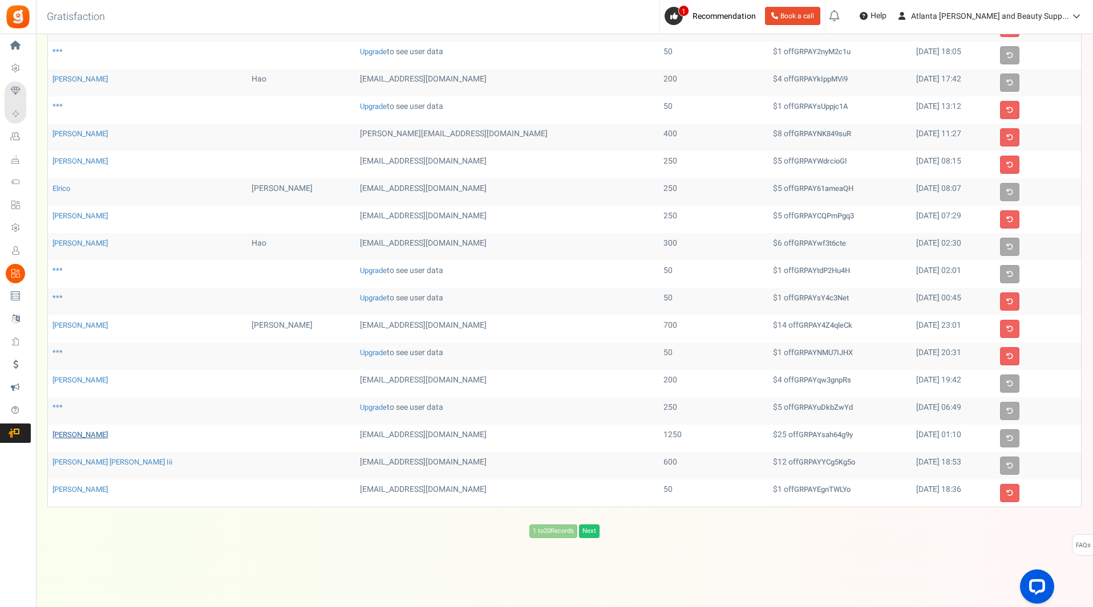
click at [83, 435] on link "[PERSON_NAME]" at bounding box center [79, 434] width 55 height 11
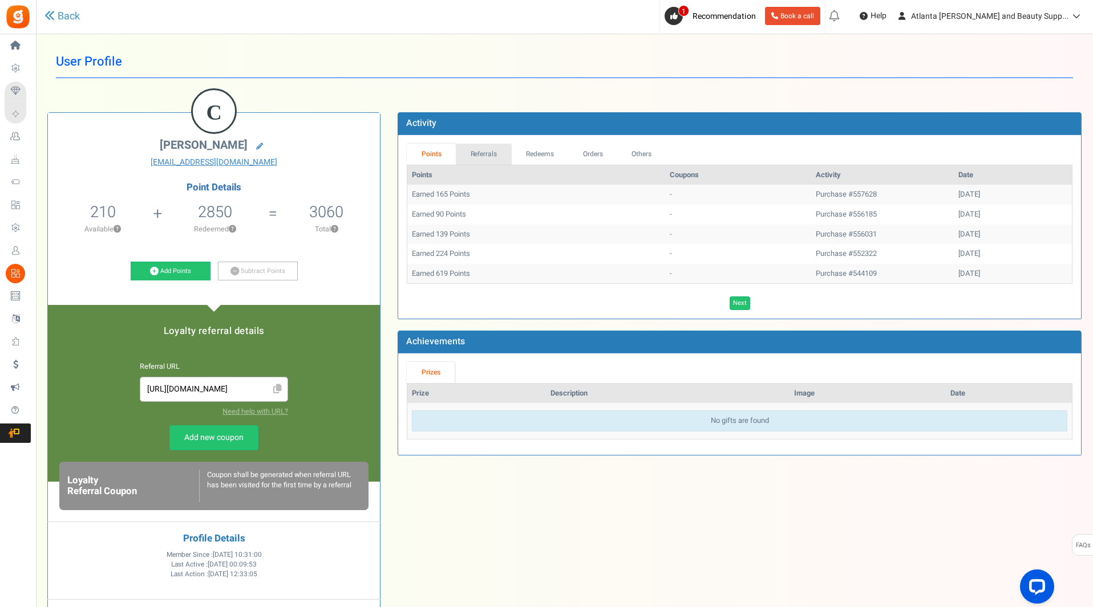
click at [481, 155] on link "Referrals" at bounding box center [484, 154] width 56 height 21
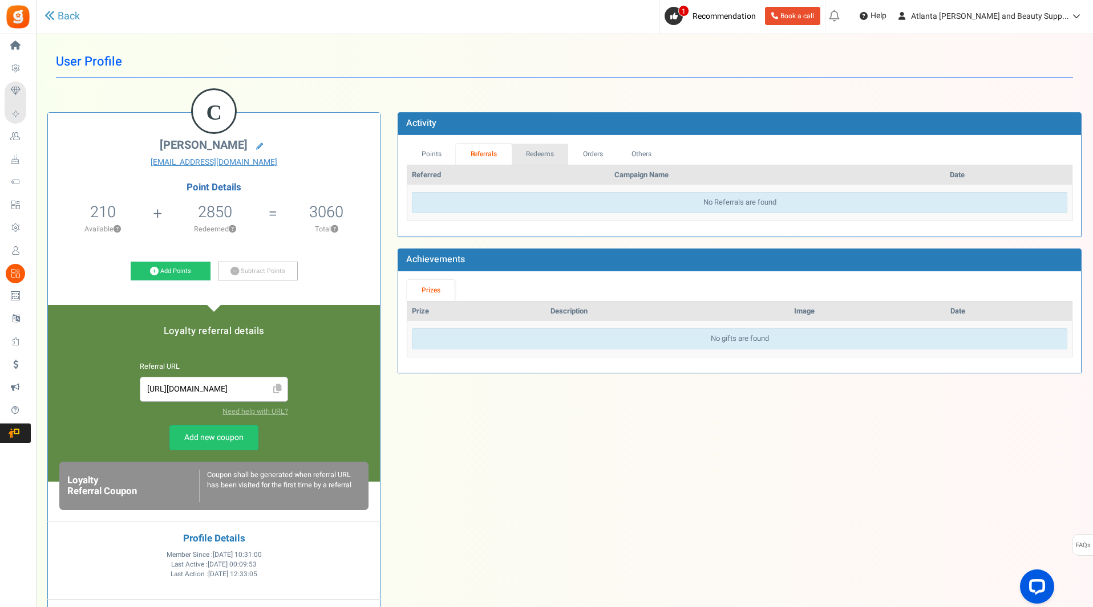
click at [545, 152] on link "Redeems" at bounding box center [539, 154] width 57 height 21
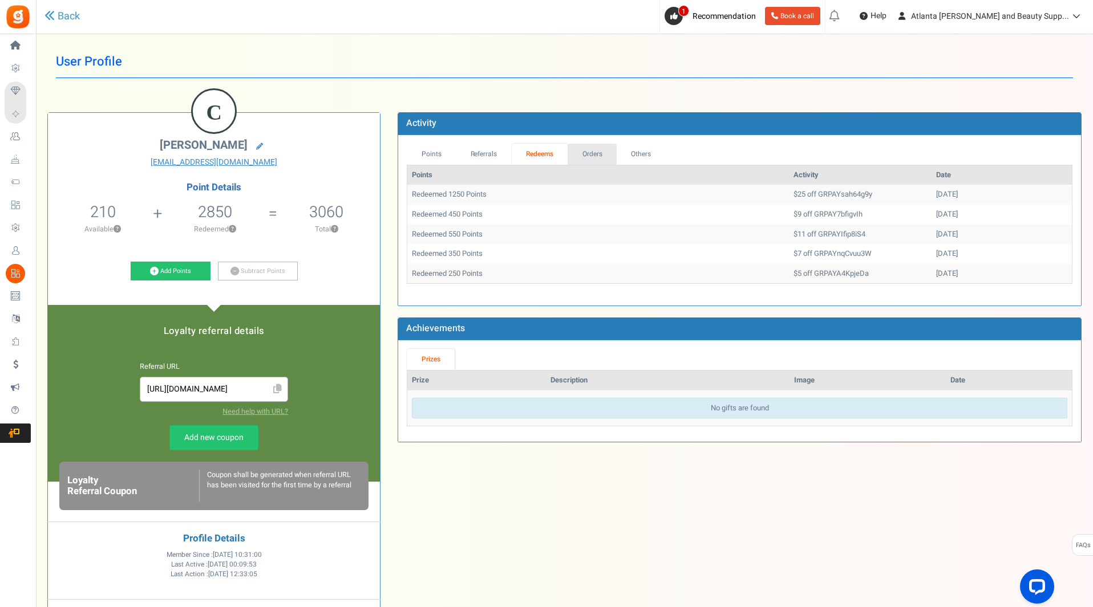
click at [596, 152] on link "Orders" at bounding box center [591, 154] width 49 height 21
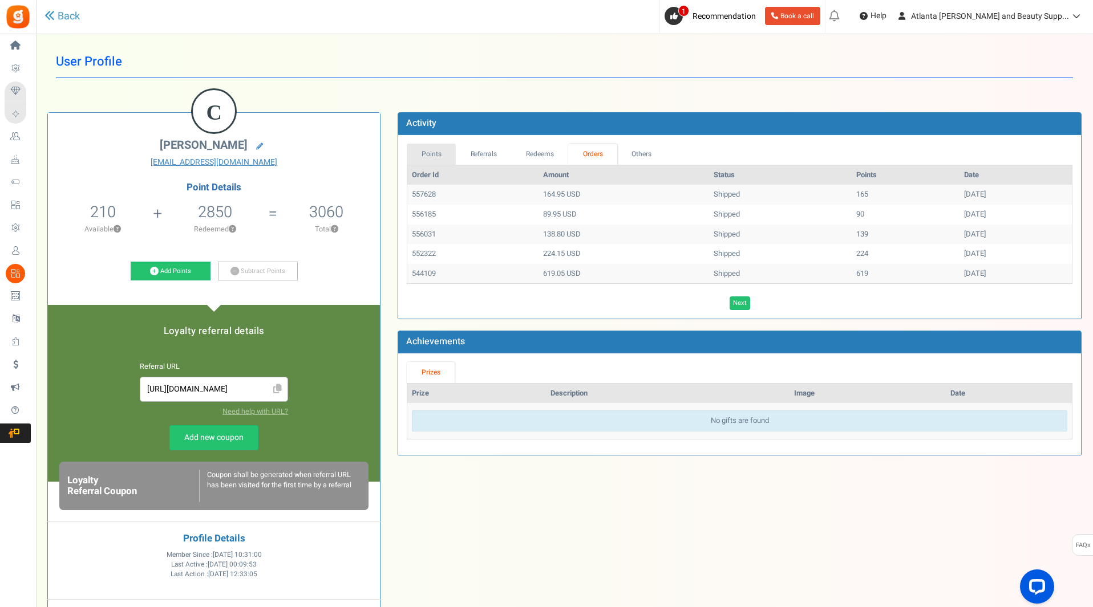
click at [437, 153] on link "Points" at bounding box center [431, 154] width 49 height 21
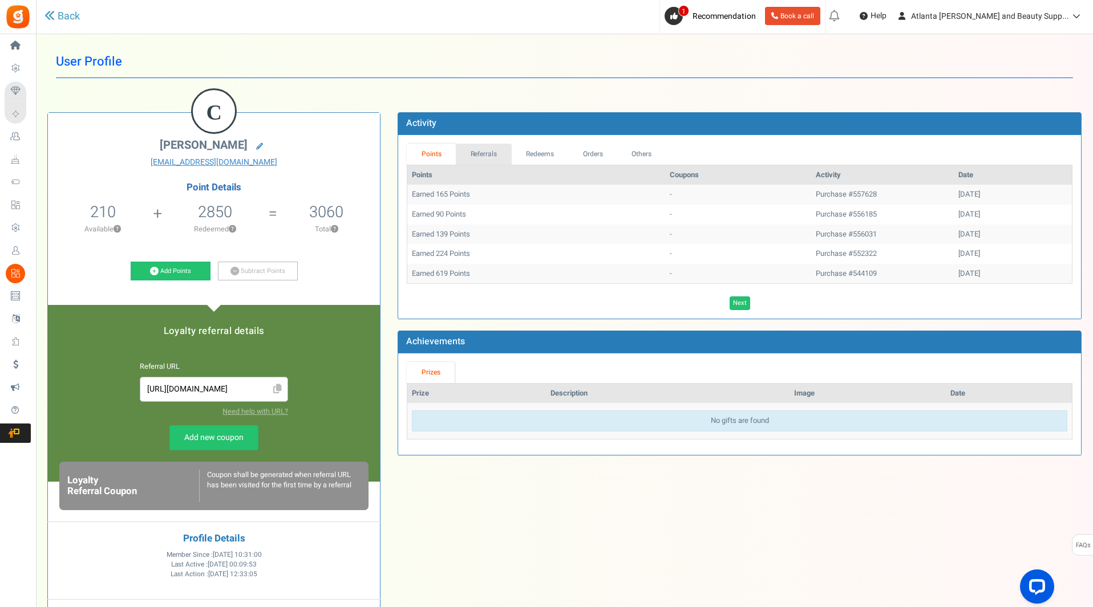
click at [477, 160] on link "Referrals" at bounding box center [484, 154] width 56 height 21
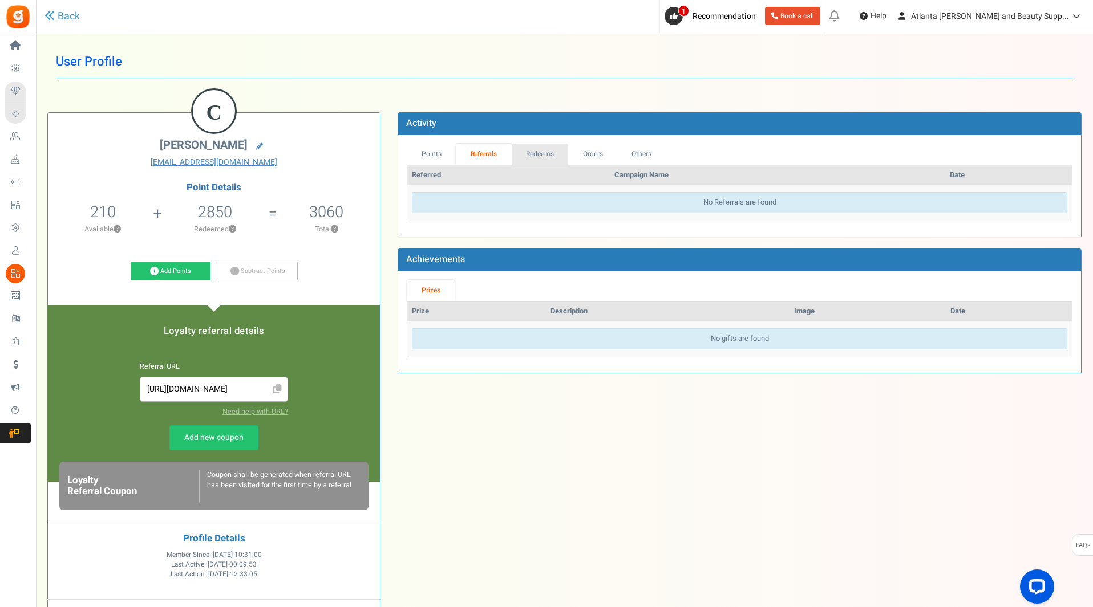
click at [544, 158] on link "Redeems" at bounding box center [539, 154] width 57 height 21
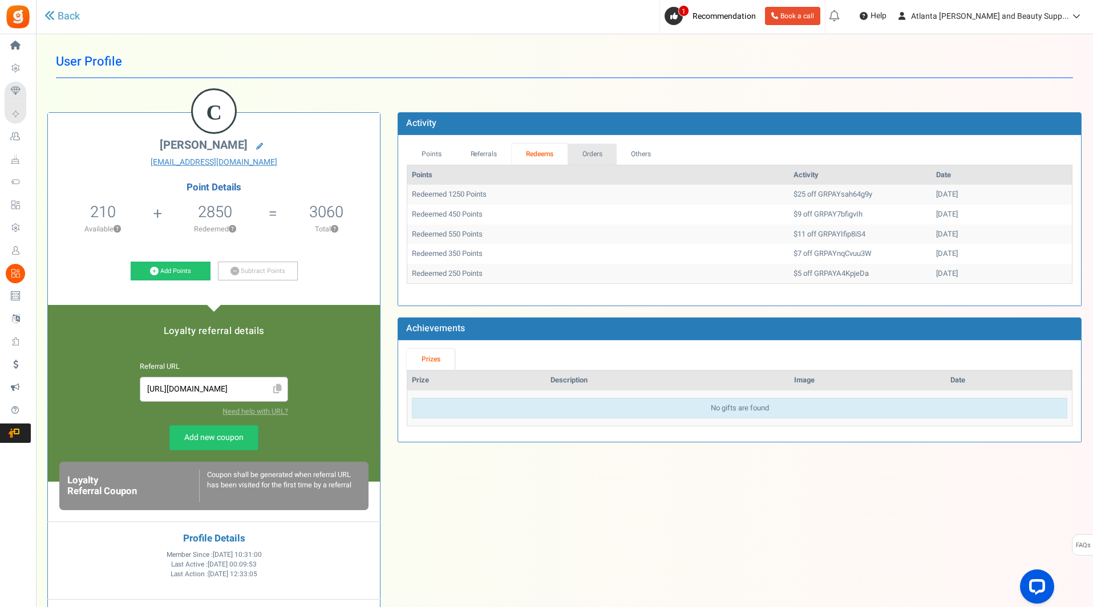
click at [584, 157] on link "Orders" at bounding box center [591, 154] width 49 height 21
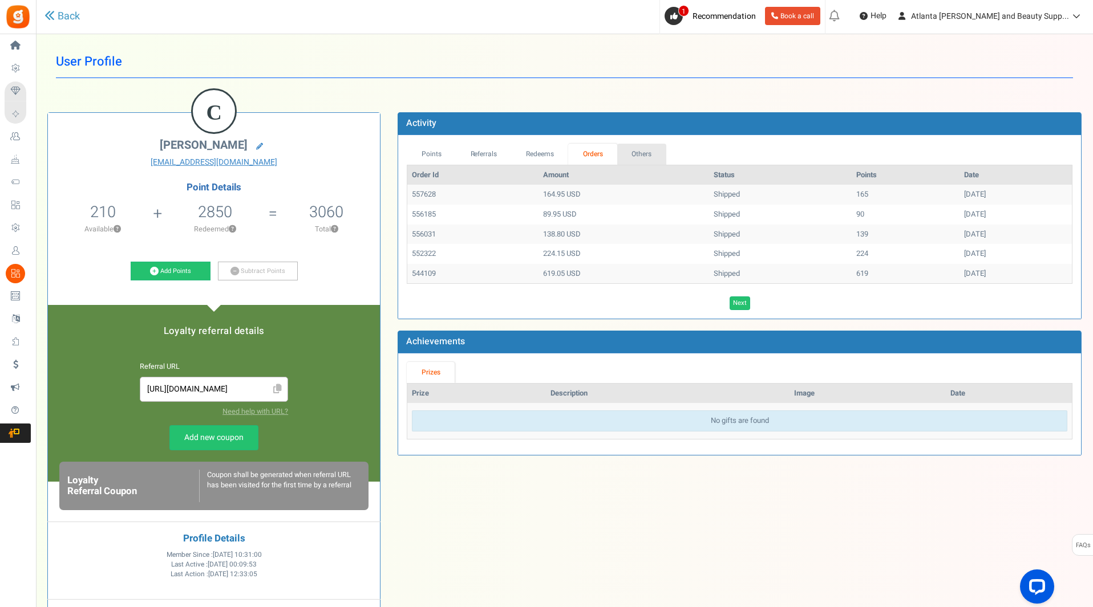
click at [649, 155] on link "Others" at bounding box center [641, 154] width 49 height 21
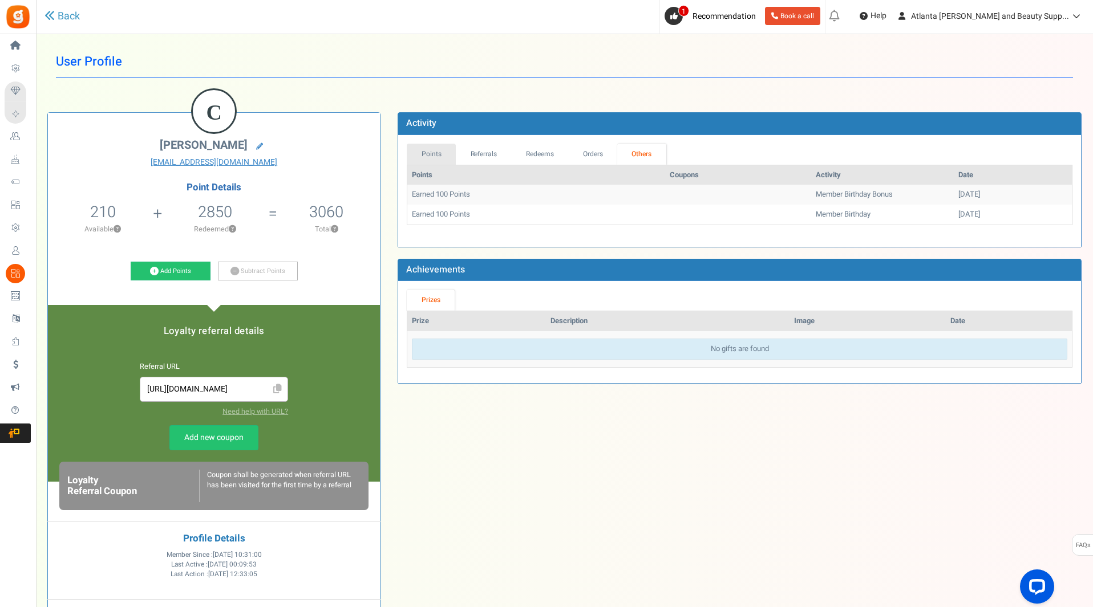
click at [436, 156] on link "Points" at bounding box center [431, 154] width 49 height 21
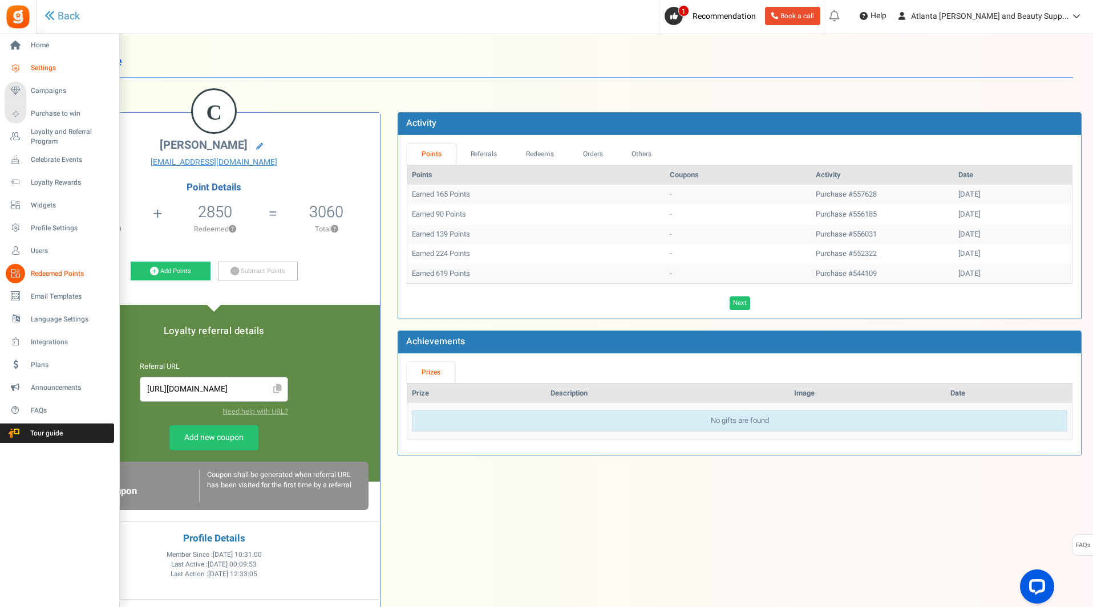
click at [43, 72] on span "Settings" at bounding box center [71, 68] width 80 height 10
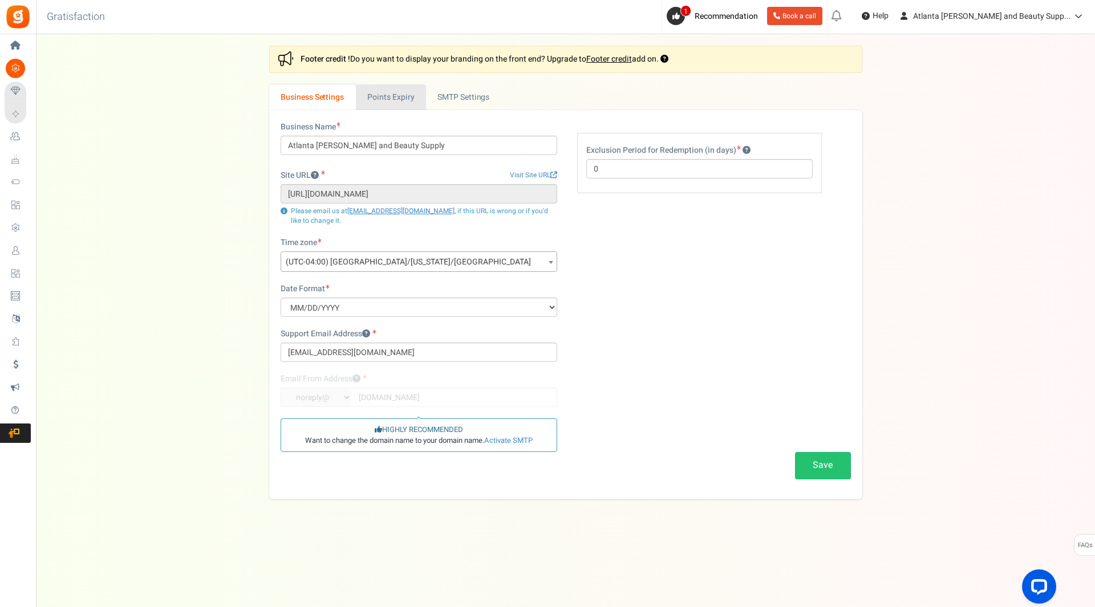
click at [412, 104] on link "Points Expiry" at bounding box center [391, 97] width 70 height 26
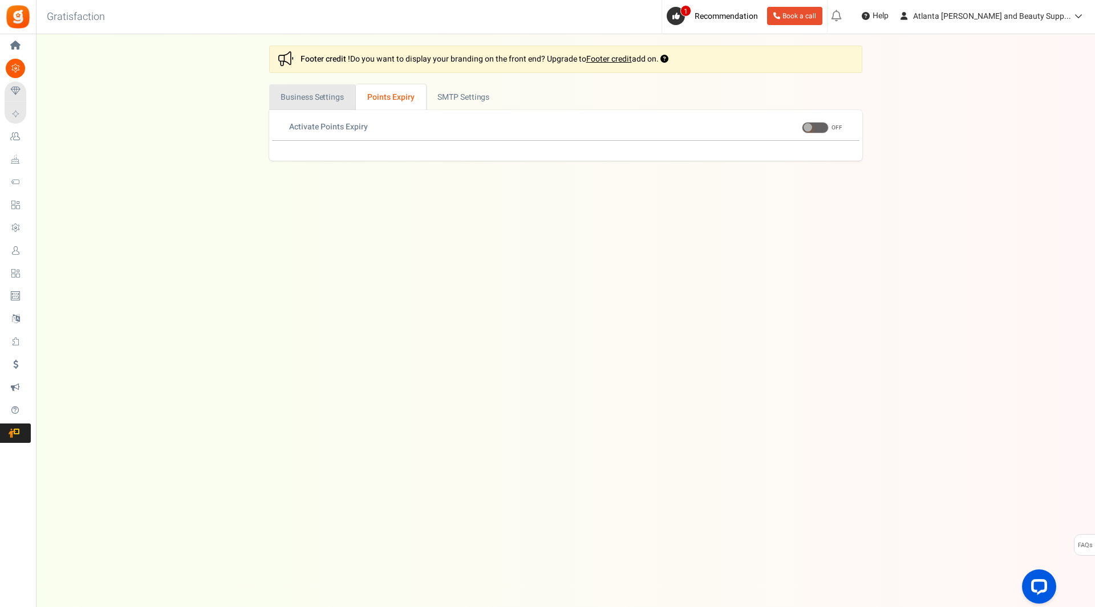
click at [331, 101] on link "Business Settings" at bounding box center [312, 97] width 87 height 26
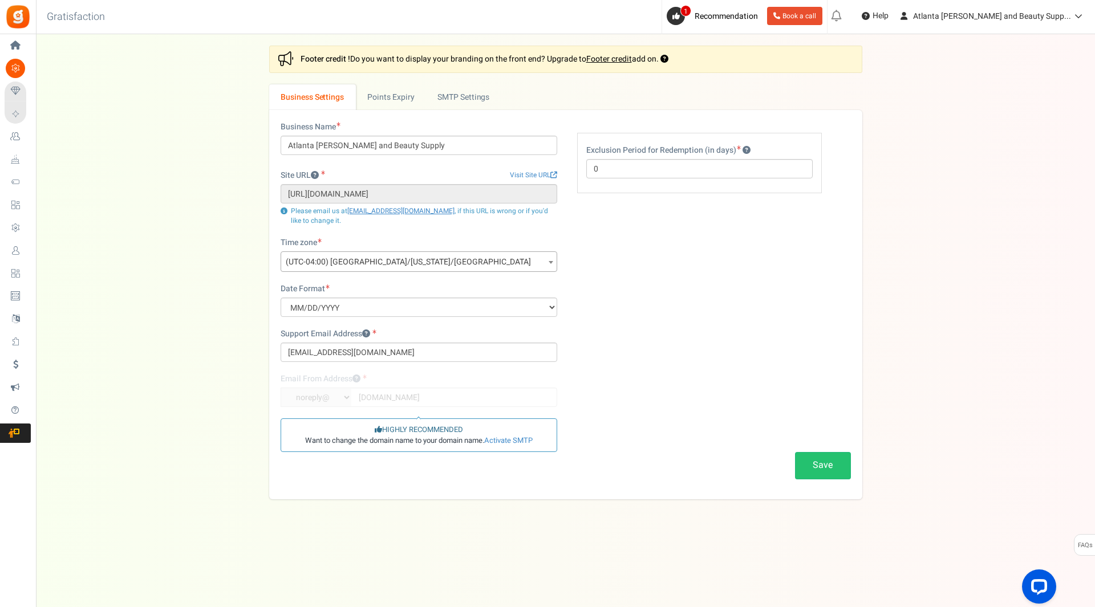
click at [0, 0] on span "Integrations" at bounding box center [0, 0] width 0 height 0
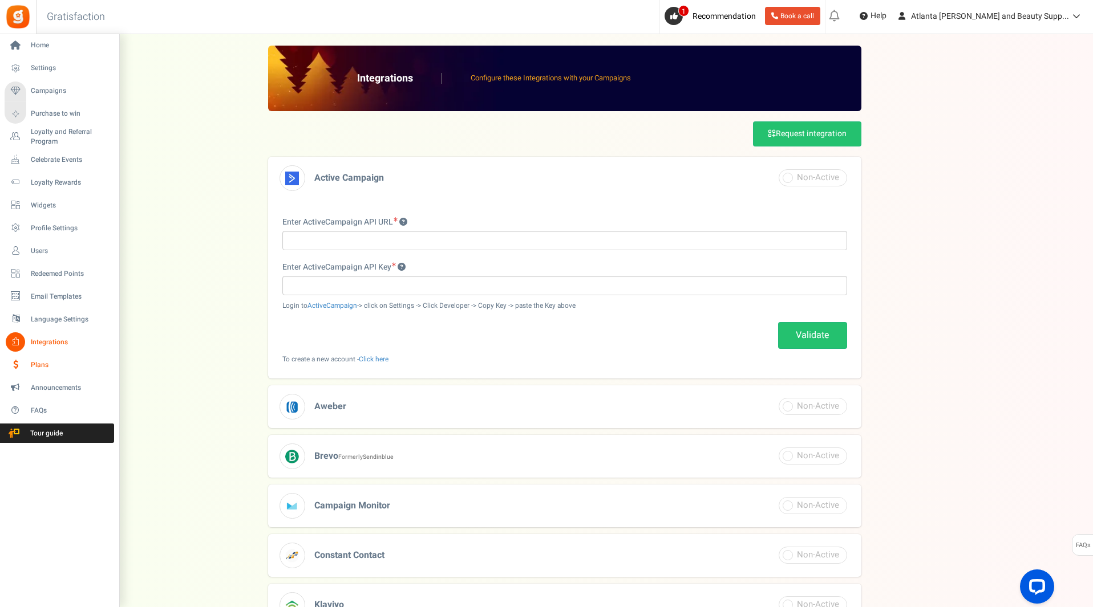
click at [38, 365] on span "Plans" at bounding box center [71, 365] width 80 height 10
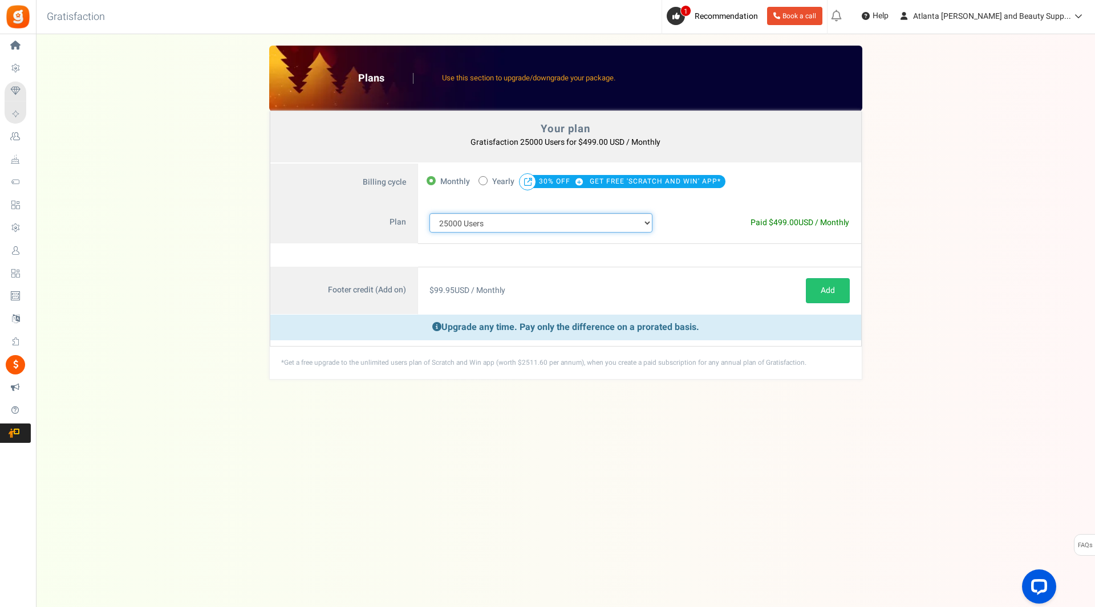
click at [647, 224] on select "100 Users 200 Users 500 Users 1000 Users 2000 Users 3000 Users 4000 Users 5000 …" at bounding box center [541, 222] width 224 height 19
click at [691, 14] on span "1" at bounding box center [685, 10] width 11 height 11
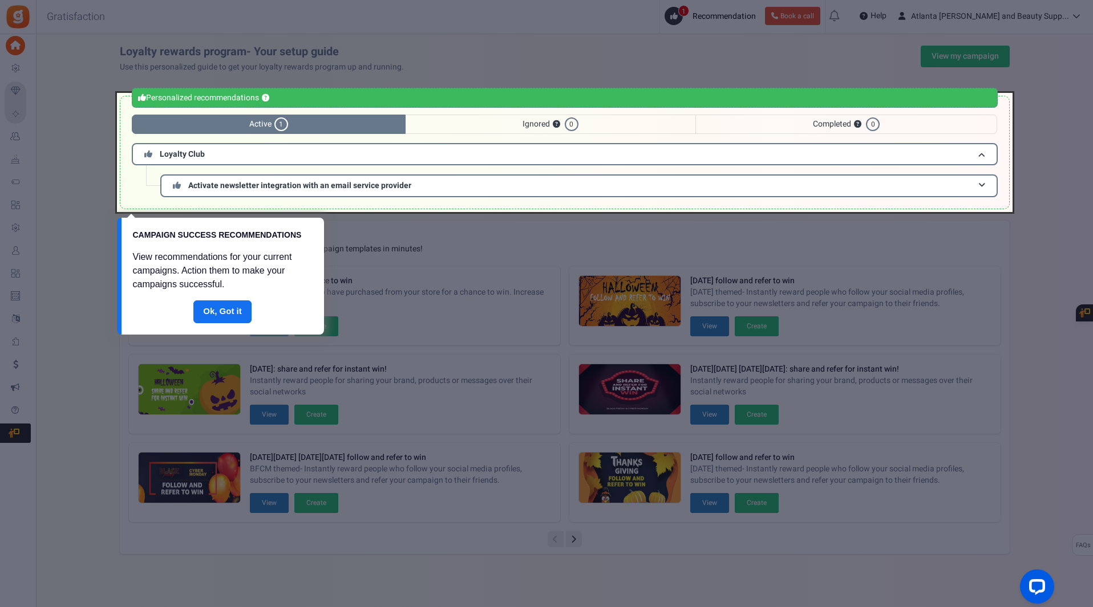
click at [1030, 51] on div at bounding box center [546, 303] width 1093 height 607
click at [920, 18] on div at bounding box center [546, 303] width 1093 height 607
click at [965, 18] on div at bounding box center [546, 303] width 1093 height 607
click at [230, 312] on link "Done" at bounding box center [222, 312] width 58 height 23
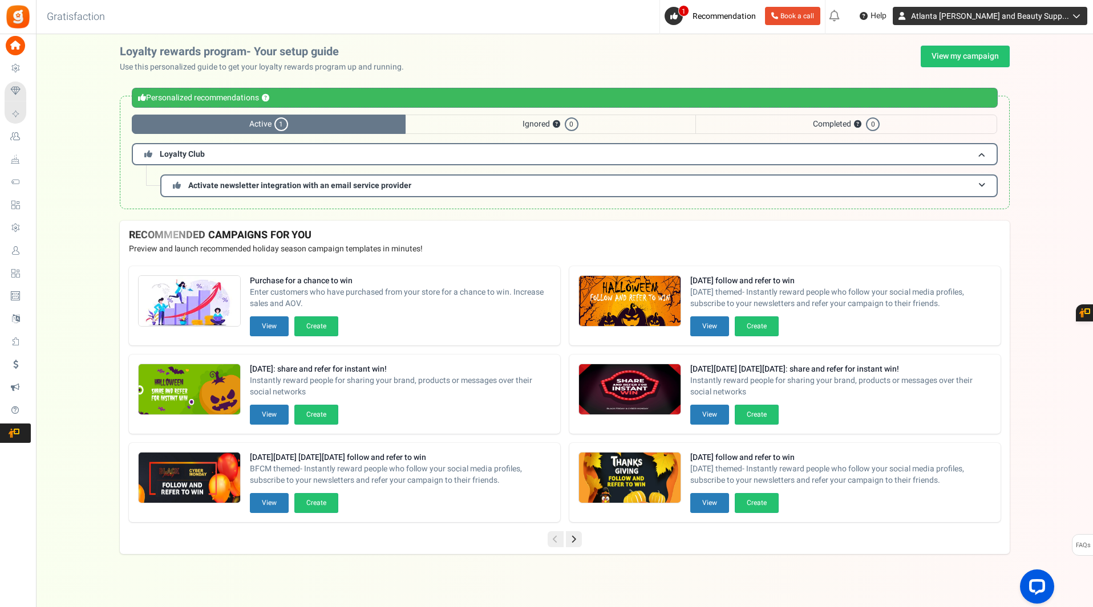
click at [1025, 15] on span "Atlanta [PERSON_NAME] and Beauty Supp..." at bounding box center [990, 16] width 158 height 12
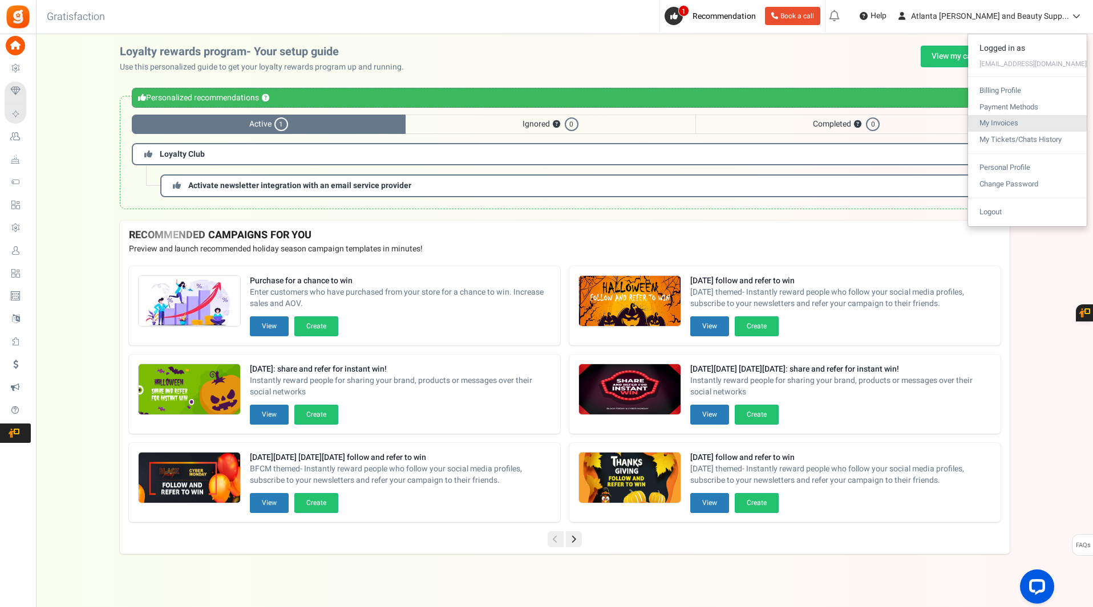
click at [1003, 116] on link "My Invoices" at bounding box center [1027, 123] width 119 height 17
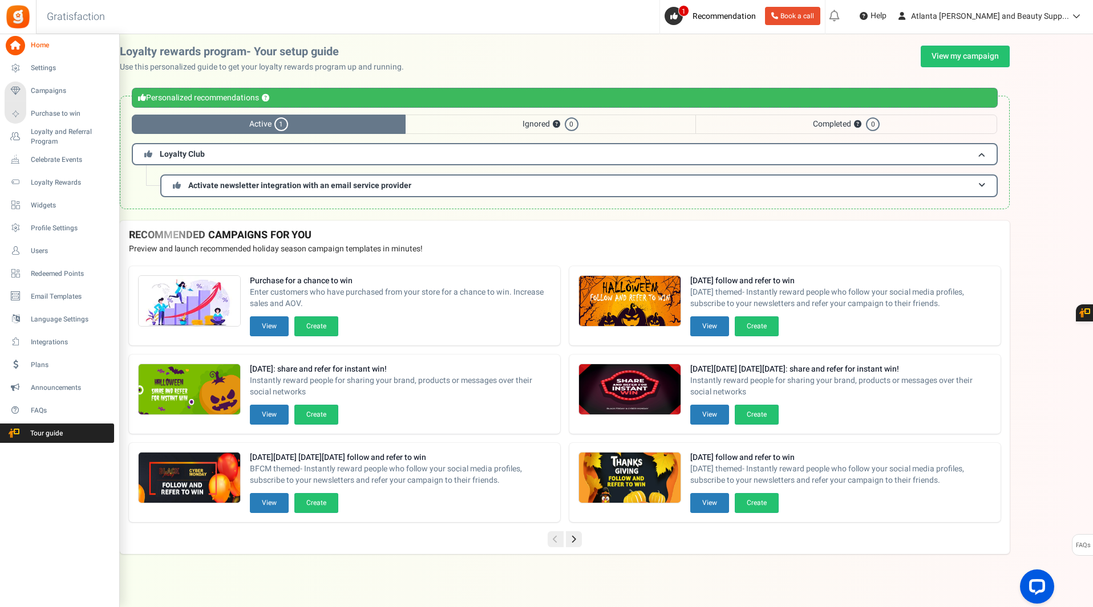
click at [19, 43] on icon at bounding box center [15, 45] width 19 height 19
click at [41, 67] on span "Settings" at bounding box center [71, 68] width 80 height 10
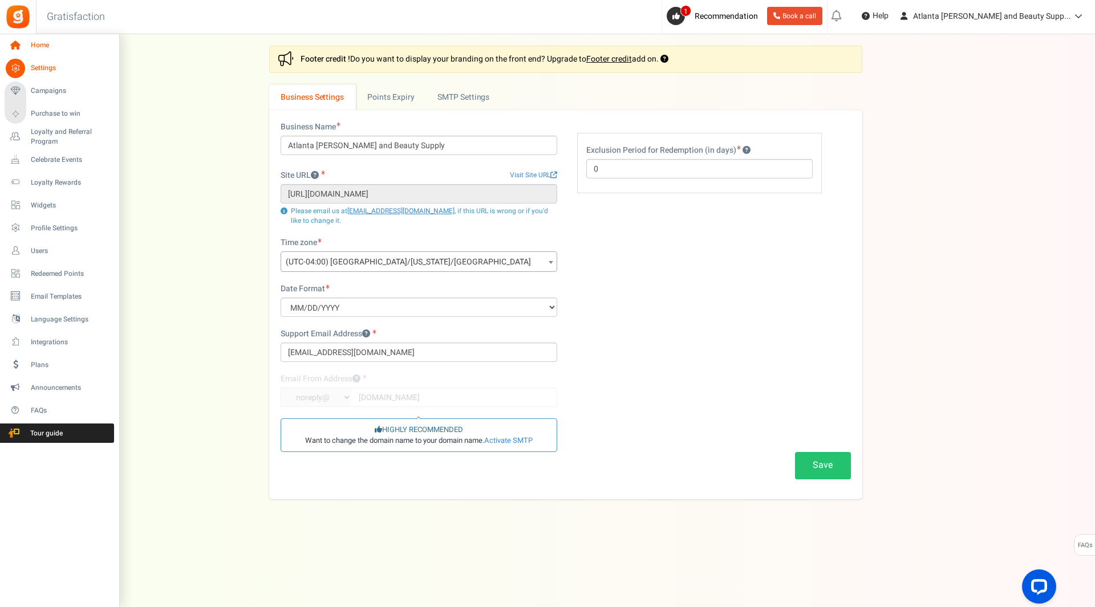
click at [26, 41] on link "Home" at bounding box center [59, 45] width 109 height 19
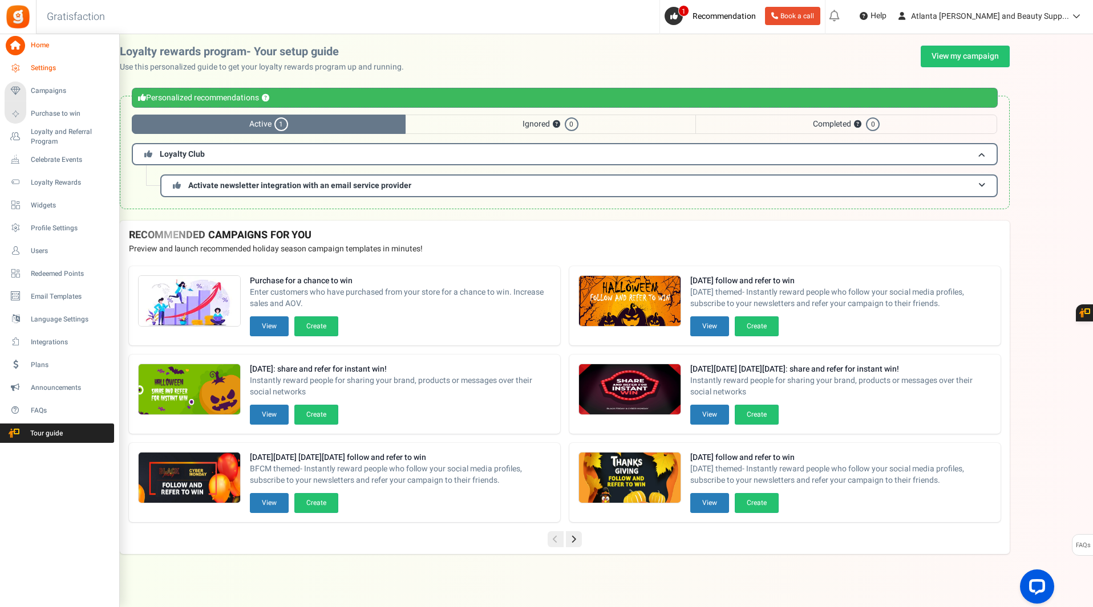
click at [14, 65] on icon at bounding box center [15, 68] width 19 height 19
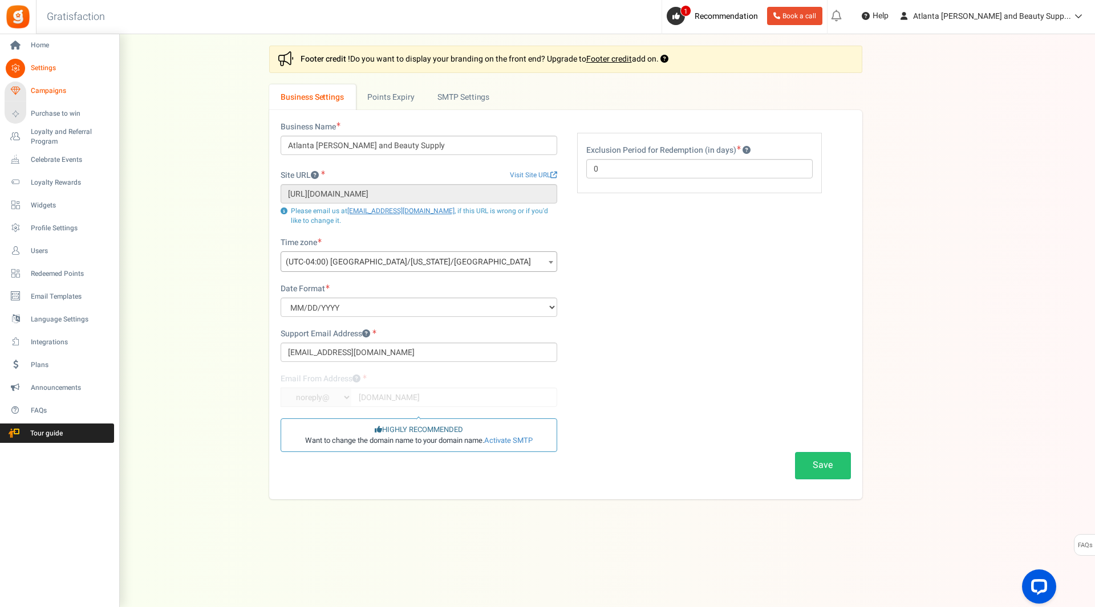
click at [46, 90] on span "Campaigns" at bounding box center [71, 91] width 80 height 10
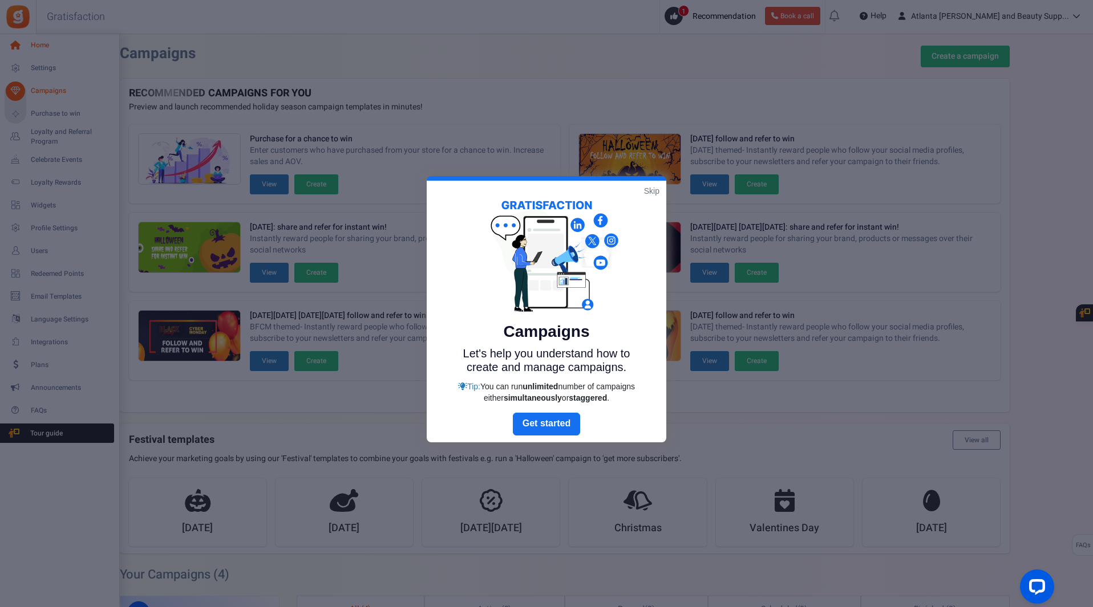
click at [29, 43] on div at bounding box center [546, 303] width 1093 height 607
click at [654, 192] on link "Skip" at bounding box center [651, 190] width 15 height 11
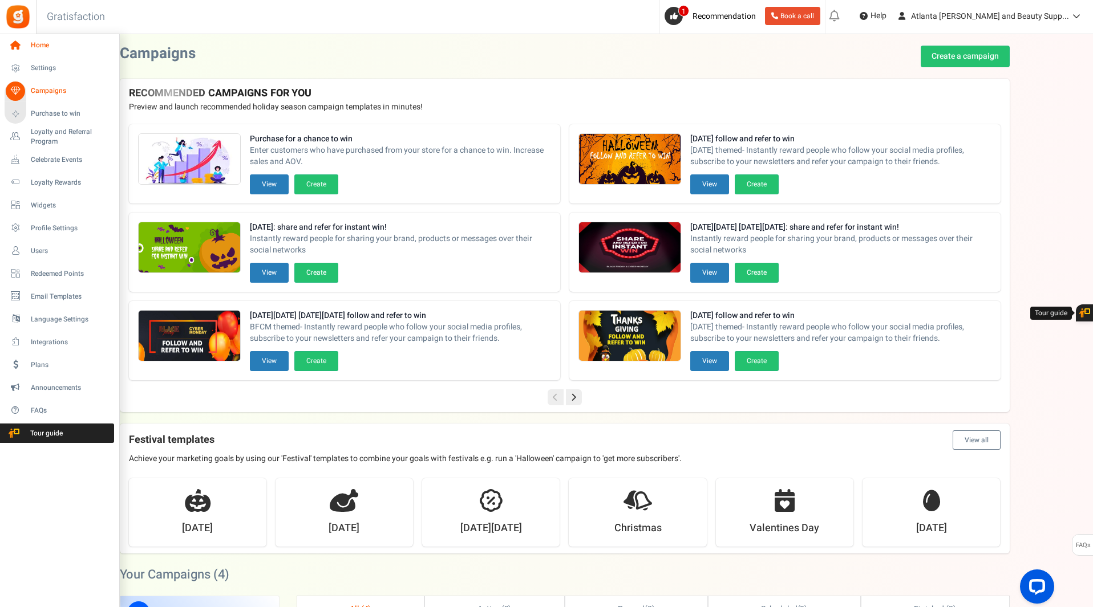
click at [21, 36] on link "Home" at bounding box center [59, 45] width 109 height 19
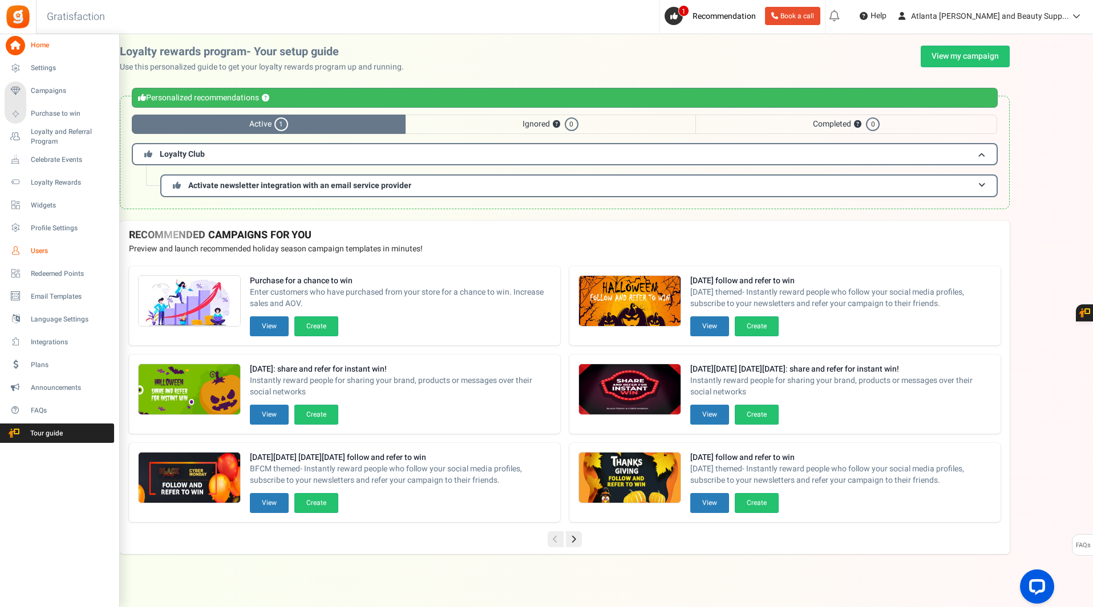
click at [48, 255] on span "Users" at bounding box center [71, 251] width 80 height 10
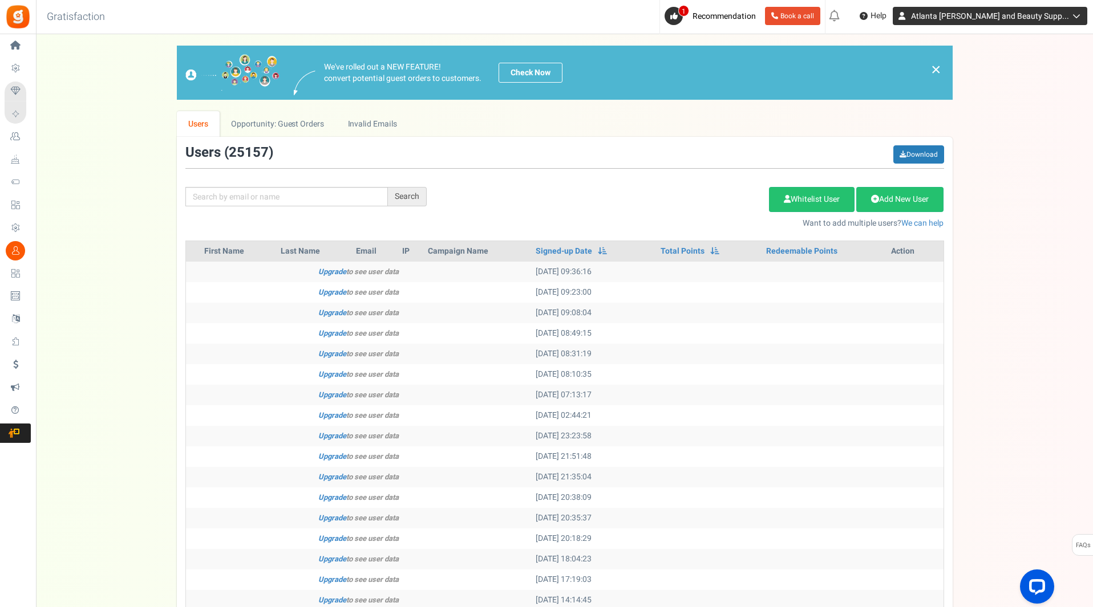
click at [1018, 21] on span "Atlanta [PERSON_NAME] and Beauty Supp..." at bounding box center [990, 16] width 158 height 12
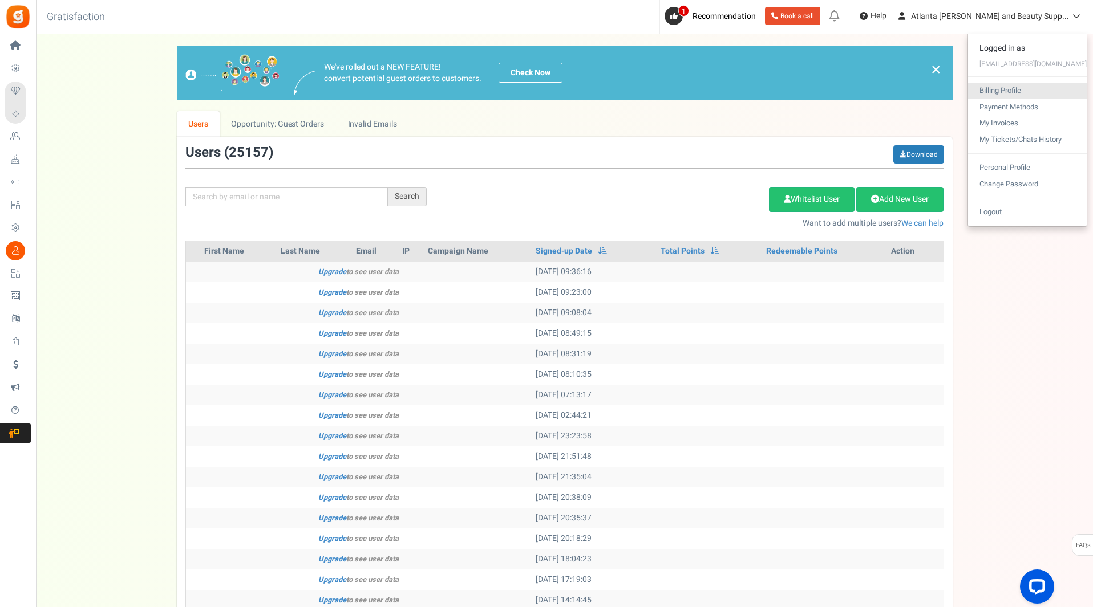
click at [1009, 91] on link "Billing Profile" at bounding box center [1027, 91] width 119 height 17
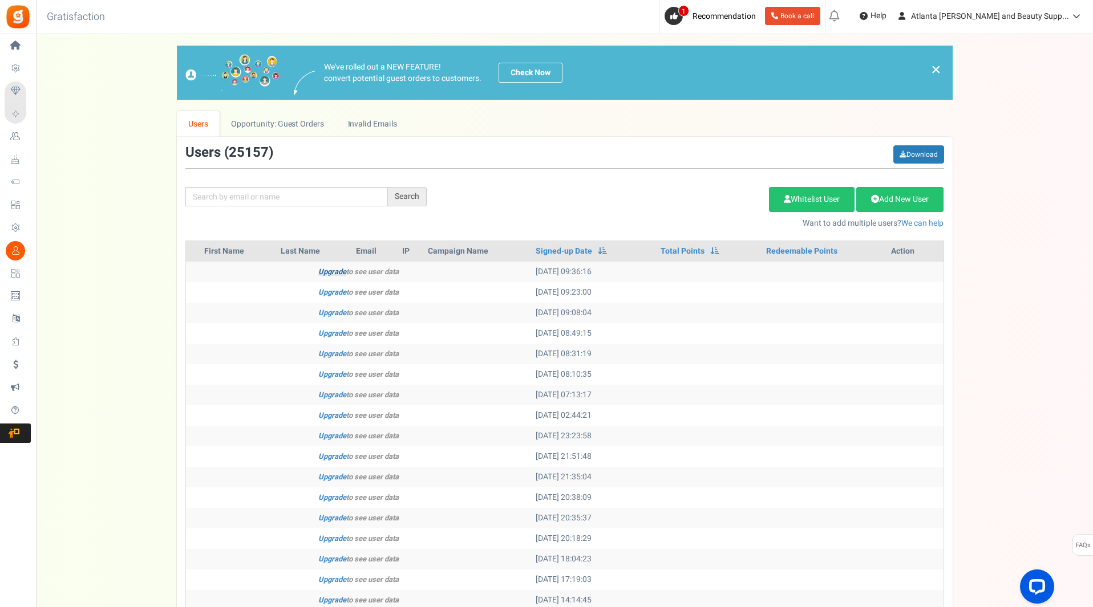
click at [330, 272] on link "Upgrade" at bounding box center [332, 271] width 28 height 11
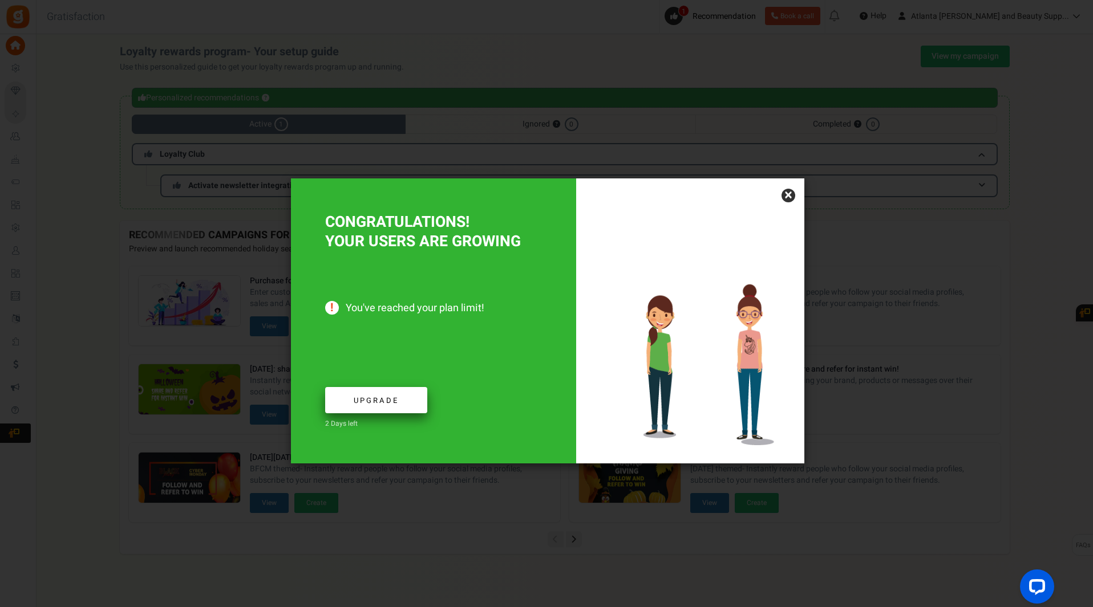
click at [380, 399] on span "Upgrade" at bounding box center [376, 400] width 45 height 11
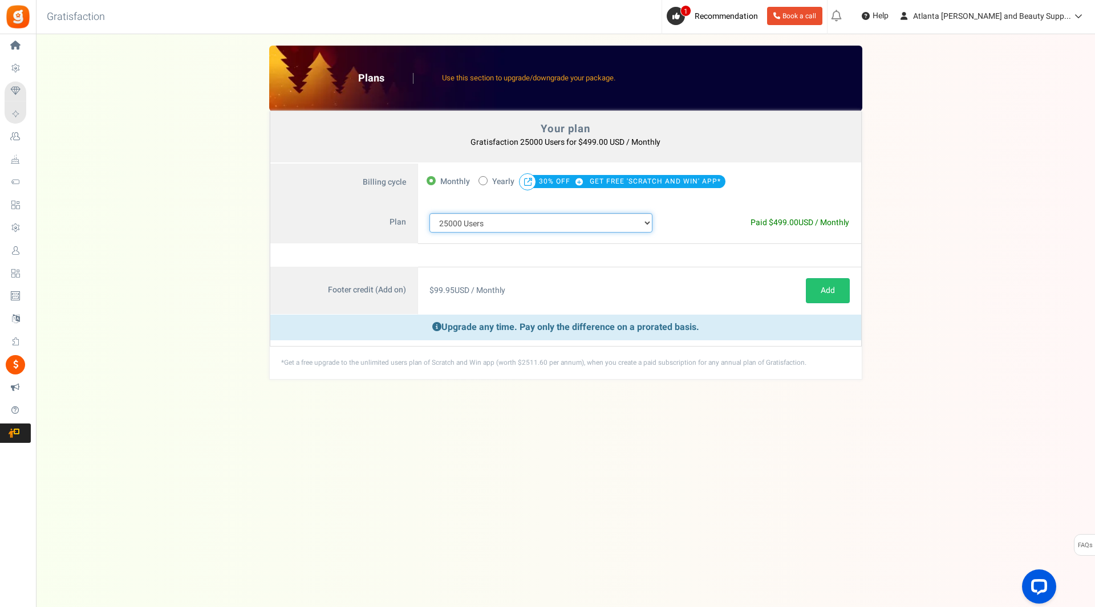
click at [647, 221] on select "100 Users 200 Users 500 Users 1000 Users 2000 Users 3000 Users 4000 Users 5000 …" at bounding box center [541, 222] width 224 height 19
select select "717"
click at [429, 213] on select "100 Users 200 Users 500 Users 1000 Users 2000 Users 3000 Users 4000 Users 5000 …" at bounding box center [541, 222] width 224 height 19
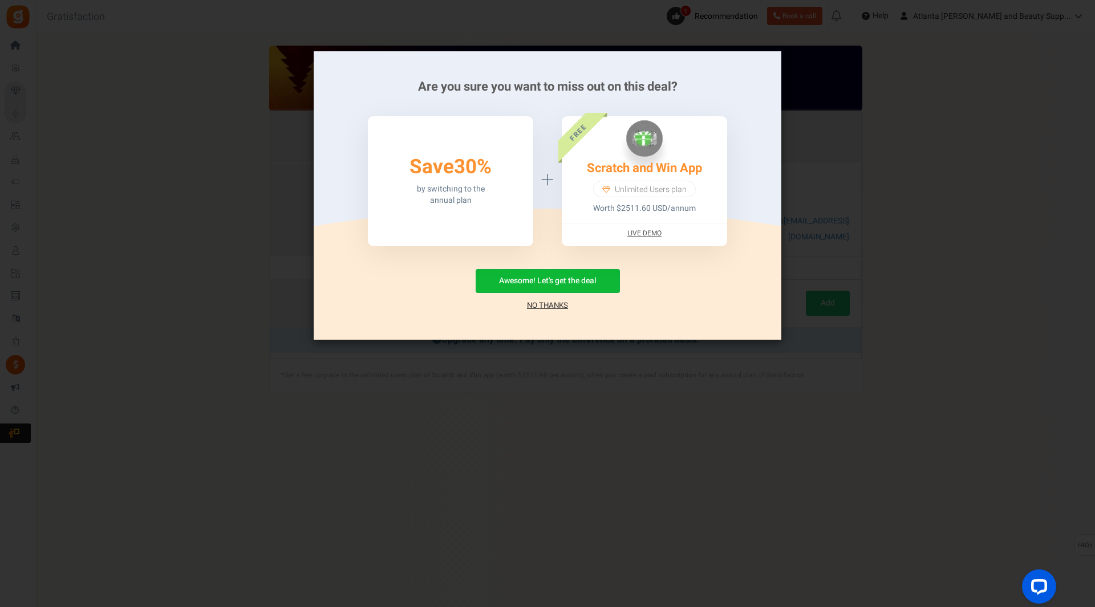
click at [541, 308] on link "No Thanks" at bounding box center [547, 305] width 41 height 11
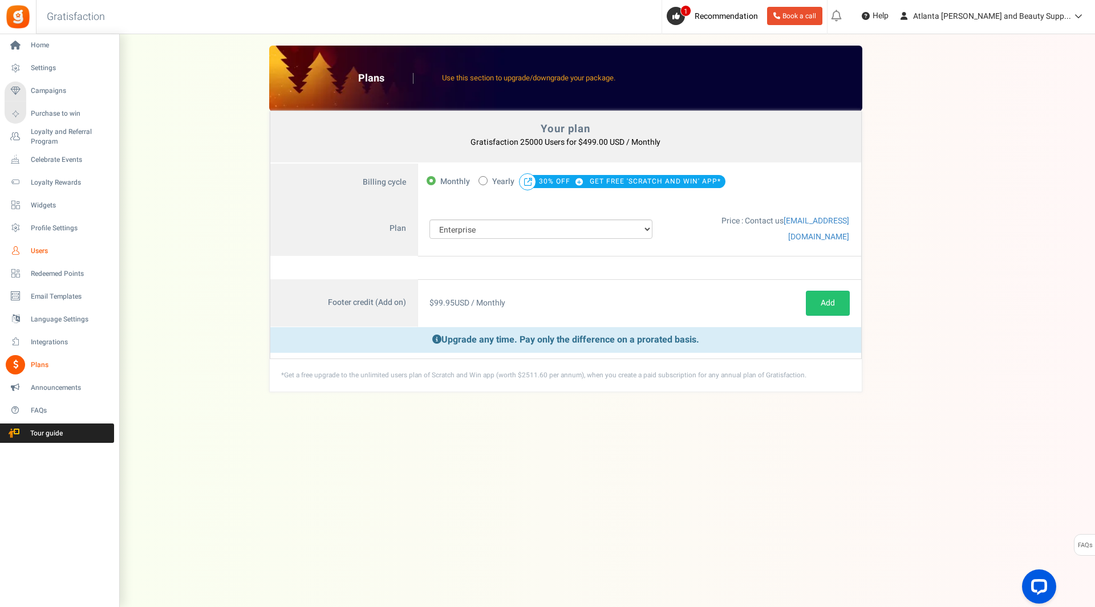
click at [44, 255] on span "Users" at bounding box center [71, 251] width 80 height 10
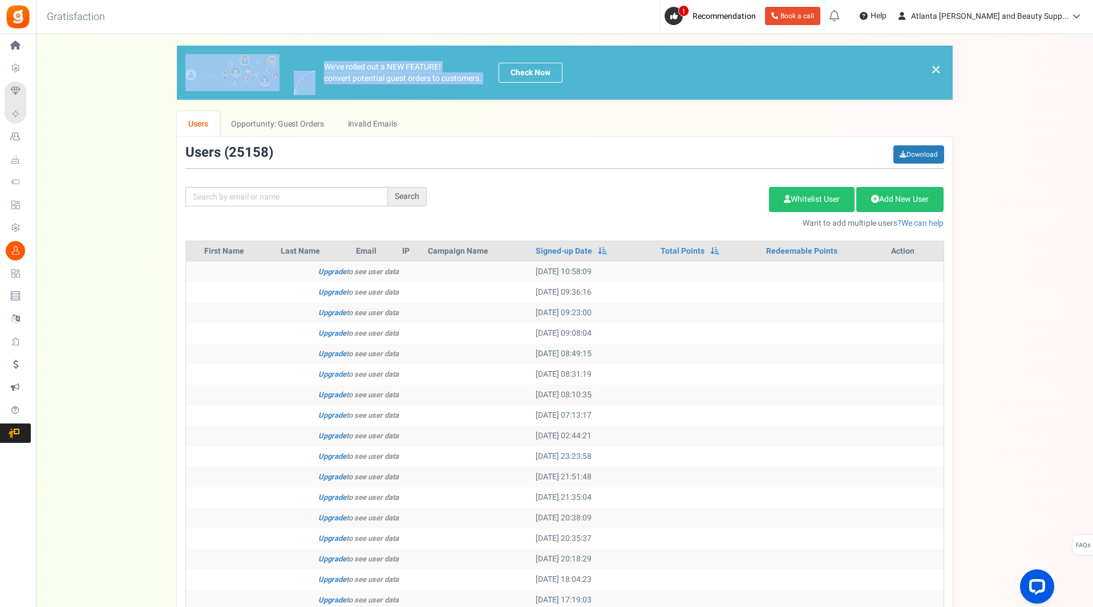
drag, startPoint x: 1091, startPoint y: 14, endPoint x: 1094, endPoint y: 38, distance: 24.7
click at [1092, 38] on html "Install now Back to Home Back to program setup Home Settings Campaigns Purchase…" at bounding box center [546, 390] width 1093 height 781
click at [936, 70] on link "×" at bounding box center [936, 70] width 10 height 14
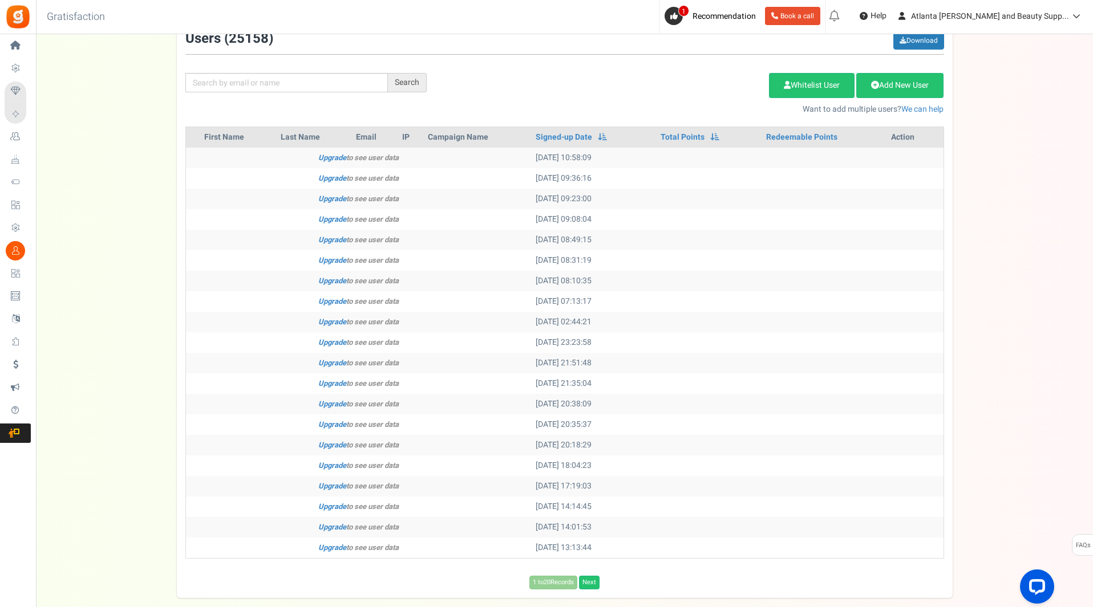
scroll to position [71, 0]
